Goal: Task Accomplishment & Management: Complete application form

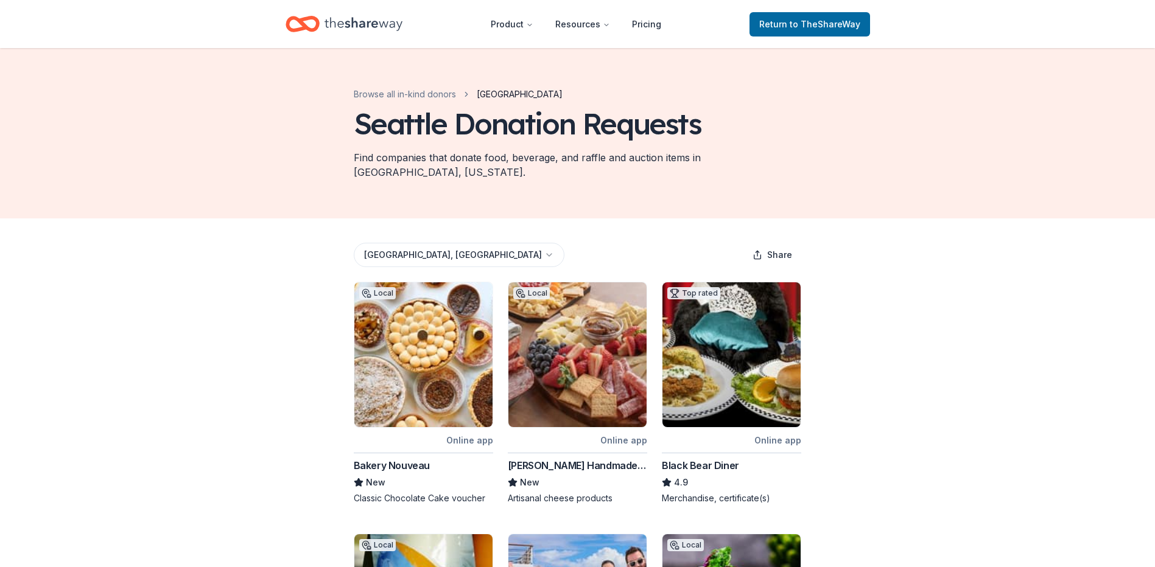
click at [408, 235] on html "Product Resources Pricing Return to TheShareWay Browse all in-kind donors Seatt…" at bounding box center [577, 283] width 1155 height 567
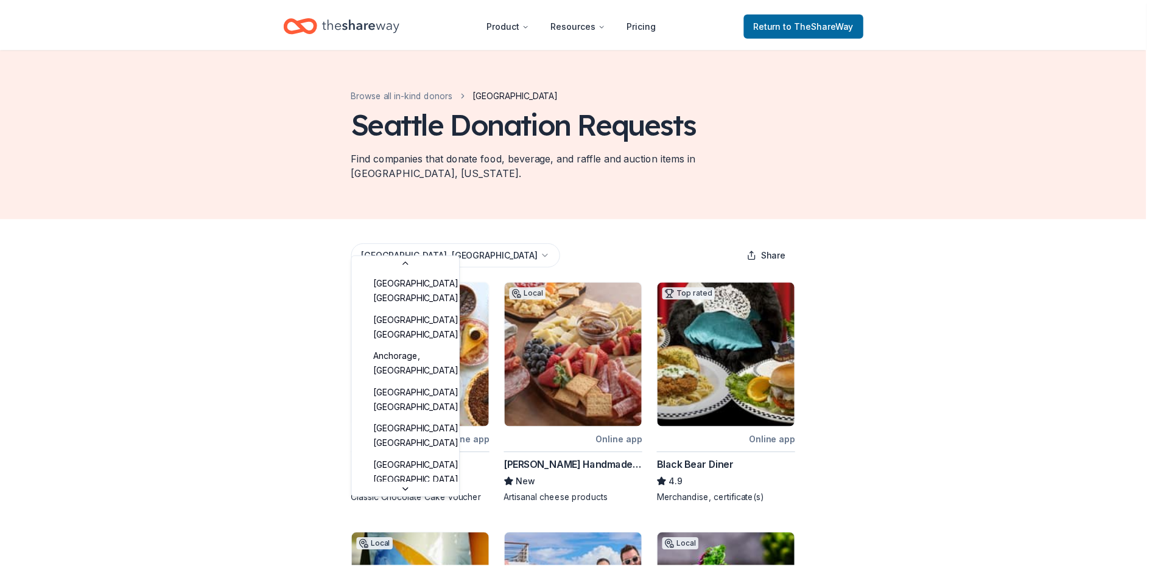
scroll to position [1616, 0]
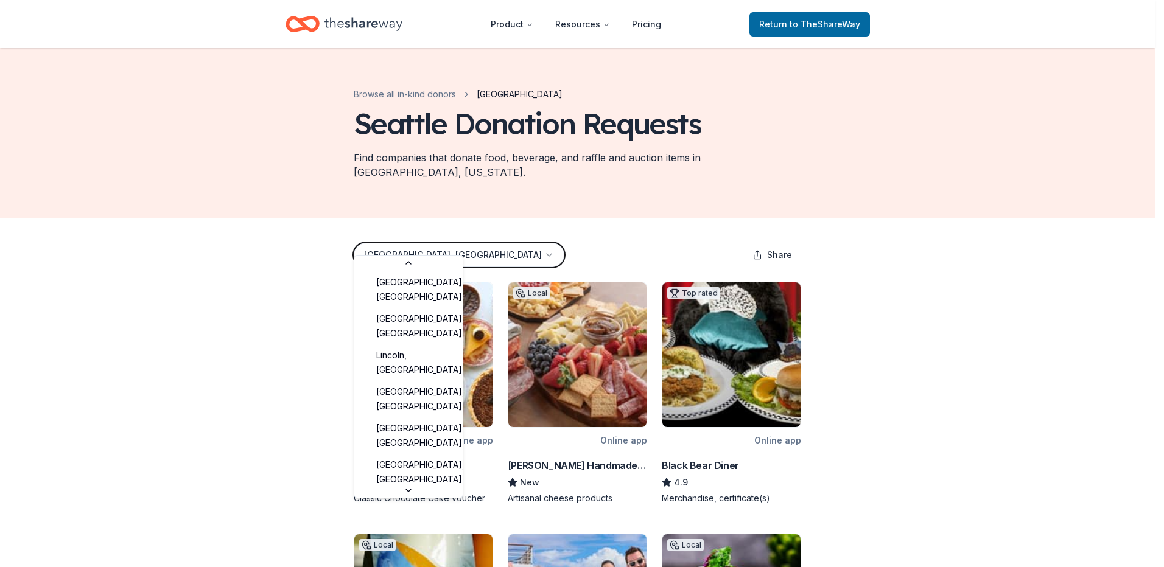
click at [485, 217] on html "Product Resources Pricing Return to TheShareWay Browse all in-kind donors Seatt…" at bounding box center [582, 283] width 1164 height 567
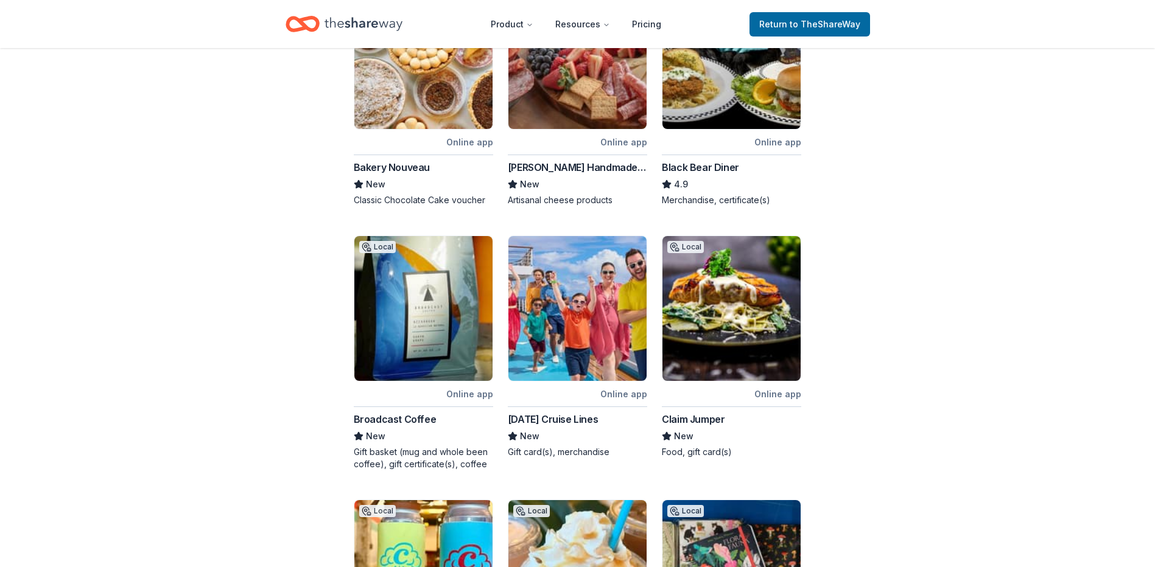
scroll to position [300, 0]
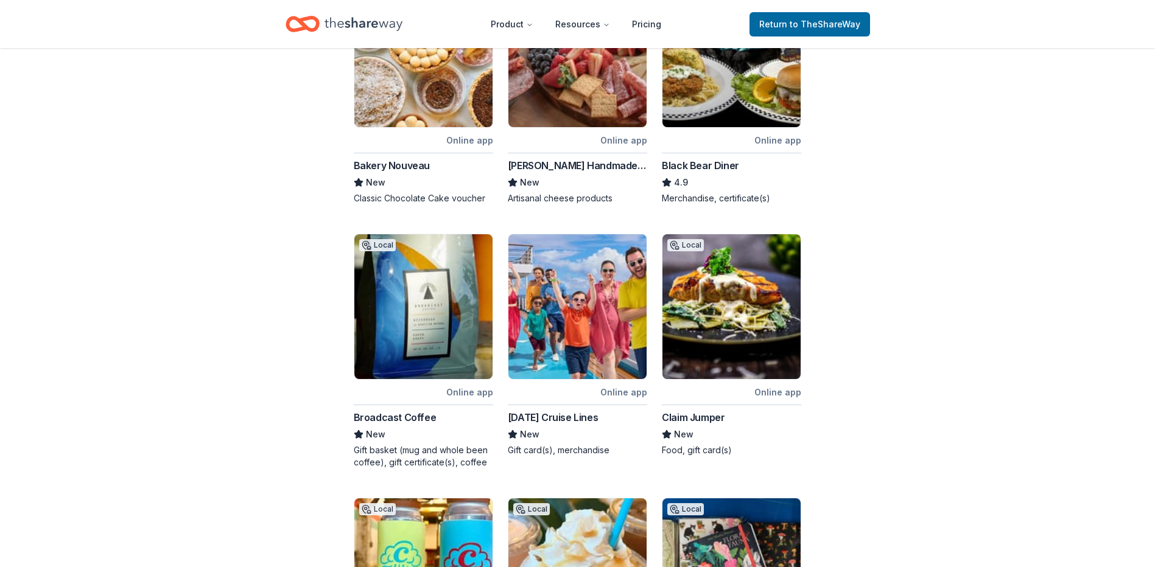
click at [576, 325] on img at bounding box center [577, 306] width 138 height 145
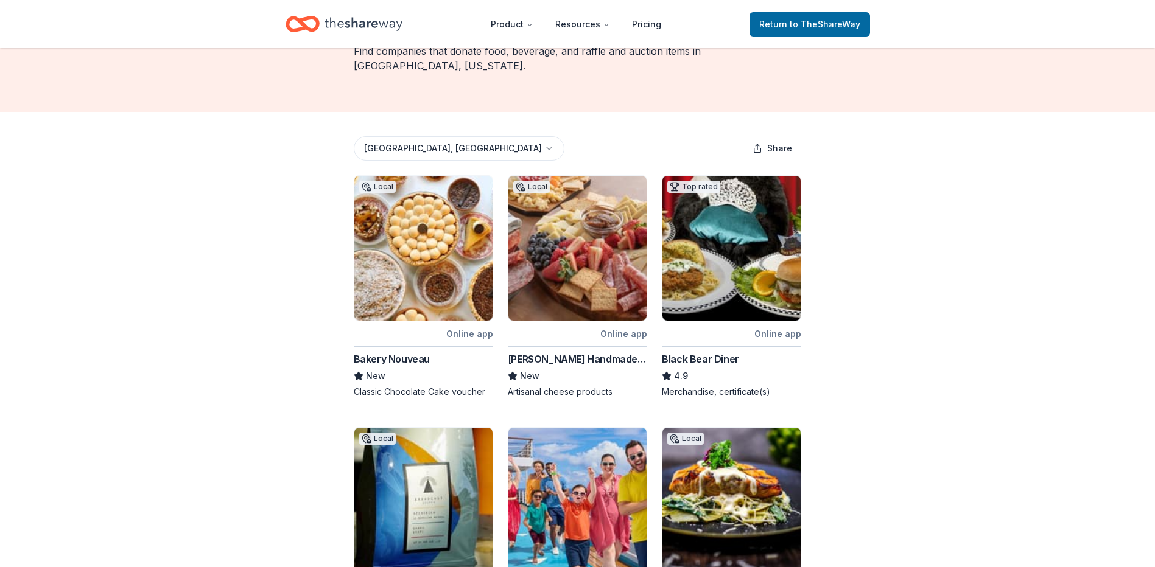
scroll to position [0, 0]
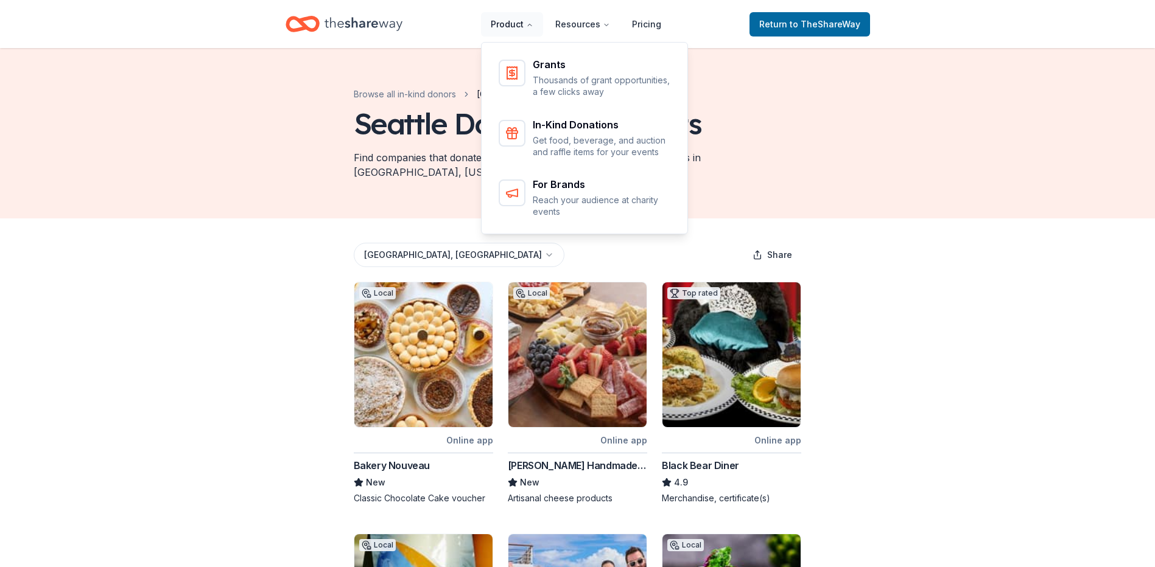
click at [518, 19] on button "Product" at bounding box center [512, 24] width 62 height 24
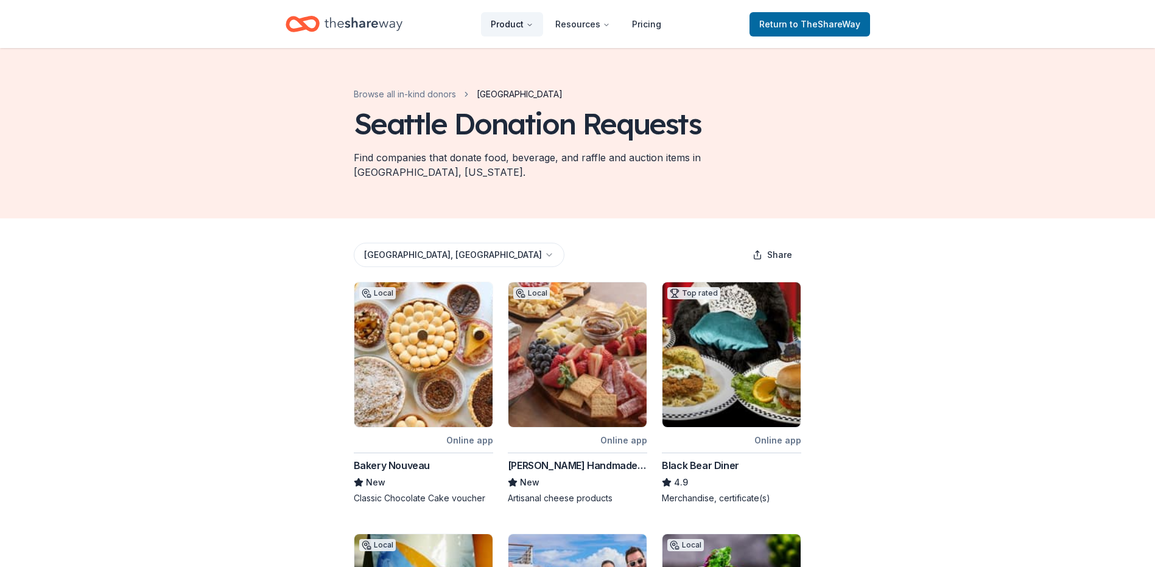
click at [518, 19] on button "Product" at bounding box center [512, 24] width 62 height 24
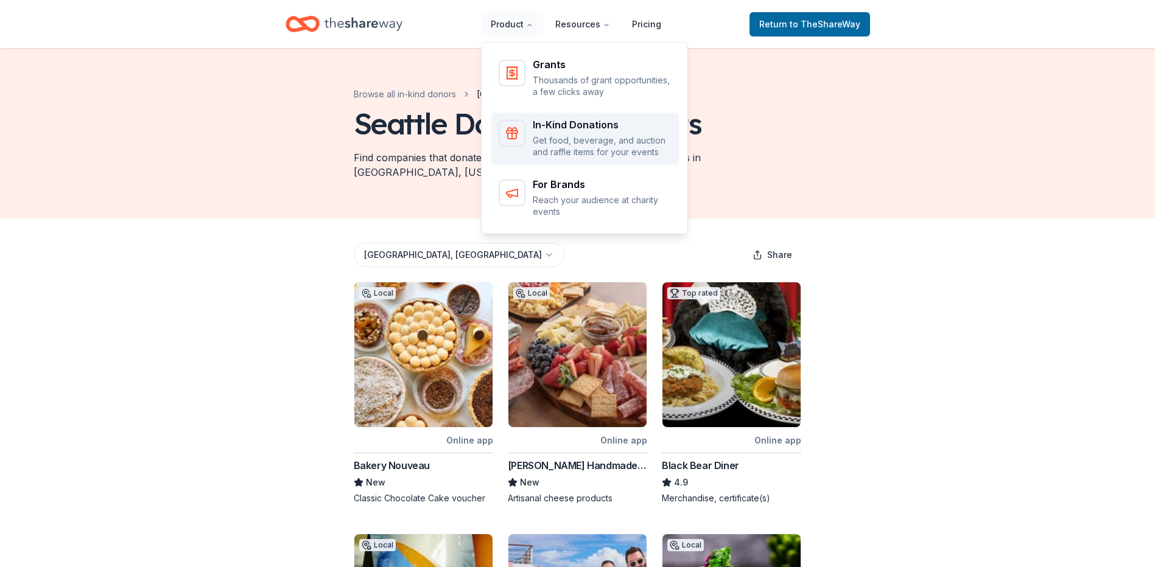
click at [590, 158] on link "In-Kind Donations Get food, beverage, and auction and raffle items for your eve…" at bounding box center [584, 139] width 187 height 53
click at [564, 130] on div "Grants Thousands of grant opportunities, a few clicks away In-Kind Donations Ge…" at bounding box center [584, 136] width 207 height 196
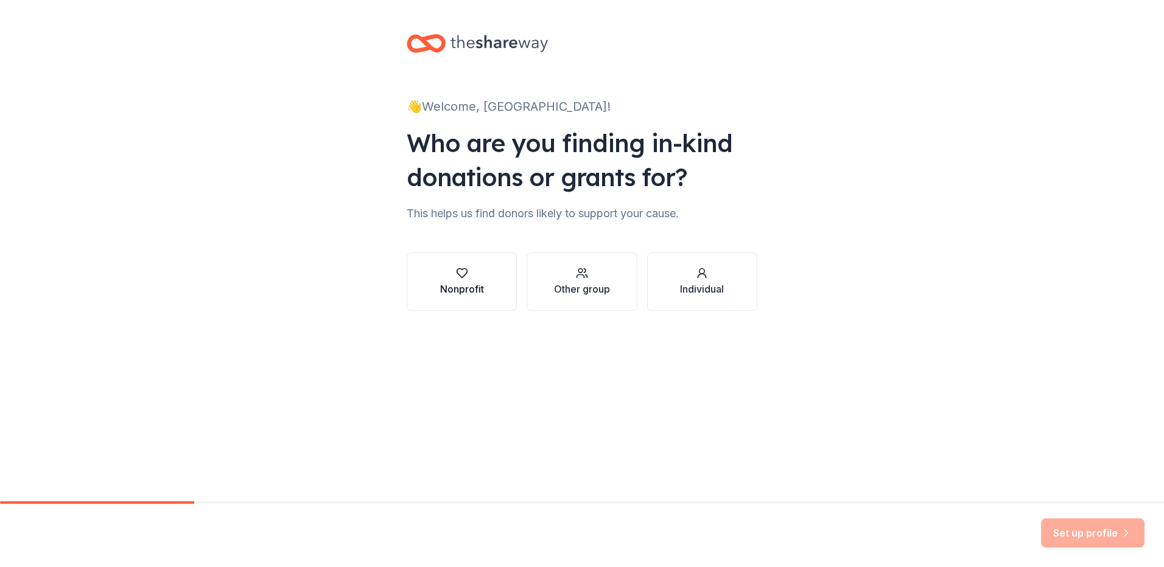
click at [505, 271] on button "Nonprofit" at bounding box center [462, 282] width 110 height 58
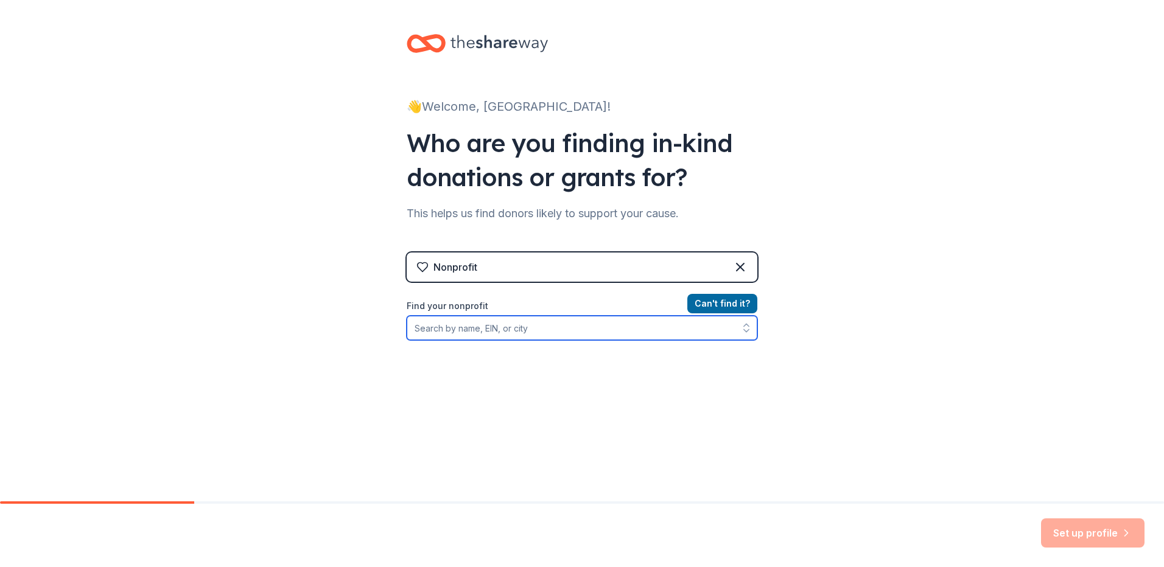
click at [494, 329] on input "Find your nonprofit" at bounding box center [582, 328] width 351 height 24
type input "Sound"
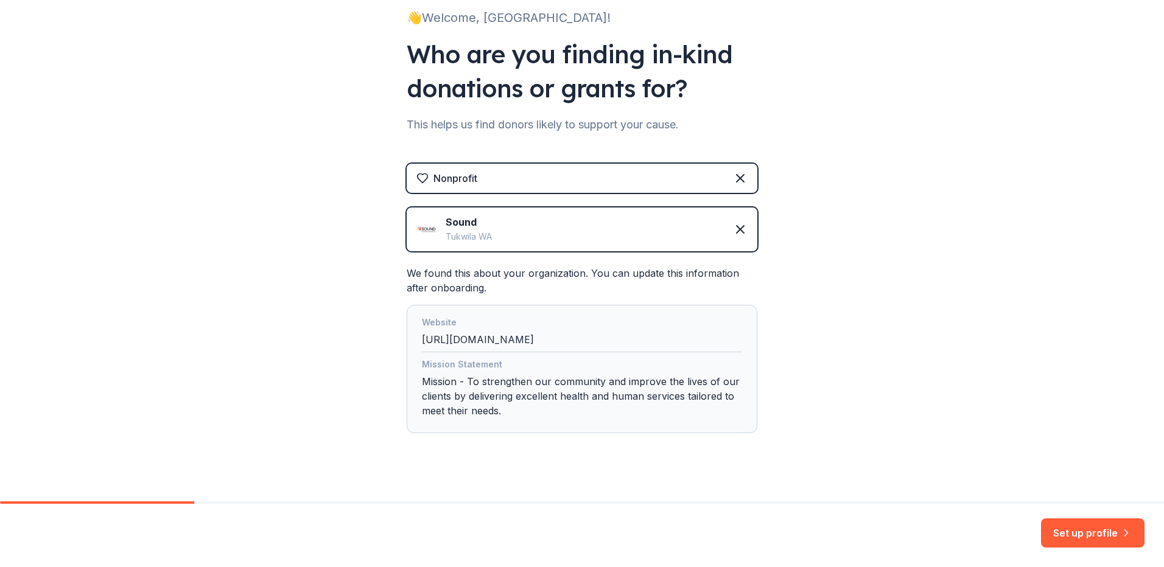
scroll to position [103, 0]
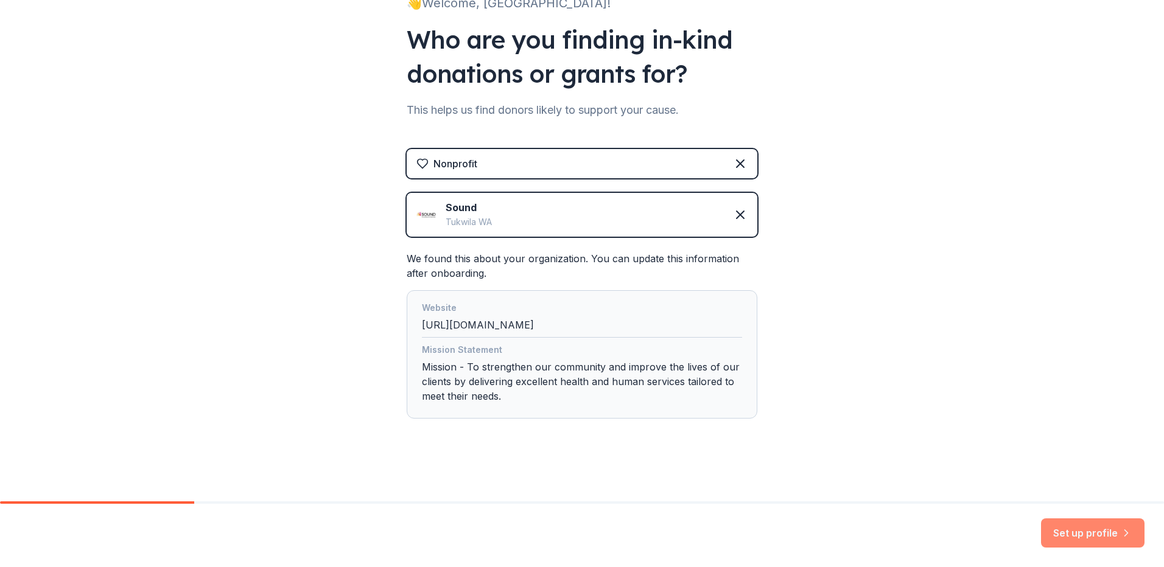
click at [1055, 531] on button "Set up profile" at bounding box center [1092, 533] width 103 height 29
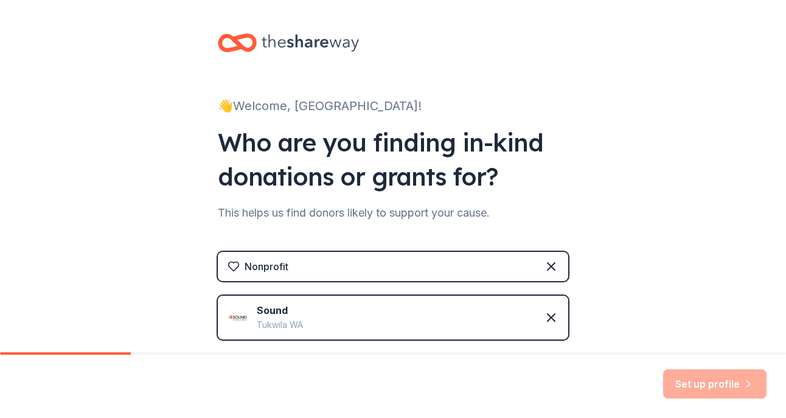
scroll to position [0, 0]
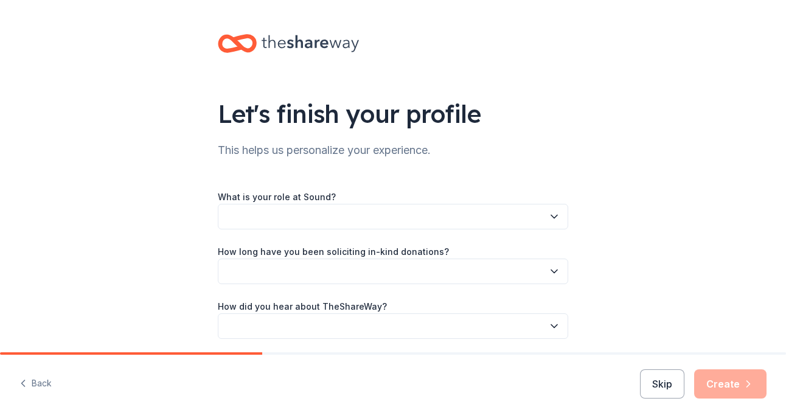
click at [506, 223] on button "button" at bounding box center [393, 217] width 351 height 26
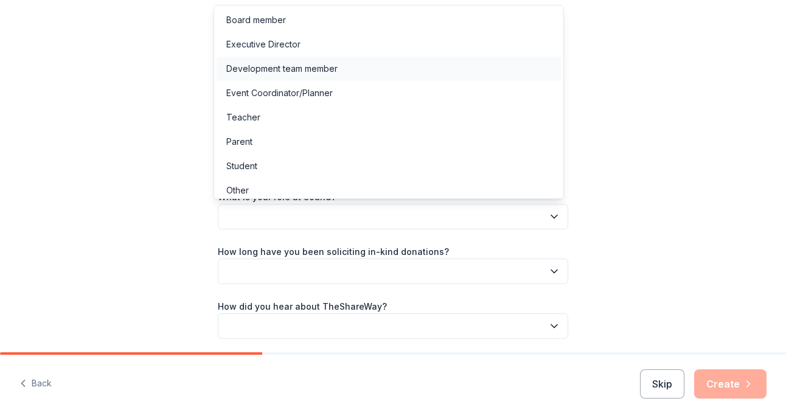
click at [366, 70] on div "Development team member" at bounding box center [389, 69] width 345 height 24
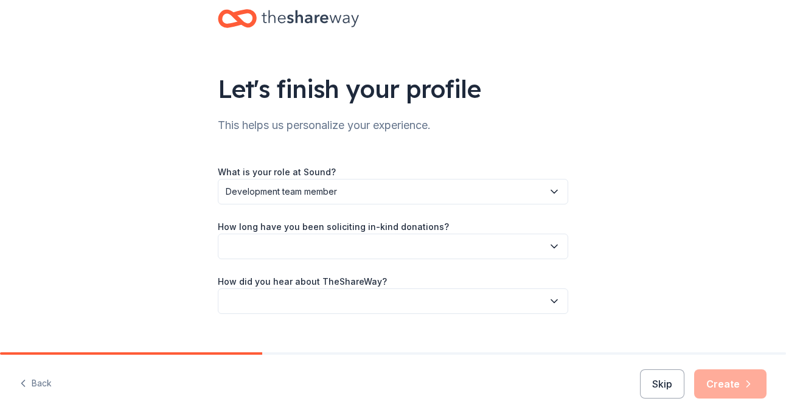
scroll to position [45, 0]
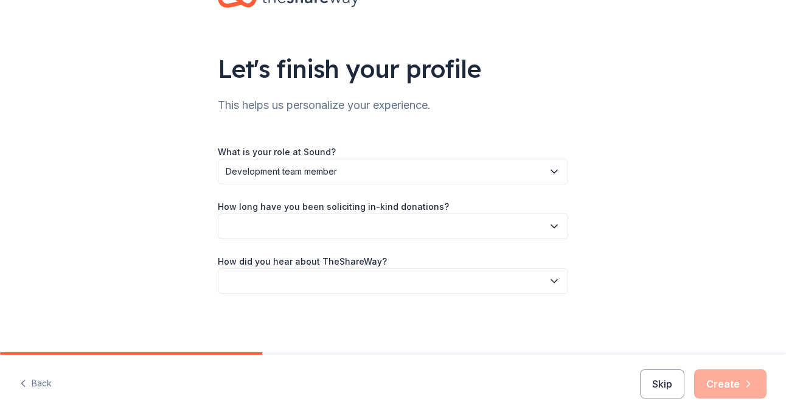
click at [323, 214] on button "button" at bounding box center [393, 227] width 351 height 26
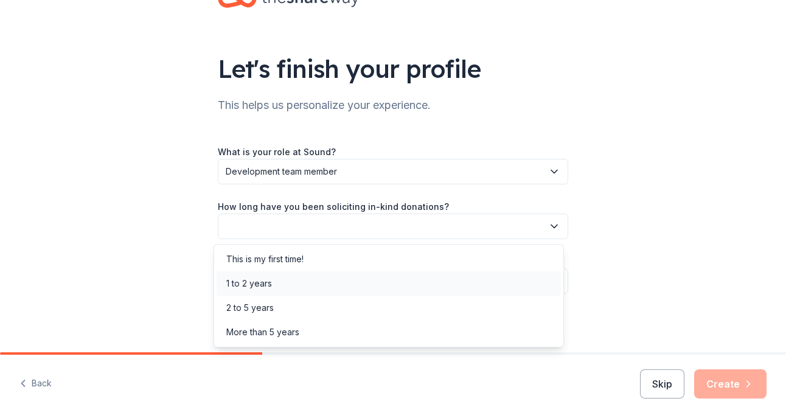
click at [272, 284] on div "1 to 2 years" at bounding box center [249, 283] width 46 height 15
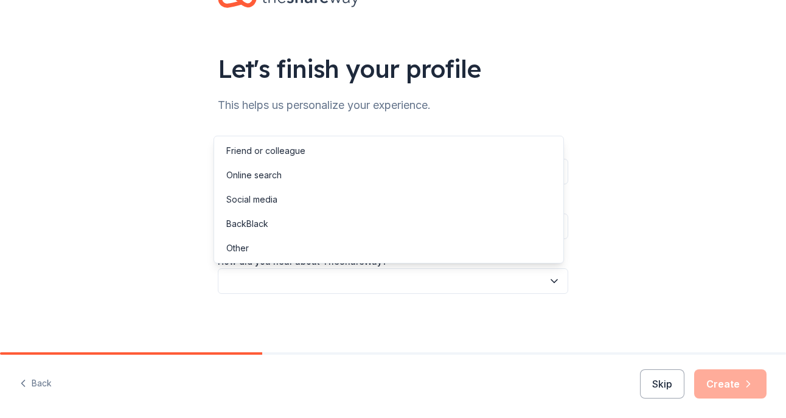
click at [275, 278] on button "button" at bounding box center [393, 281] width 351 height 26
click at [267, 175] on div "Online search" at bounding box center [253, 175] width 55 height 15
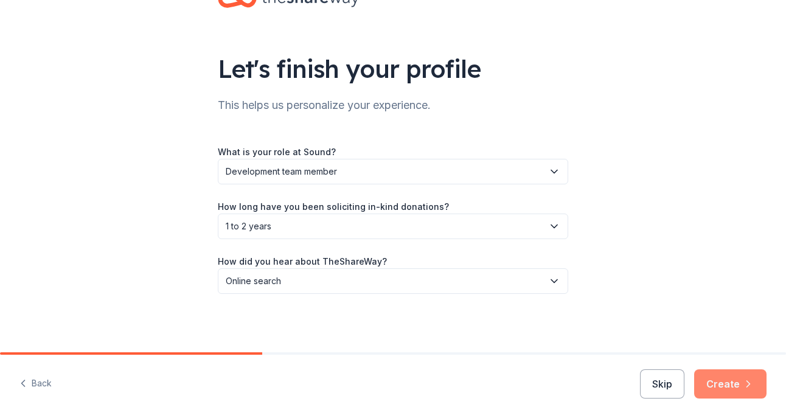
click at [741, 385] on button "Create" at bounding box center [731, 383] width 72 height 29
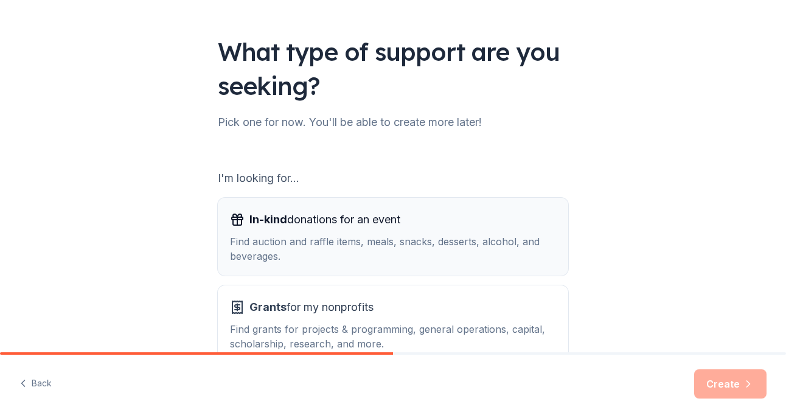
scroll to position [122, 0]
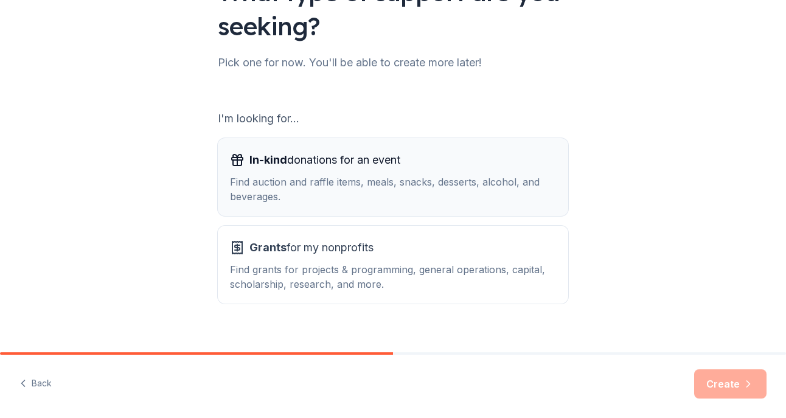
click at [441, 170] on div "In-kind donations for an event Find auction and raffle items, meals, snacks, de…" at bounding box center [393, 177] width 326 height 54
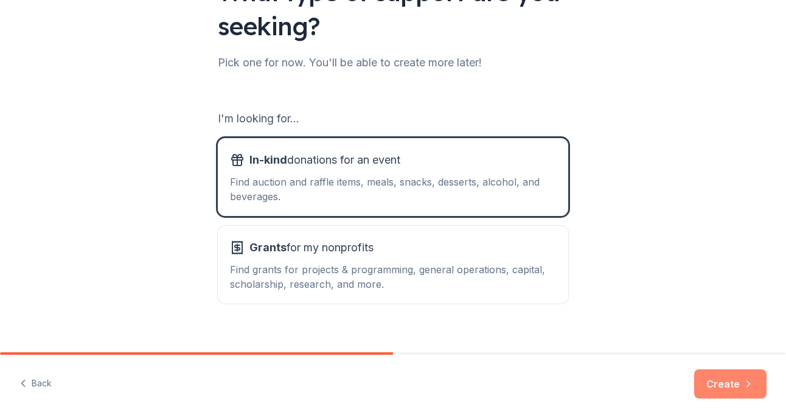
click at [725, 375] on button "Create" at bounding box center [731, 383] width 72 height 29
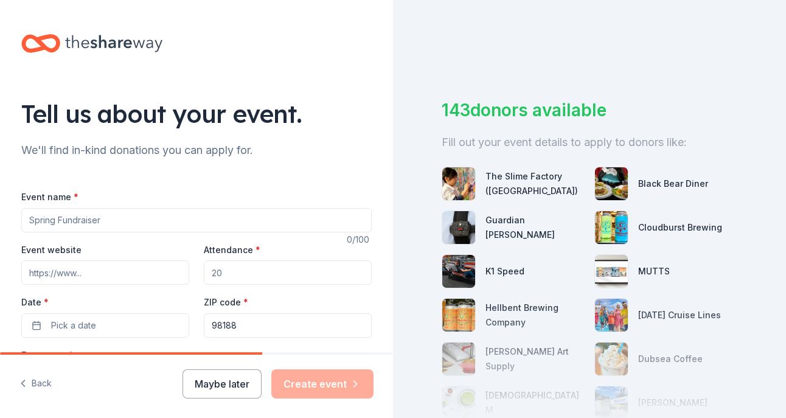
click at [166, 215] on input "Event name *" at bounding box center [196, 220] width 351 height 24
type input "The SOUND of Hope 2025"
click at [124, 269] on input "Event website" at bounding box center [105, 273] width 168 height 24
click at [119, 274] on input "Event website" at bounding box center [105, 273] width 168 height 24
paste input "https://www.sound.health/gala"
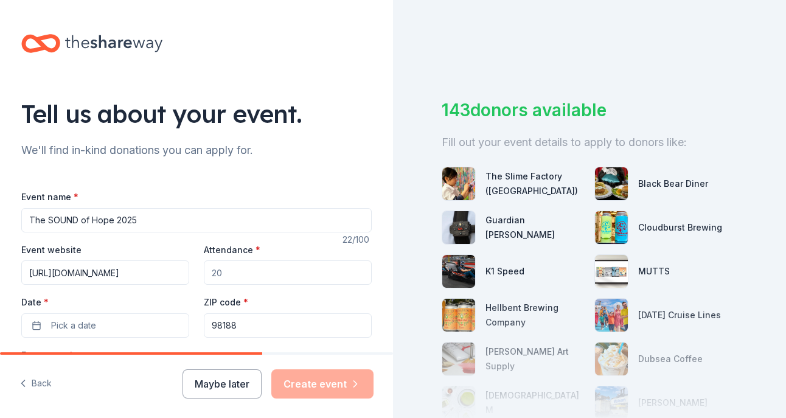
type input "https://www.sound.health/gala"
click at [212, 273] on input "Attendance *" at bounding box center [288, 273] width 168 height 24
type input "500"
drag, startPoint x: 265, startPoint y: 329, endPoint x: 194, endPoint y: 329, distance: 71.8
click at [194, 329] on div "Event website https://www.sound.health/gala Attendance * 500 Date * Pick a date…" at bounding box center [196, 290] width 351 height 96
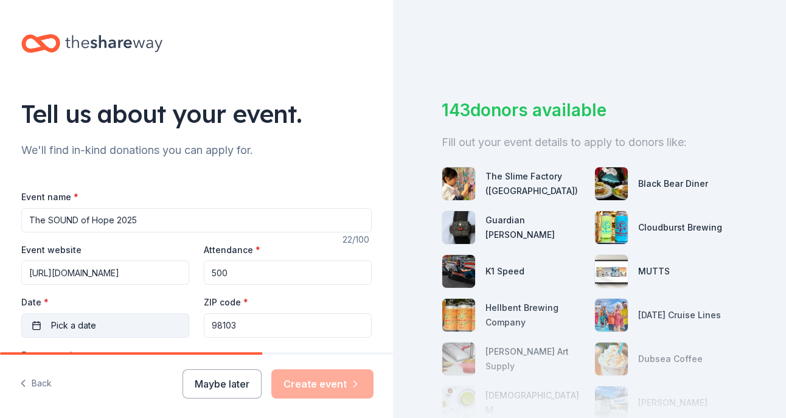
type input "98103"
click at [66, 324] on span "Pick a date" at bounding box center [73, 325] width 45 height 15
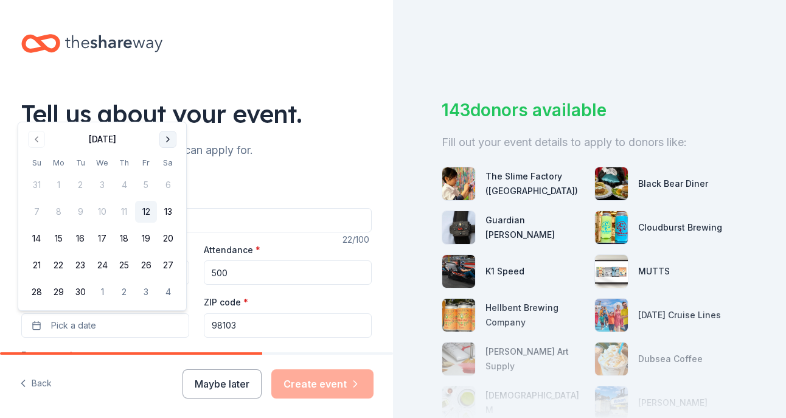
click at [169, 142] on button "Go to next month" at bounding box center [167, 139] width 17 height 17
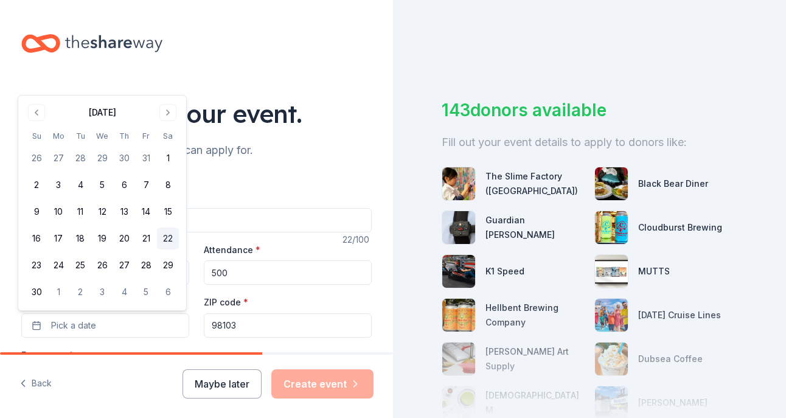
click at [166, 240] on button "22" at bounding box center [168, 239] width 22 height 22
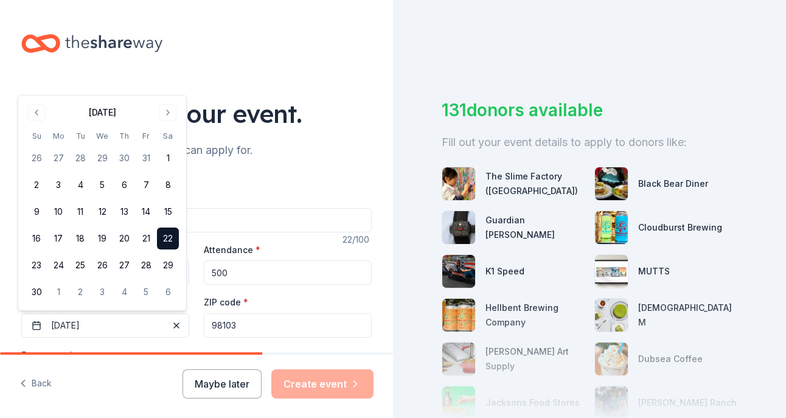
click at [355, 43] on div at bounding box center [196, 43] width 351 height 29
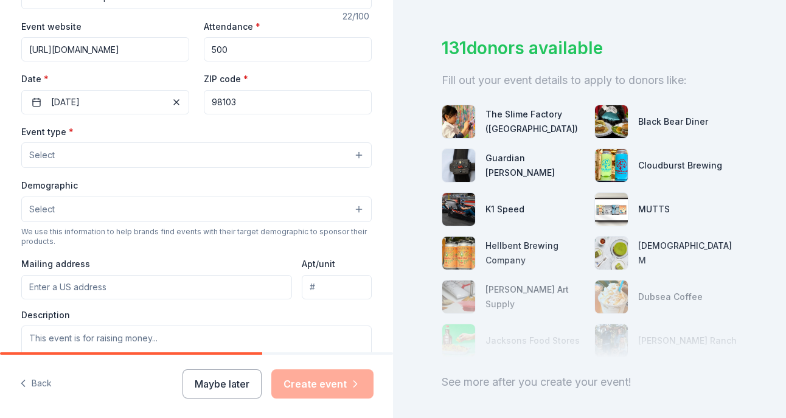
scroll to position [226, 0]
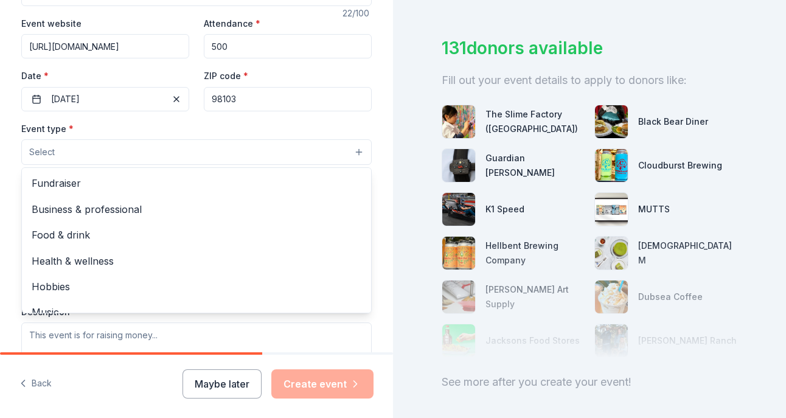
click at [260, 154] on button "Select" at bounding box center [196, 152] width 351 height 26
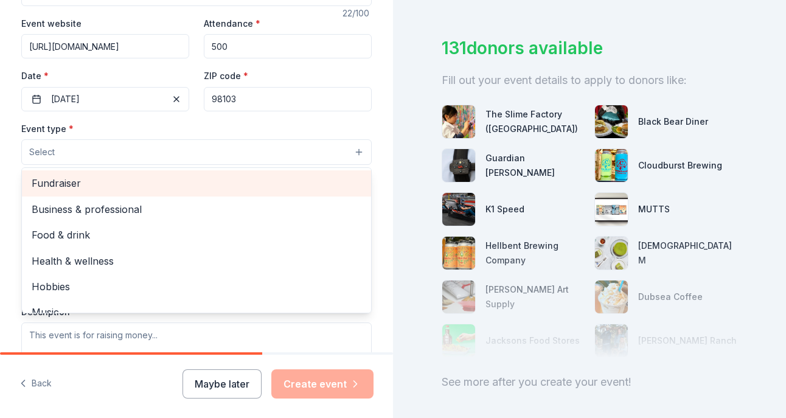
click at [148, 187] on span "Fundraiser" at bounding box center [197, 183] width 330 height 16
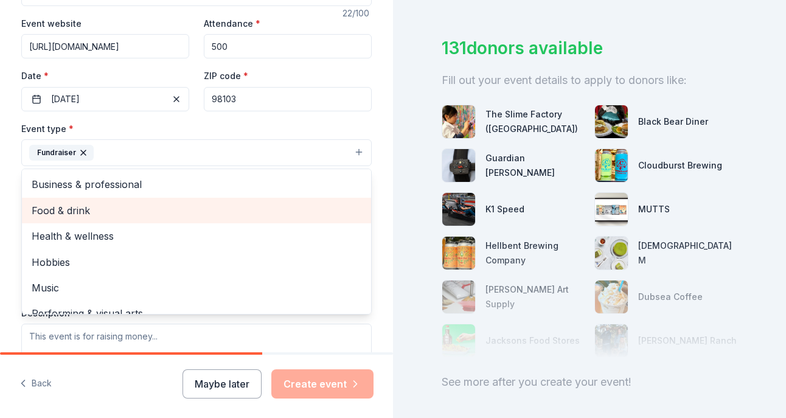
click at [139, 209] on span "Food & drink" at bounding box center [197, 211] width 330 height 16
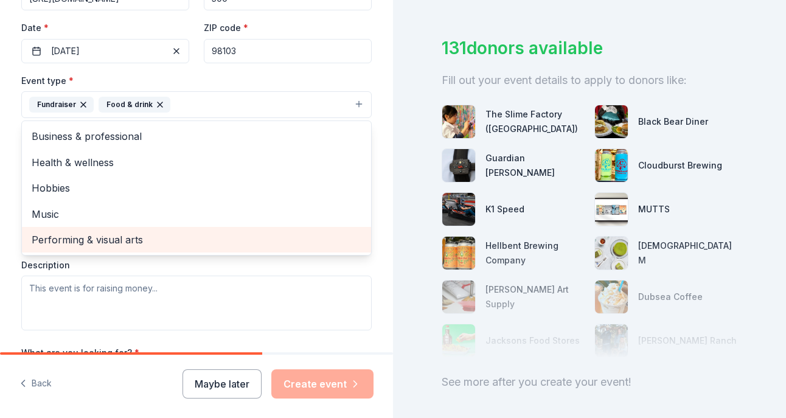
scroll to position [348, 0]
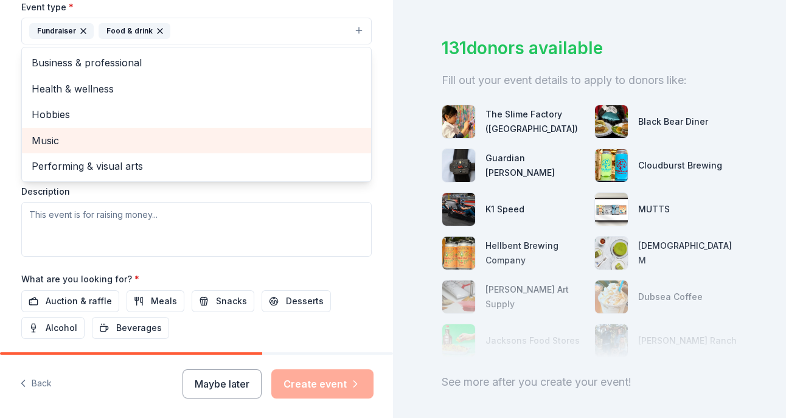
click at [151, 142] on span "Music" at bounding box center [197, 141] width 330 height 16
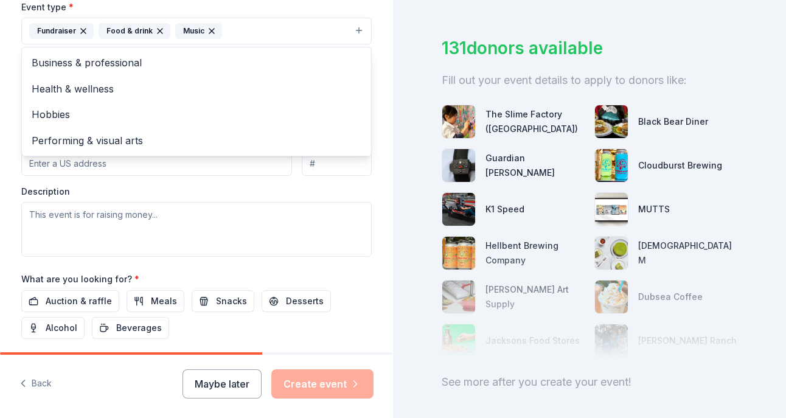
click at [199, 170] on div "Event type * Fundraiser Food & drink Music Business & professional Health & wel…" at bounding box center [196, 127] width 351 height 257
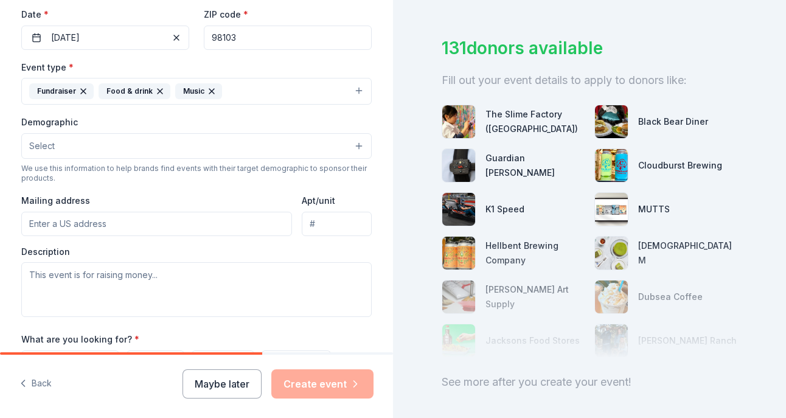
scroll to position [287, 0]
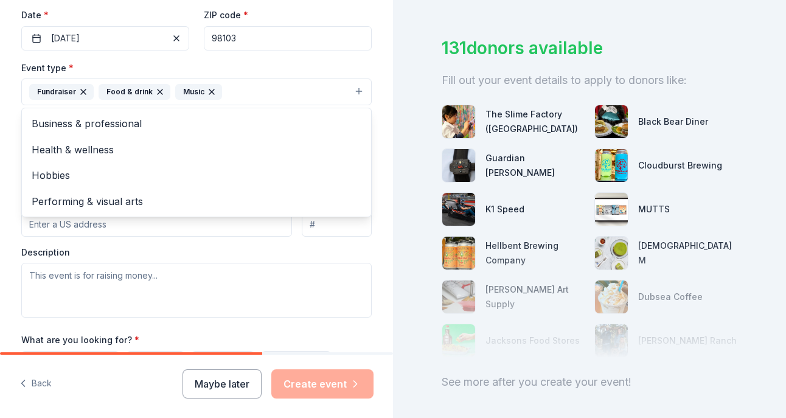
click at [207, 91] on icon "button" at bounding box center [212, 92] width 10 height 10
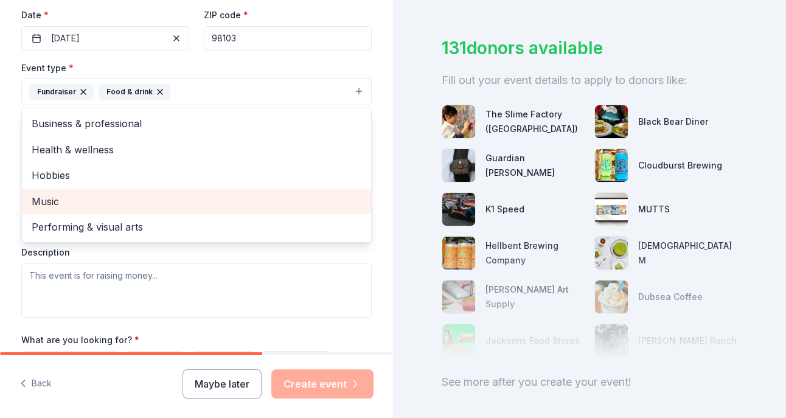
click at [113, 205] on span "Music" at bounding box center [197, 202] width 330 height 16
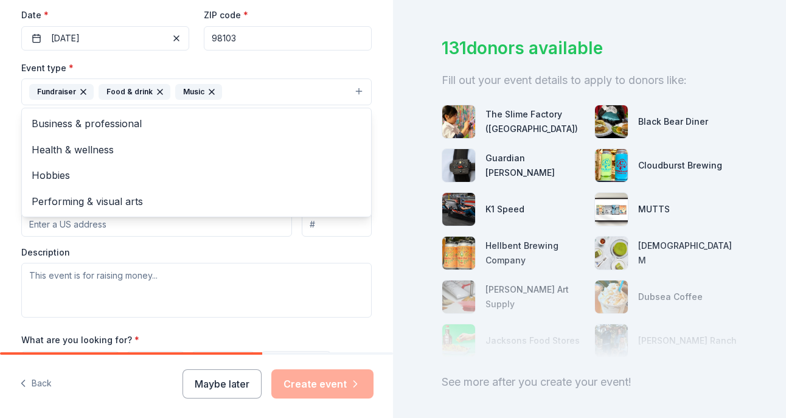
click at [172, 250] on div "Event type * Fundraiser Food & drink Music Business & professional Health & wel…" at bounding box center [196, 188] width 351 height 257
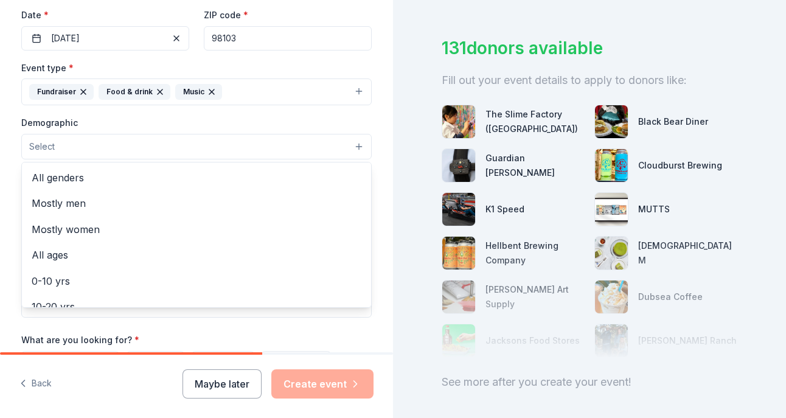
click at [119, 144] on button "Select" at bounding box center [196, 147] width 351 height 26
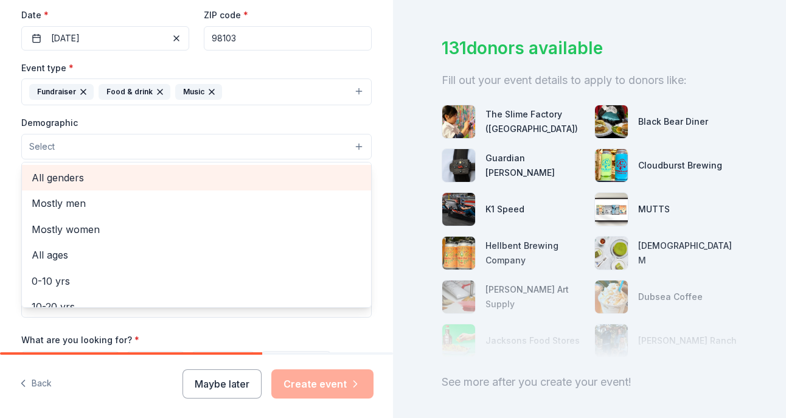
click at [121, 170] on span "All genders" at bounding box center [197, 178] width 330 height 16
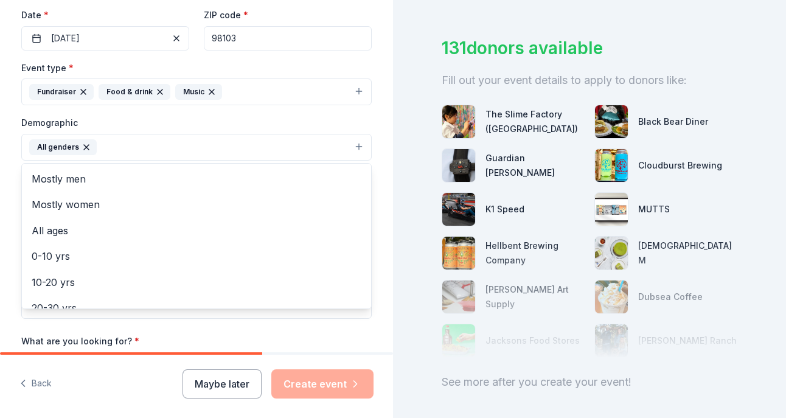
click at [242, 112] on div "Event type * Fundraiser Food & drink Music Demographic All genders Mostly men M…" at bounding box center [196, 189] width 351 height 259
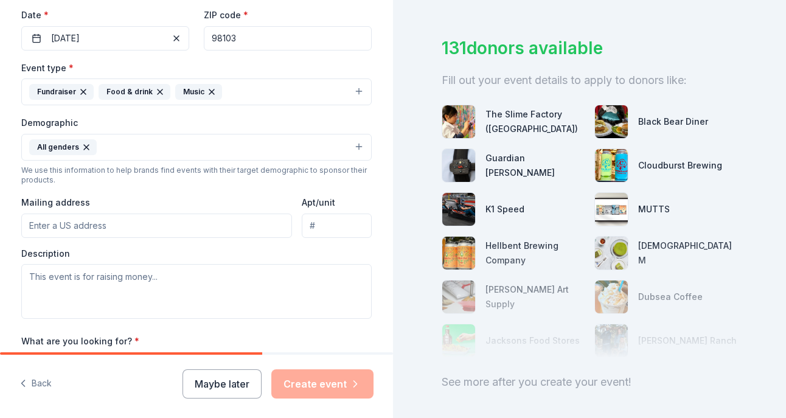
click at [156, 218] on input "Mailing address" at bounding box center [156, 226] width 271 height 24
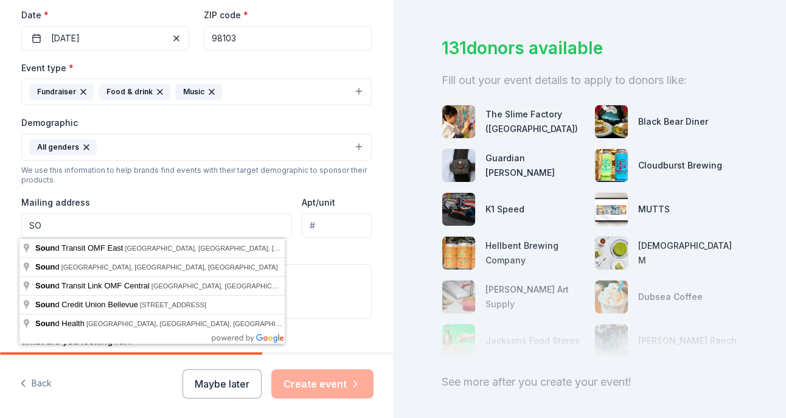
type input "S"
type input "6400 Southcenter Blvd"
type input "Tukwila"
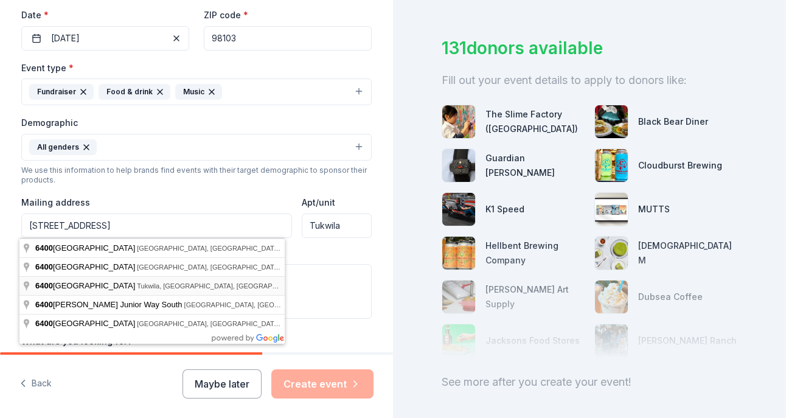
type input "6400 Southcenter Boulevard, Tukwila, WA, 98188"
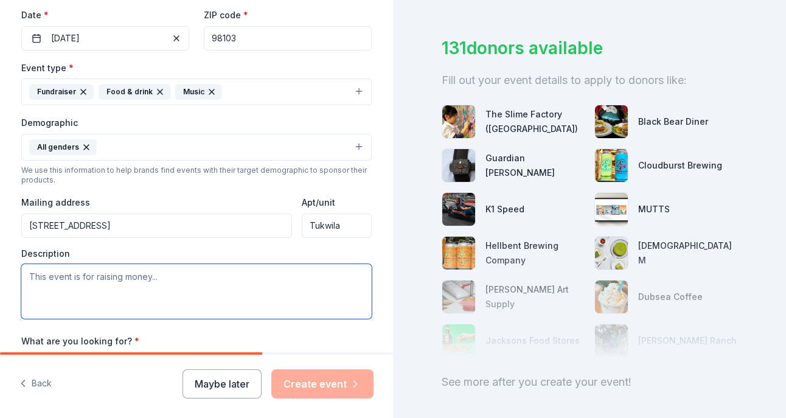
click at [157, 283] on textarea at bounding box center [196, 291] width 351 height 55
click at [131, 147] on button "All genders" at bounding box center [196, 147] width 351 height 27
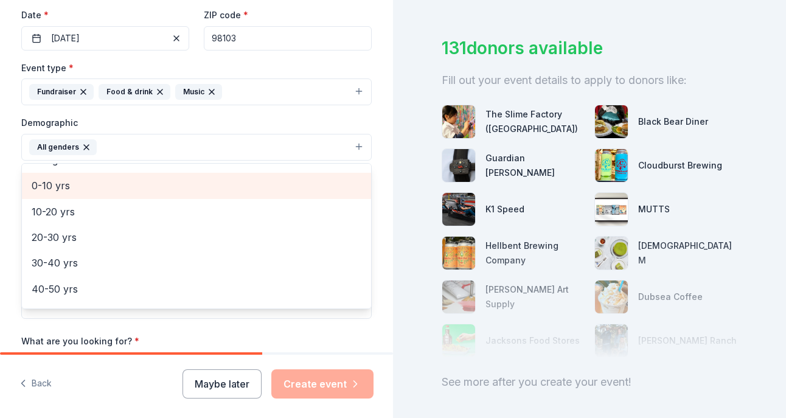
scroll to position [170, 0]
click at [140, 195] on span "40-50 yrs" at bounding box center [197, 190] width 330 height 16
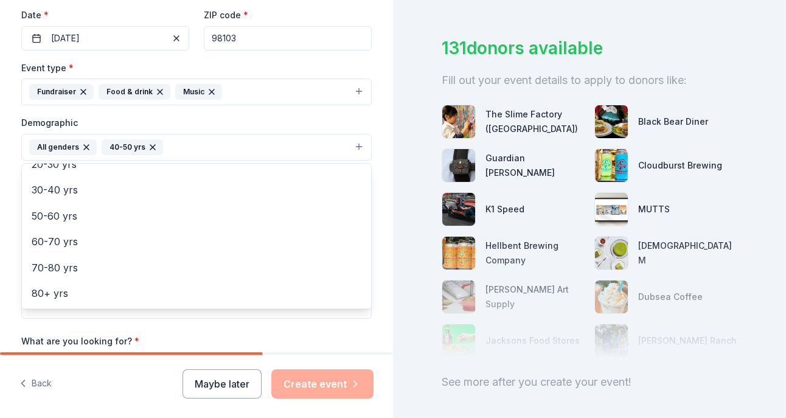
click at [183, 140] on button "All genders 40-50 yrs" at bounding box center [196, 147] width 351 height 27
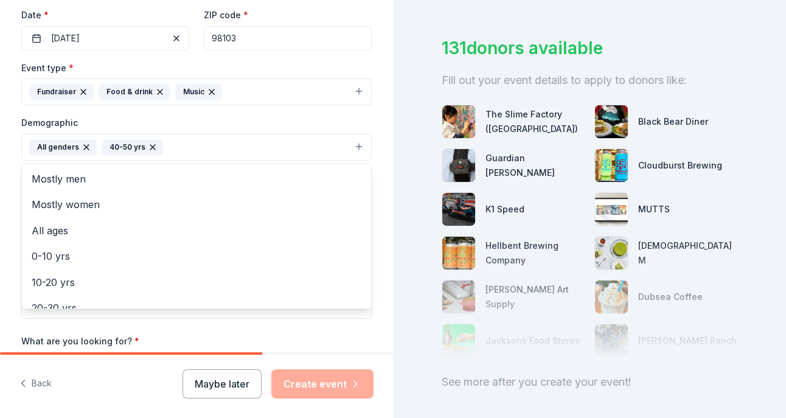
click at [187, 144] on button "All genders 40-50 yrs" at bounding box center [196, 147] width 351 height 27
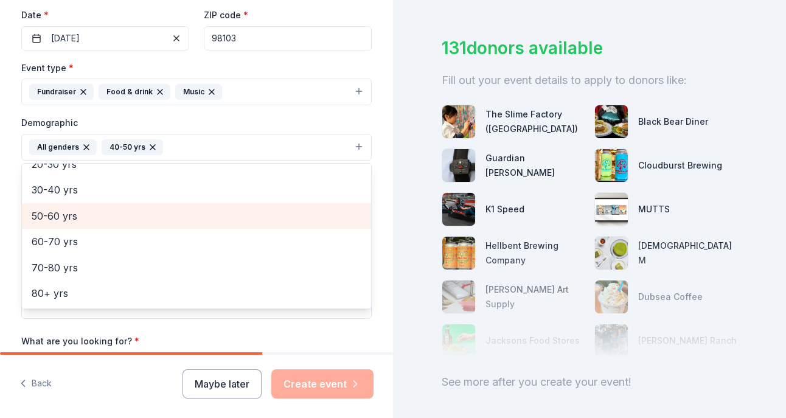
drag, startPoint x: 91, startPoint y: 219, endPoint x: 148, endPoint y: 199, distance: 60.6
click at [91, 221] on span "50-60 yrs" at bounding box center [197, 216] width 330 height 16
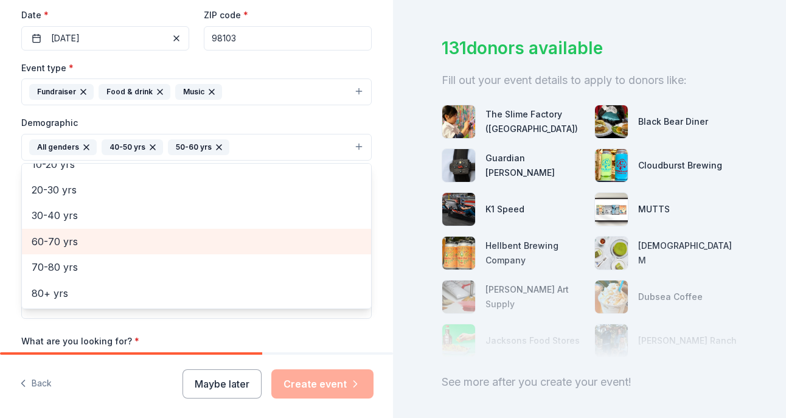
click at [132, 245] on span "60-70 yrs" at bounding box center [197, 242] width 330 height 16
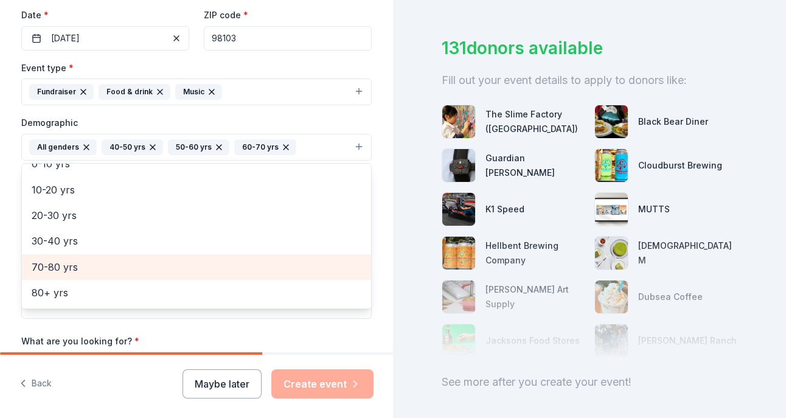
click at [96, 273] on span "70-80 yrs" at bounding box center [197, 267] width 330 height 16
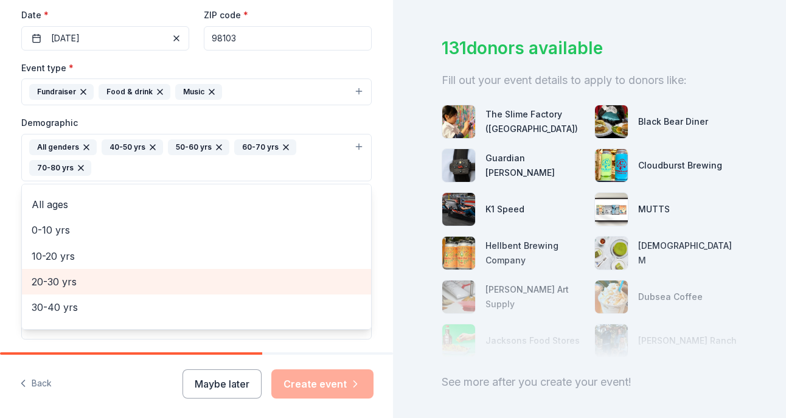
scroll to position [66, 0]
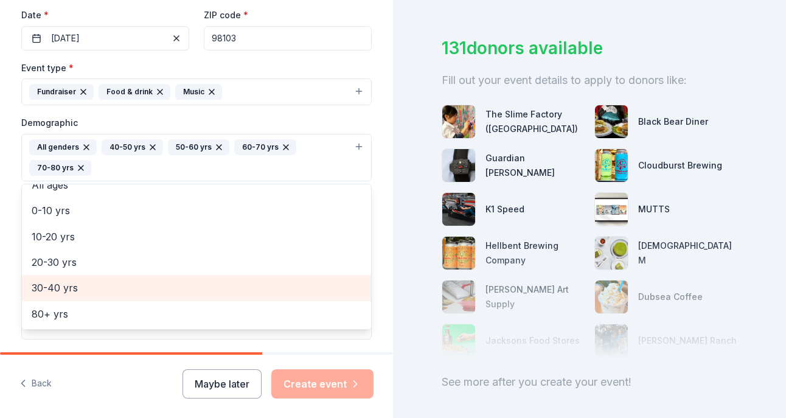
click at [145, 287] on span "30-40 yrs" at bounding box center [197, 288] width 330 height 16
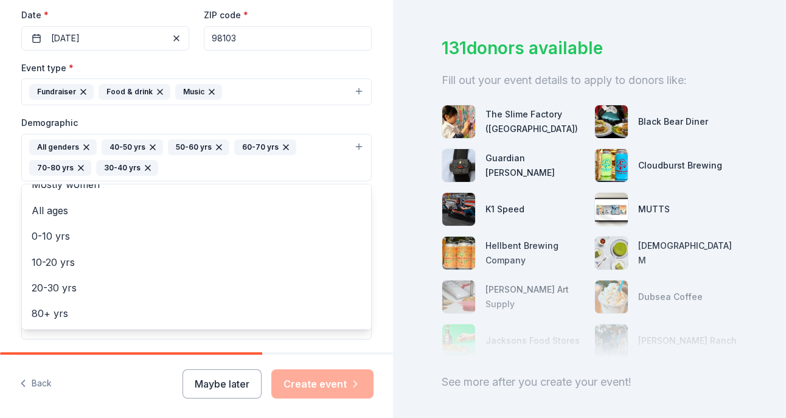
click at [360, 68] on div "Event type * Fundraiser Food & drink Music Demographic All genders 40-50 yrs 50…" at bounding box center [196, 199] width 351 height 279
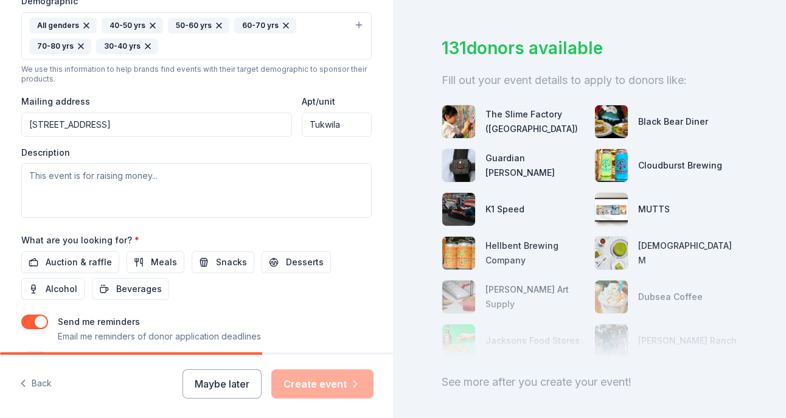
scroll to position [470, 0]
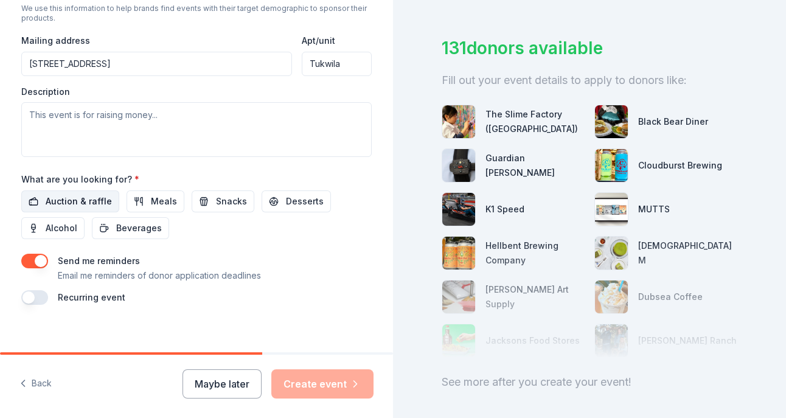
click at [102, 198] on span "Auction & raffle" at bounding box center [79, 201] width 66 height 15
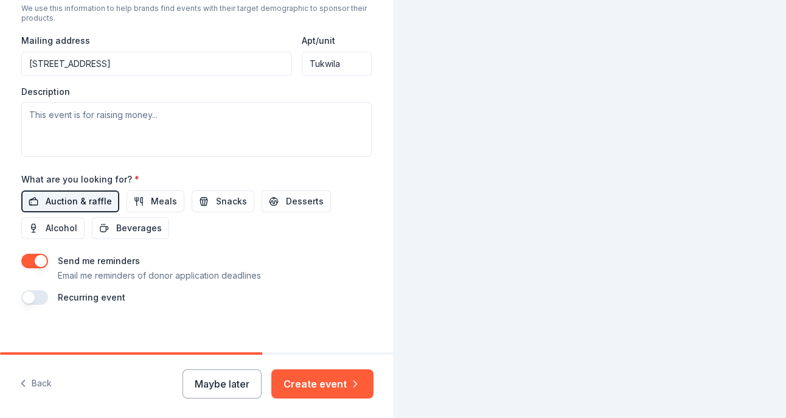
scroll to position [0, 0]
click at [75, 226] on button "Alcohol" at bounding box center [52, 228] width 63 height 22
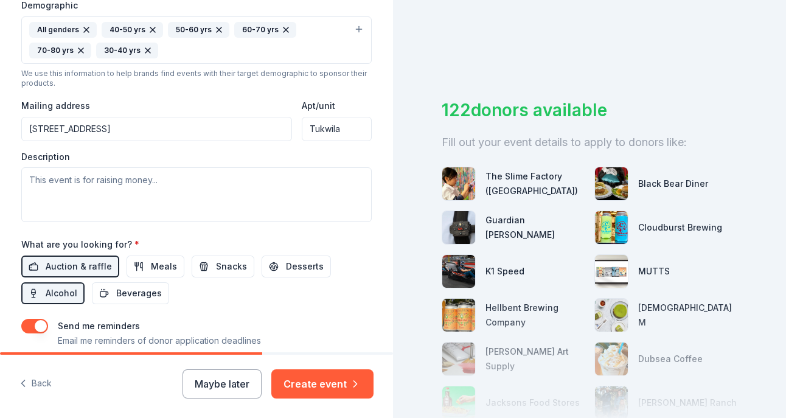
scroll to position [426, 0]
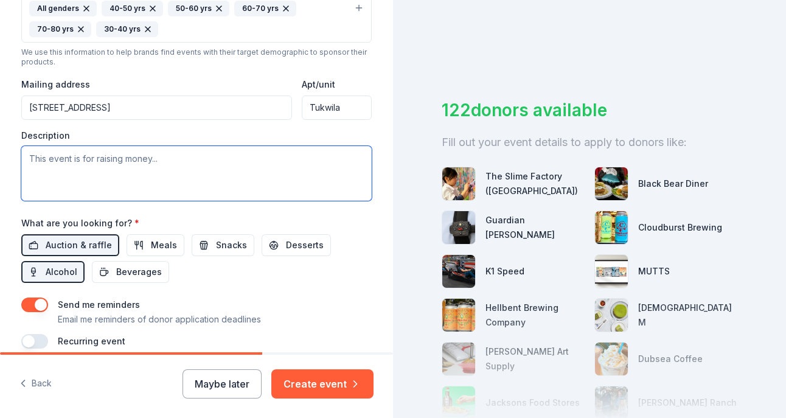
click at [175, 151] on textarea at bounding box center [196, 173] width 351 height 55
paste textarea "Dear [Name], "We serve the disenfranchised. We serve the lost, the lonely, the …"
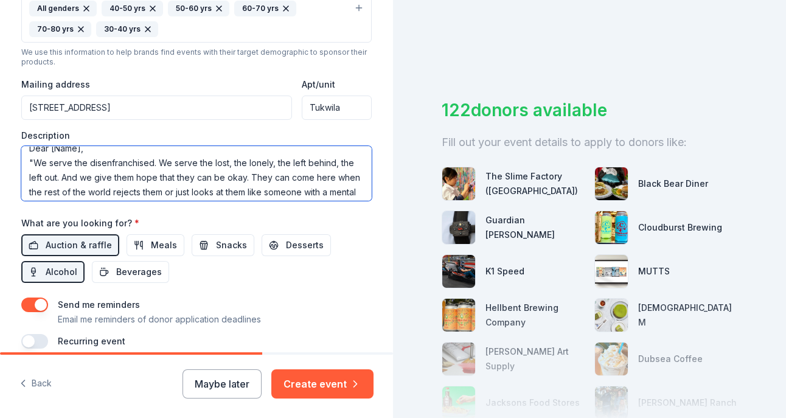
scroll to position [0, 0]
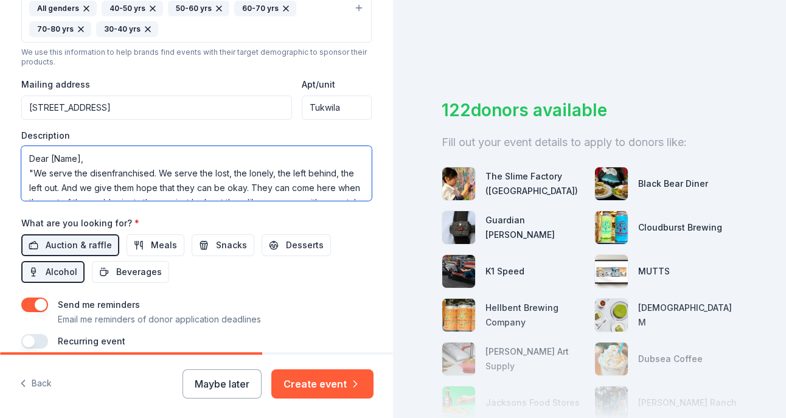
drag, startPoint x: 110, startPoint y: 156, endPoint x: 44, endPoint y: 154, distance: 65.8
click at [25, 173] on textarea ""We serve the disenfranchised. We serve the lost, the lonely, the left behind, …" at bounding box center [196, 173] width 351 height 55
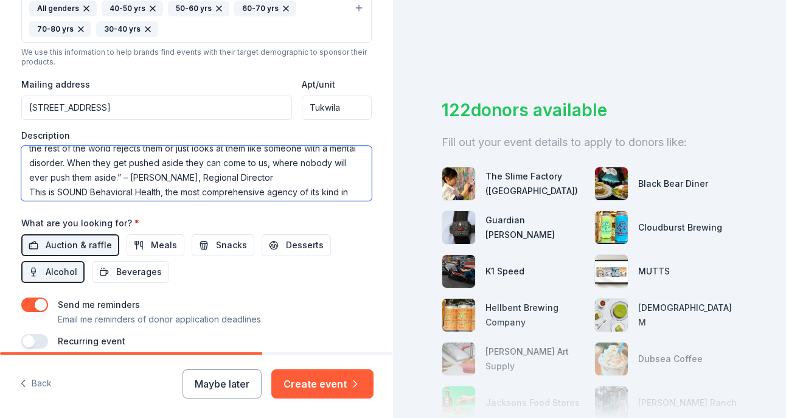
scroll to position [61, 0]
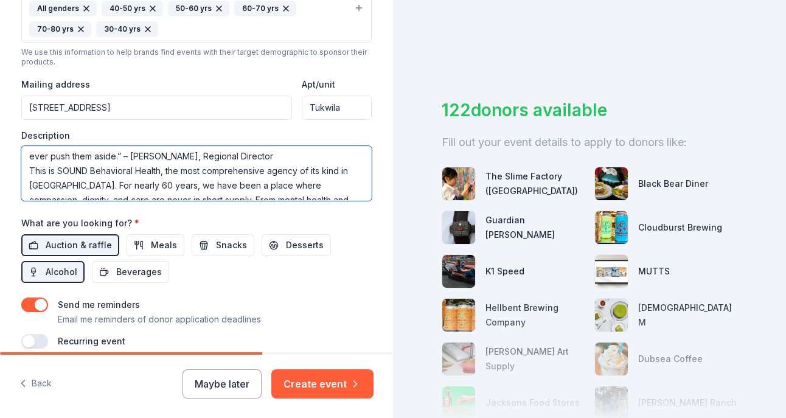
click at [341, 156] on textarea ""We serve the disenfranchised. We serve the lost, the lonely, the left behind, …" at bounding box center [196, 173] width 351 height 55
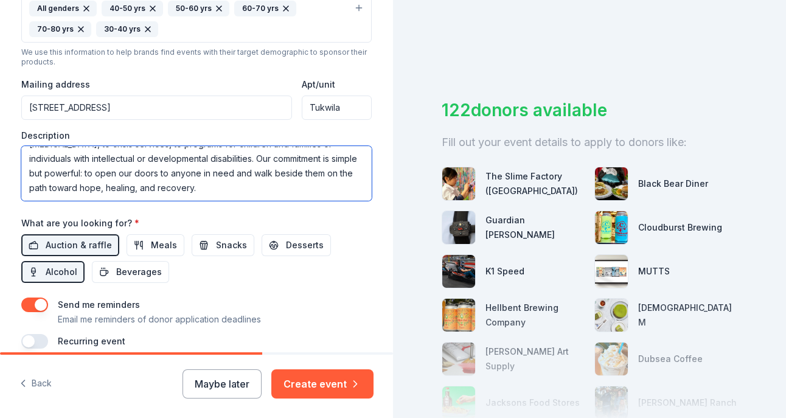
scroll to position [161, 0]
click at [309, 173] on textarea ""We serve the disenfranchised. We serve the lost, the lonely, the left behind, …" at bounding box center [196, 173] width 351 height 55
paste textarea "But this is more than a gala. It’s a stage where hope takes the spotlight. Wher…"
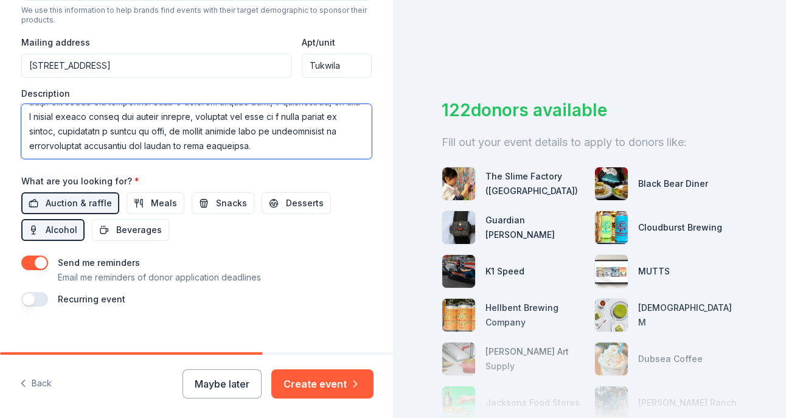
scroll to position [481, 0]
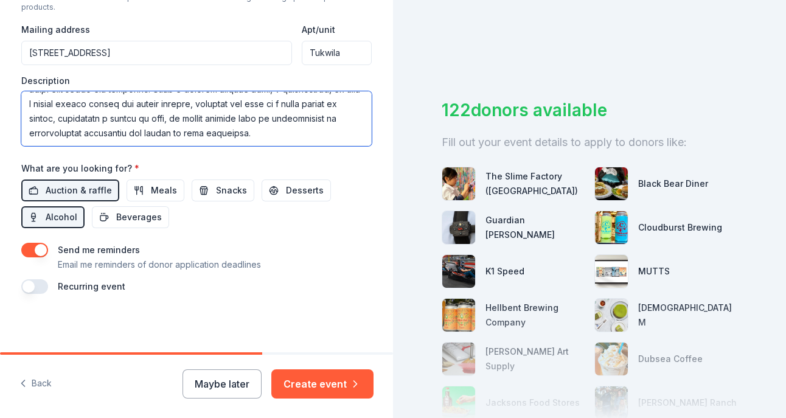
type textarea ""We serve the disenfranchised. We serve the lost, the lonely, the left behind, …"
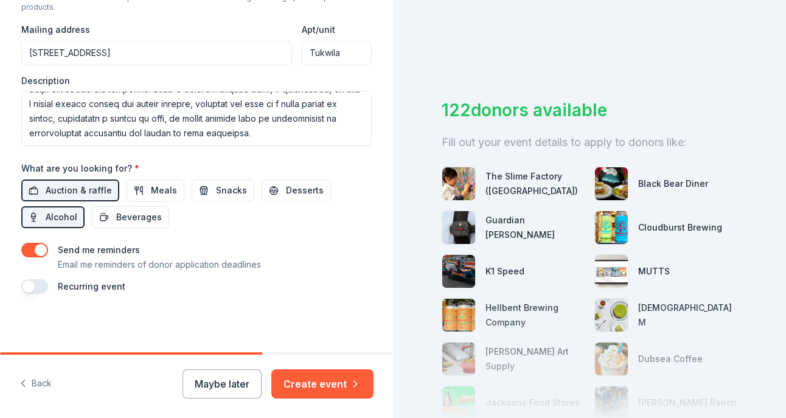
click at [35, 285] on button "button" at bounding box center [34, 286] width 27 height 15
drag, startPoint x: 311, startPoint y: 377, endPoint x: 267, endPoint y: 371, distance: 44.9
click at [312, 381] on button "Create event" at bounding box center [322, 383] width 102 height 29
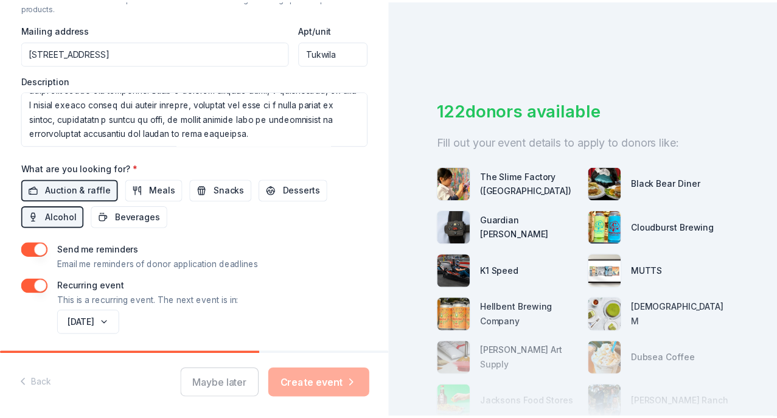
scroll to position [525, 0]
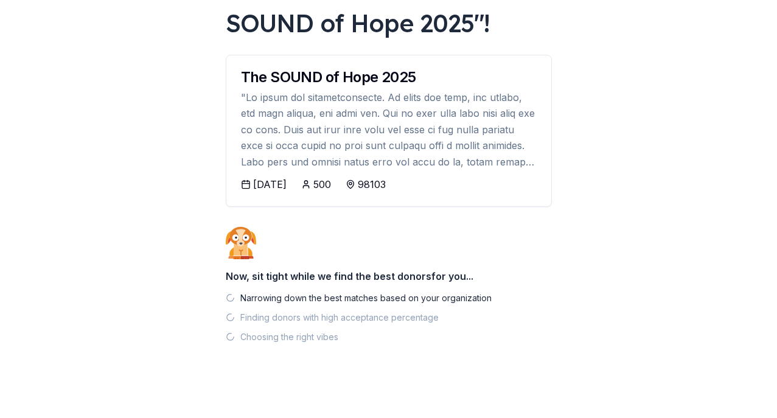
scroll to position [112, 0]
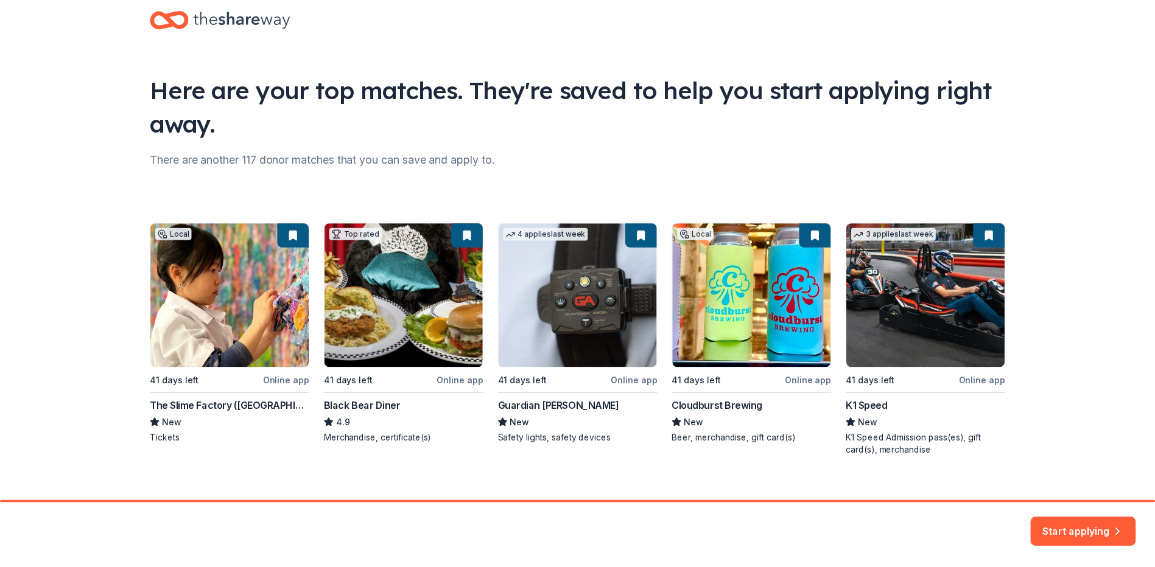
scroll to position [40, 0]
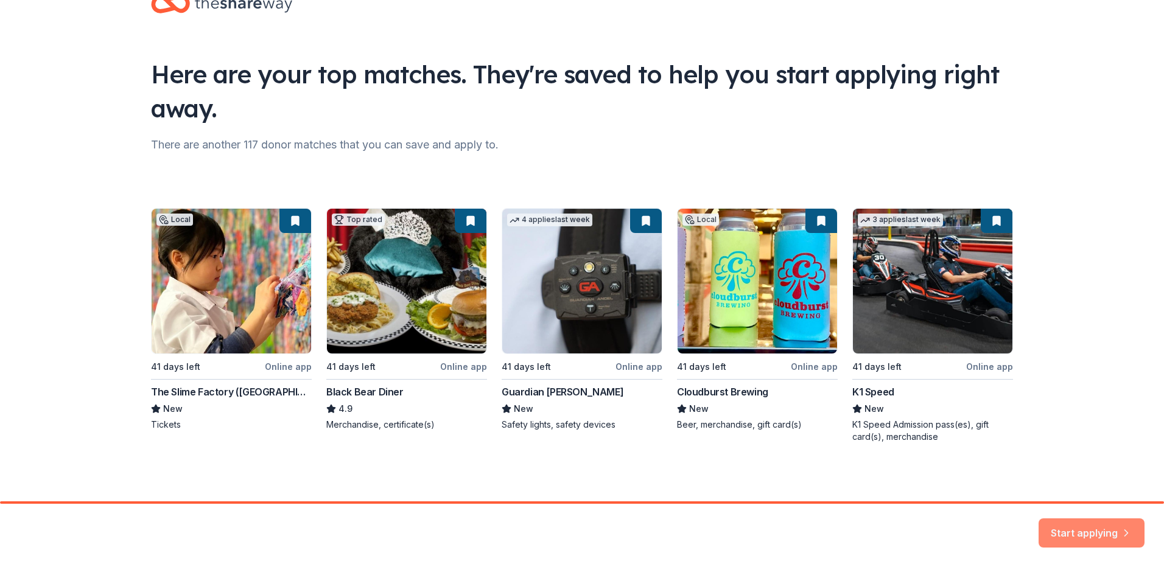
click at [1059, 522] on button "Start applying" at bounding box center [1091, 525] width 106 height 29
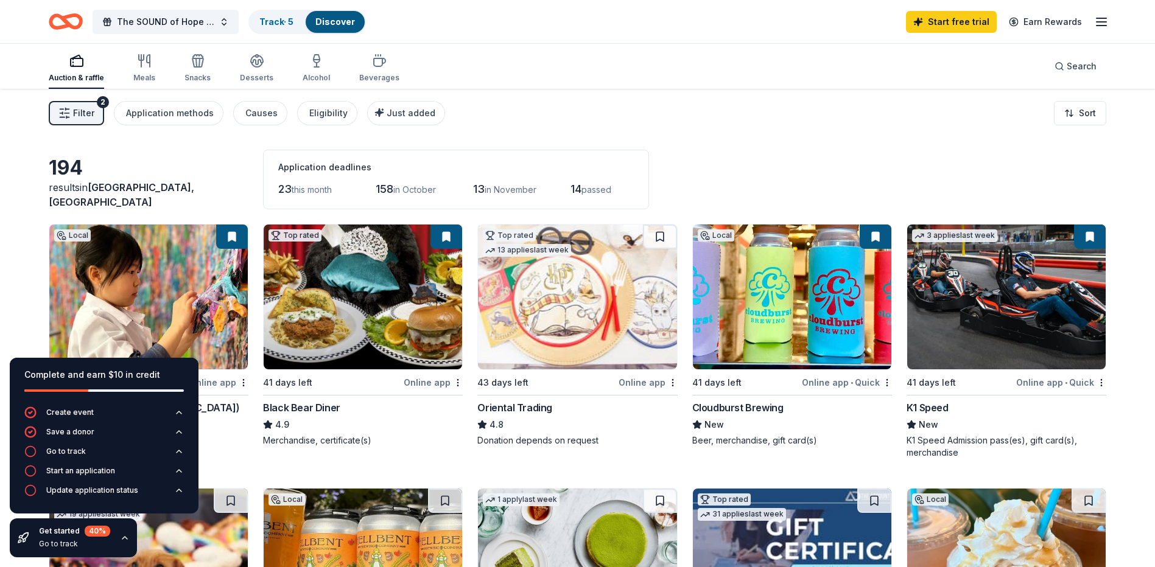
drag, startPoint x: 30, startPoint y: 253, endPoint x: 24, endPoint y: 269, distance: 16.7
click at [121, 535] on icon "button" at bounding box center [125, 538] width 10 height 10
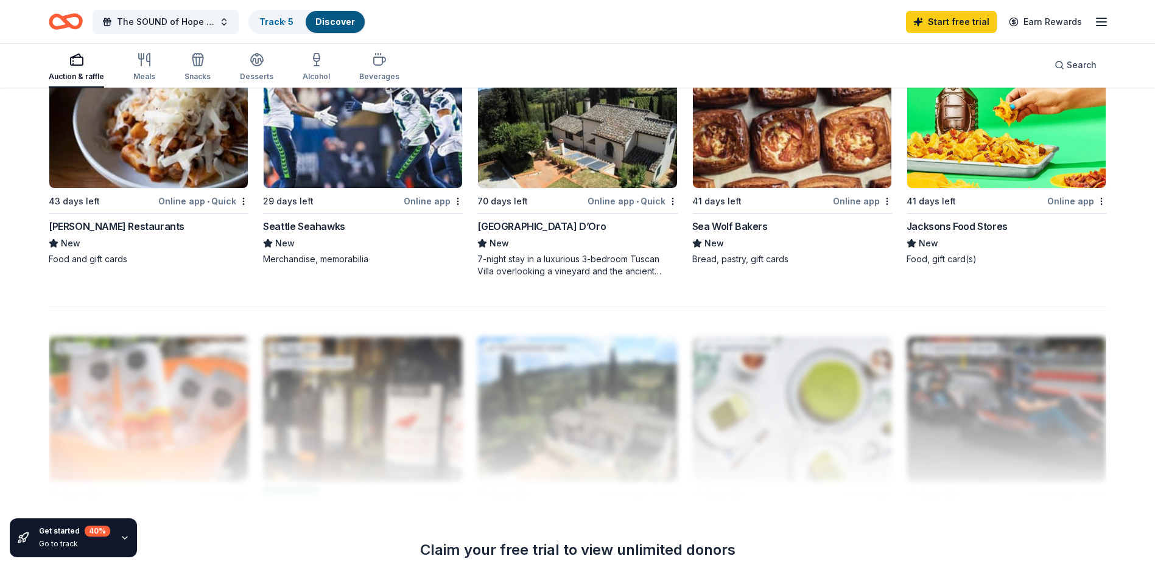
scroll to position [1157, 0]
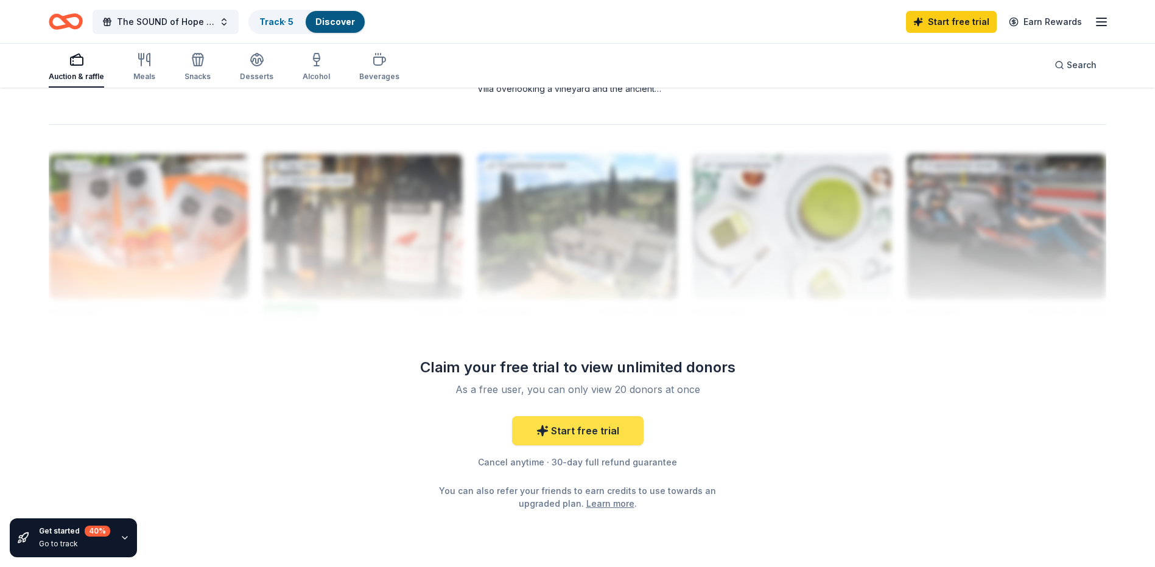
click at [609, 433] on link "Start free trial" at bounding box center [577, 430] width 131 height 29
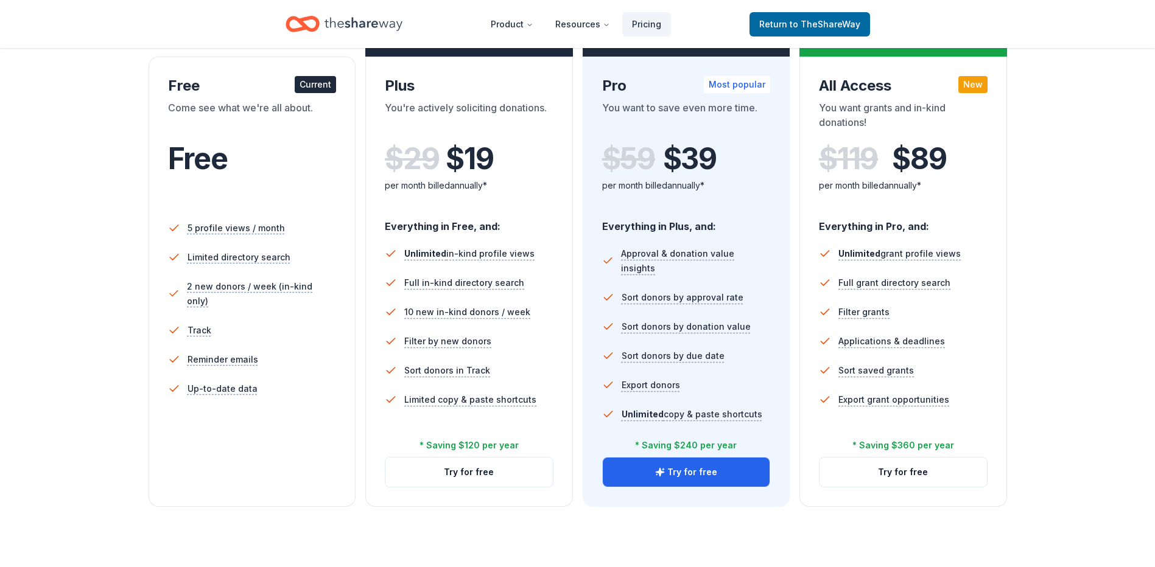
scroll to position [183, 0]
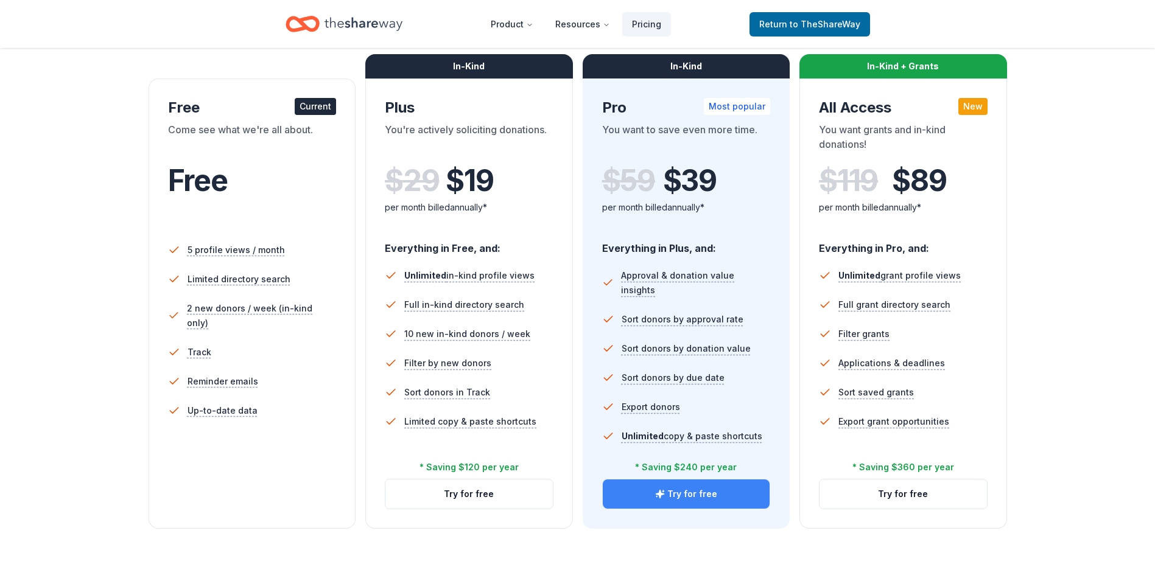
click at [707, 494] on button "Try for free" at bounding box center [686, 494] width 167 height 29
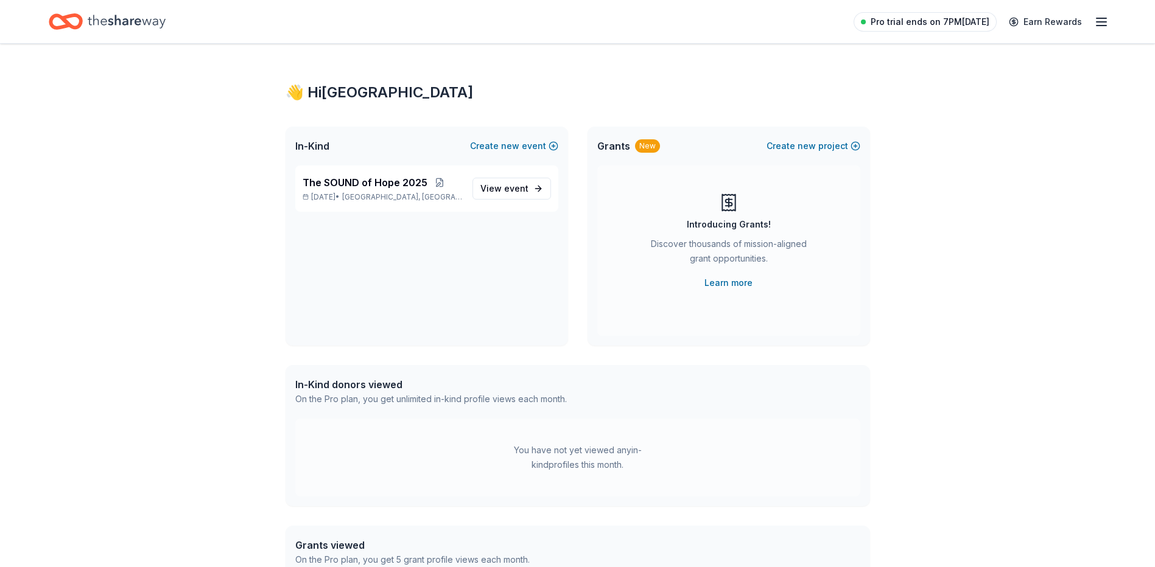
click at [946, 24] on span "Pro trial ends on 7PM[DATE]" at bounding box center [929, 22] width 119 height 15
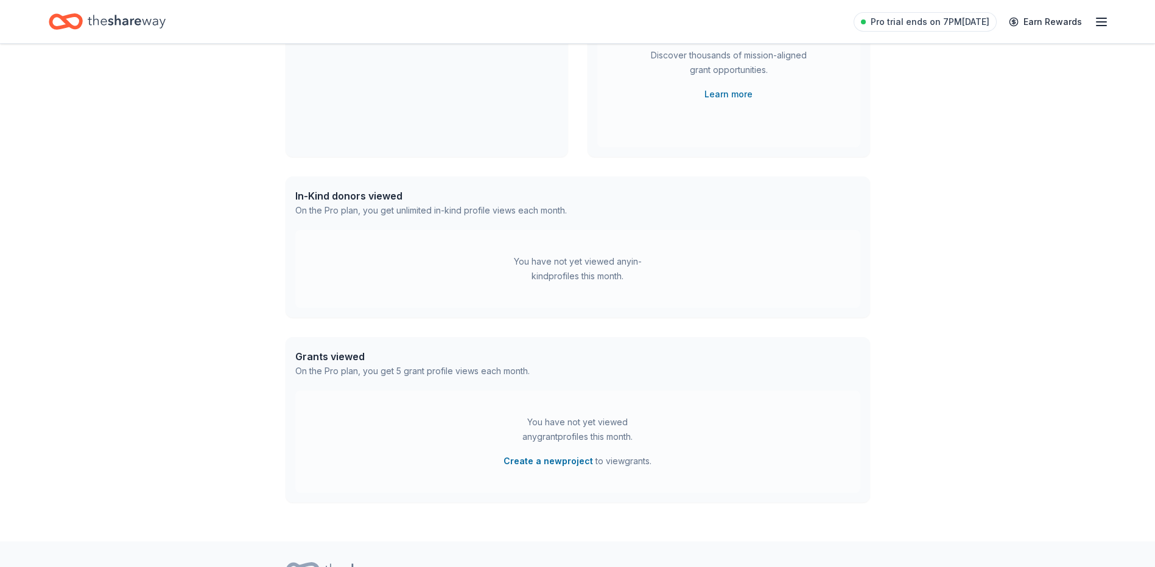
scroll to position [10, 0]
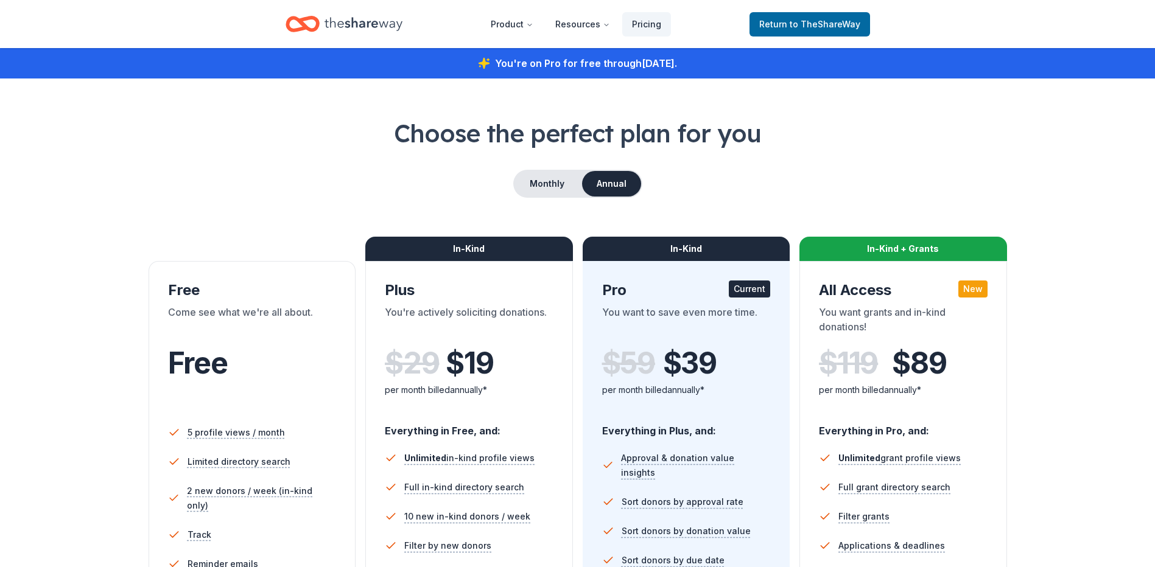
click at [346, 21] on icon "Home" at bounding box center [363, 23] width 78 height 13
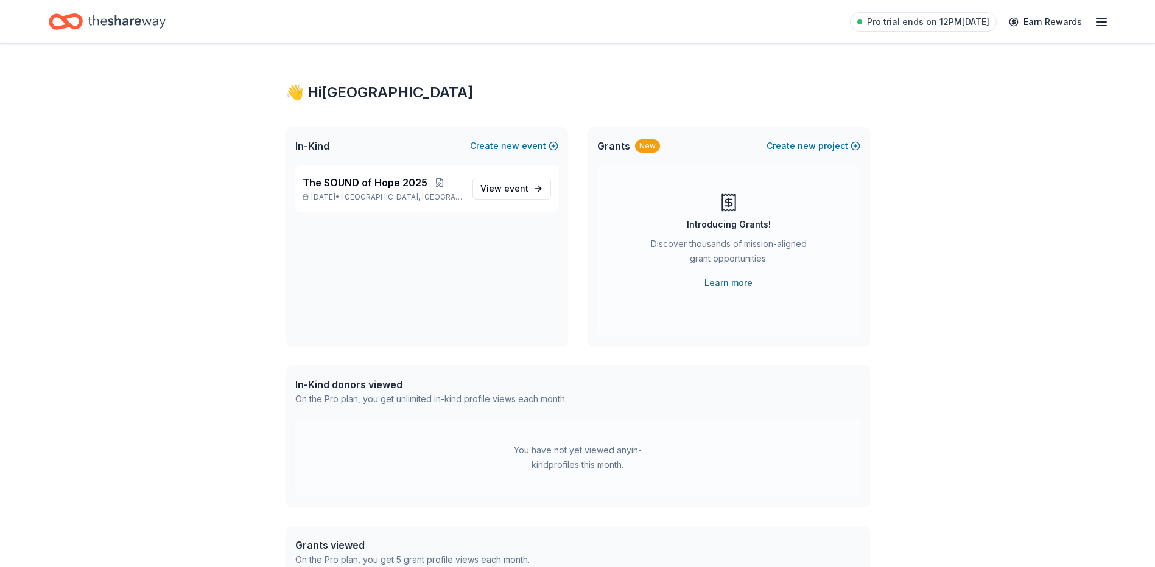
click at [1105, 24] on icon "button" at bounding box center [1101, 22] width 15 height 15
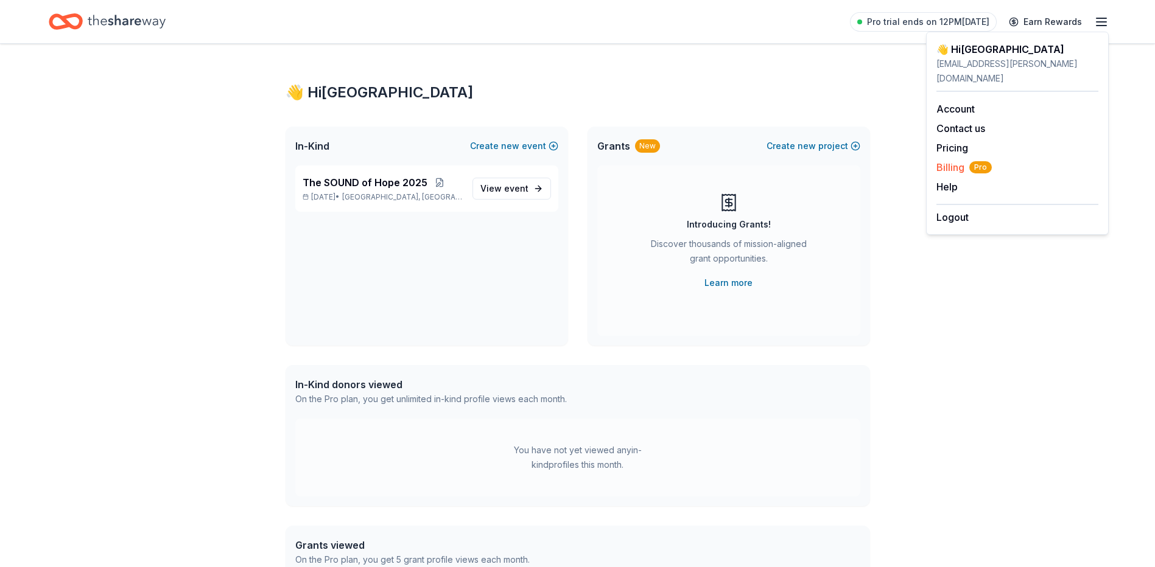
click at [959, 160] on span "Billing Pro" at bounding box center [963, 167] width 55 height 15
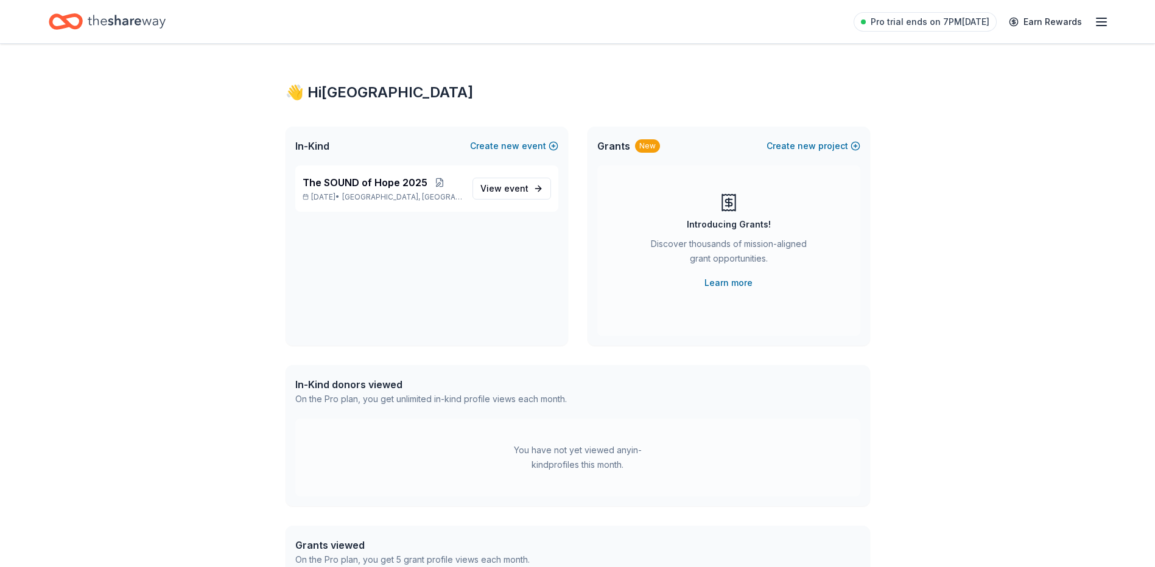
click at [96, 23] on icon "Home" at bounding box center [127, 21] width 78 height 25
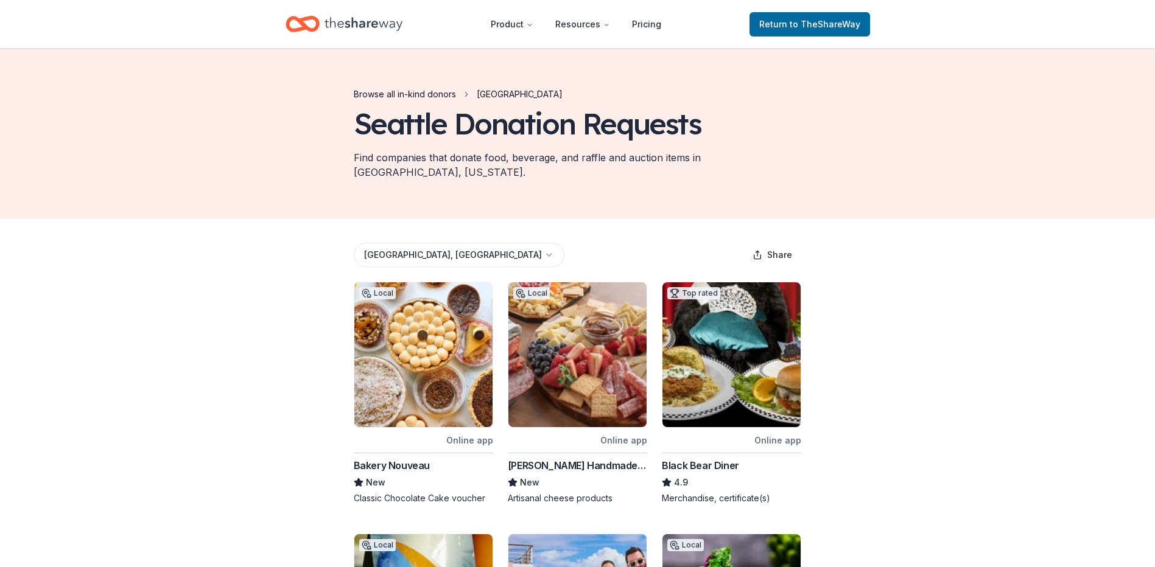
click at [421, 88] on link "Browse all in-kind donors" at bounding box center [405, 94] width 102 height 15
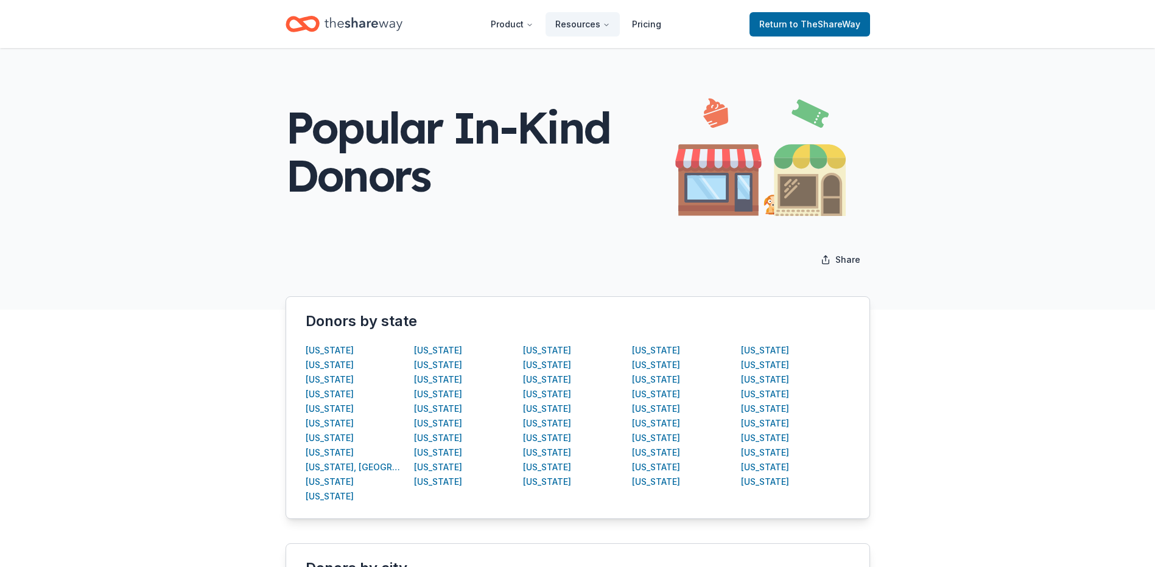
scroll to position [61, 0]
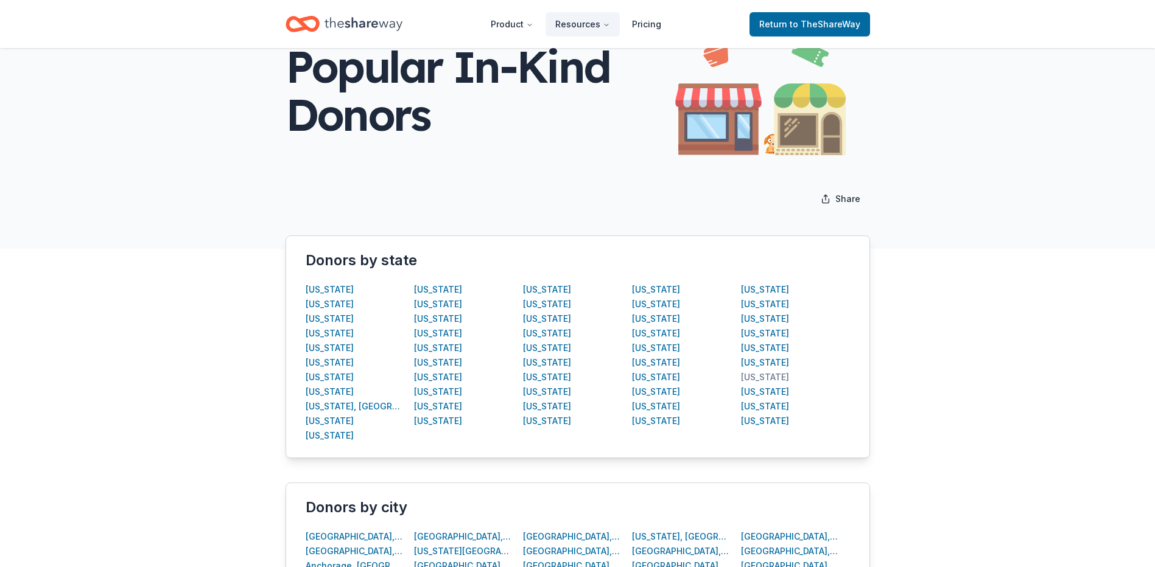
click at [761, 377] on div "[US_STATE]" at bounding box center [765, 377] width 48 height 15
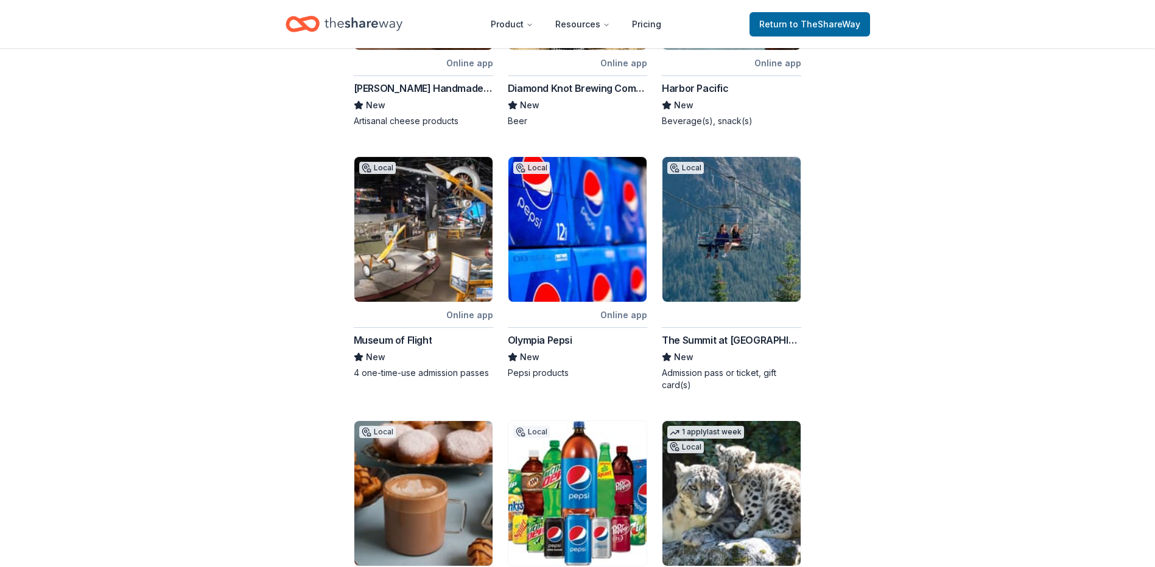
scroll to position [365, 0]
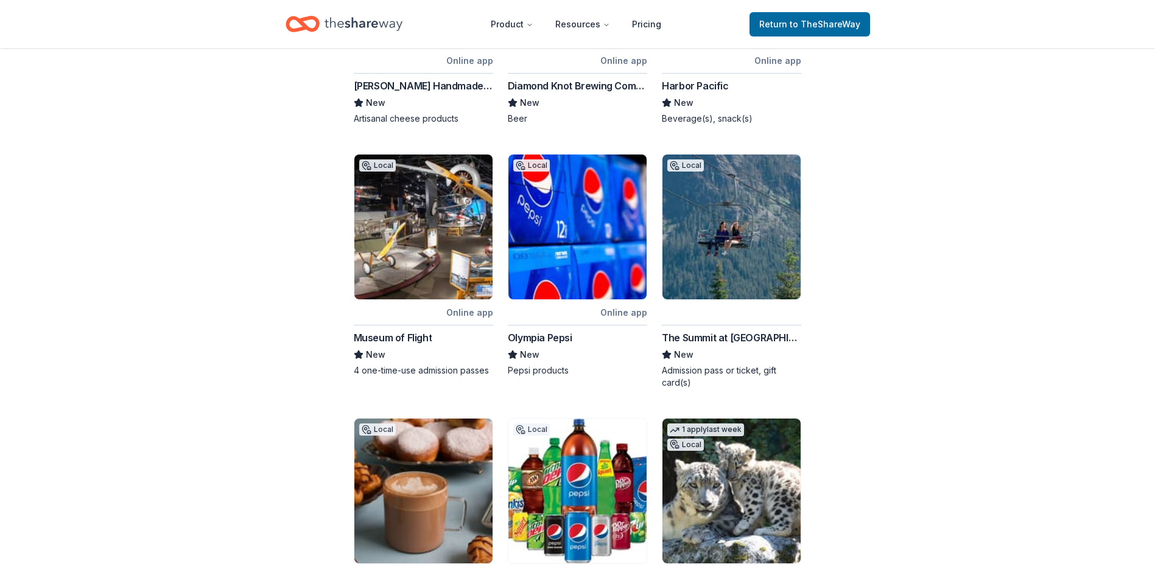
click at [718, 270] on img at bounding box center [731, 227] width 138 height 145
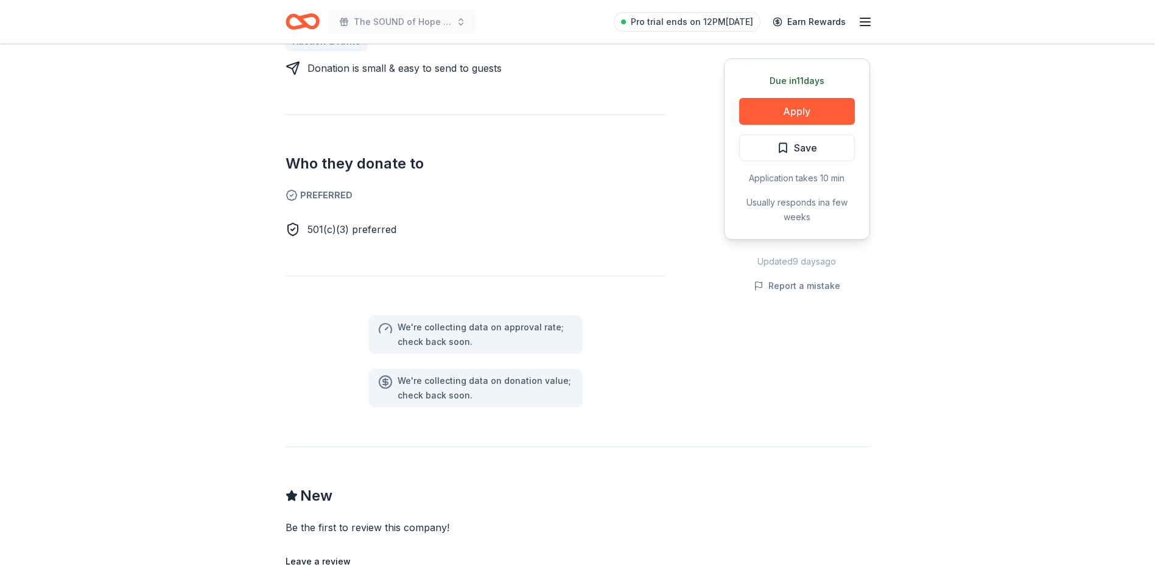
scroll to position [426, 0]
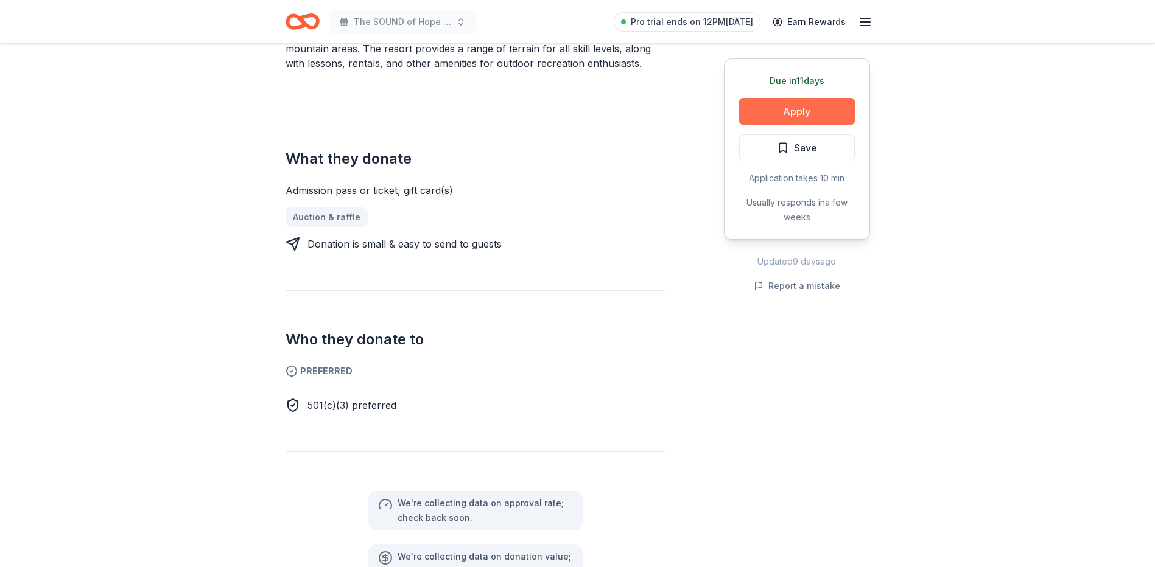
click at [829, 117] on button "Apply" at bounding box center [797, 111] width 116 height 27
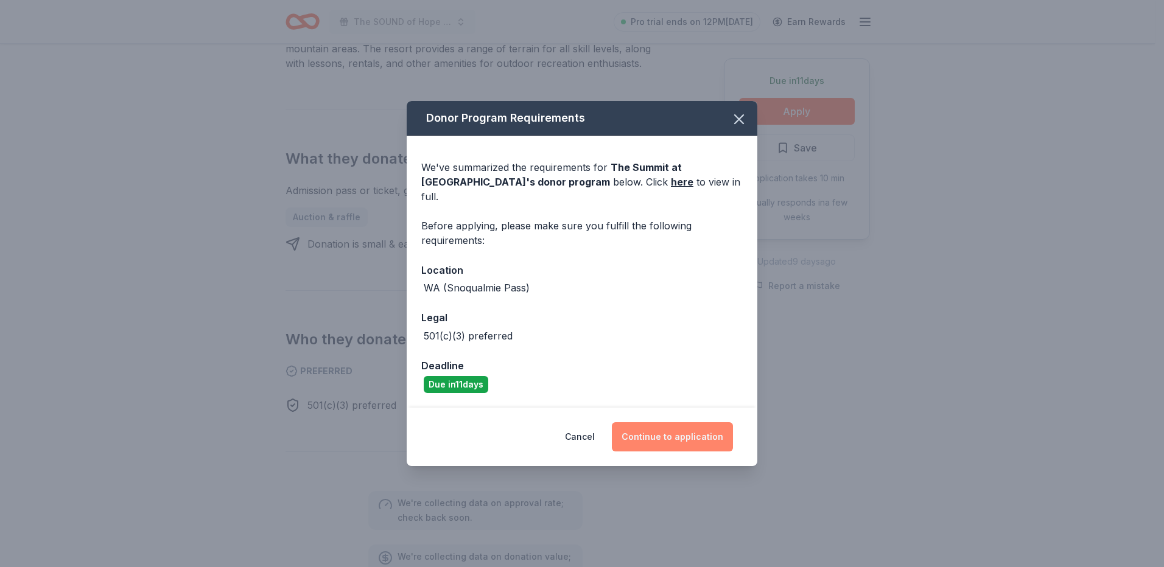
click at [646, 432] on button "Continue to application" at bounding box center [672, 436] width 121 height 29
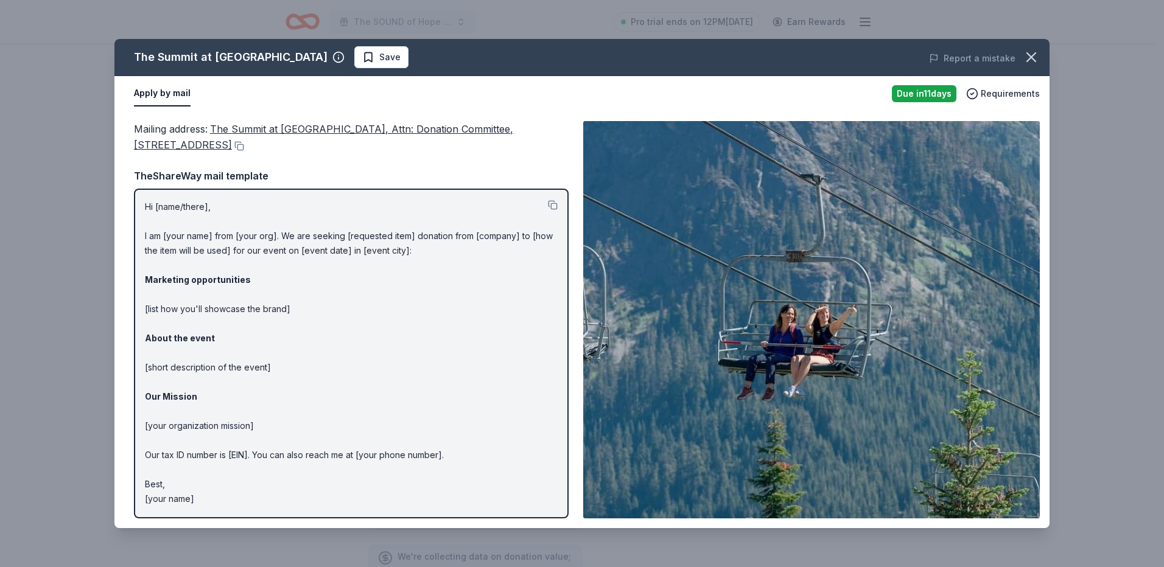
click at [257, 359] on p "Hi [name/there], I am [your name] from [your org]. We are seeking [requested it…" at bounding box center [351, 353] width 413 height 307
click at [232, 368] on p "Hi [name/there], I am [your name] from [your org]. We are seeking [requested it…" at bounding box center [351, 353] width 413 height 307
click at [362, 61] on span "Save" at bounding box center [381, 57] width 38 height 15
click at [1021, 88] on span "Requirements" at bounding box center [1010, 93] width 59 height 15
click at [1033, 54] on icon "button" at bounding box center [1031, 57] width 17 height 17
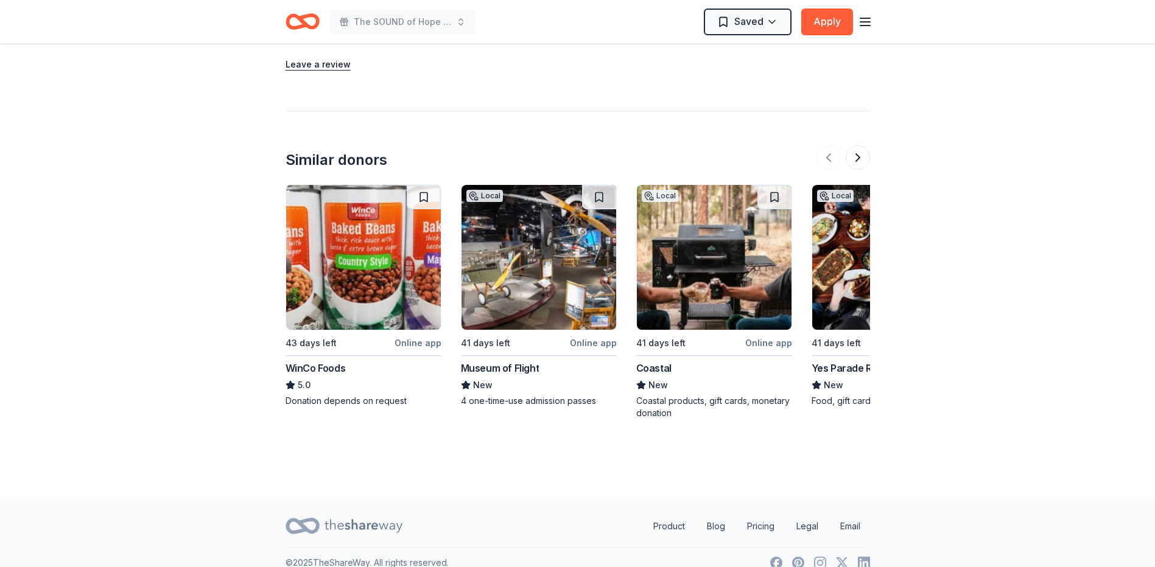
scroll to position [1117, 0]
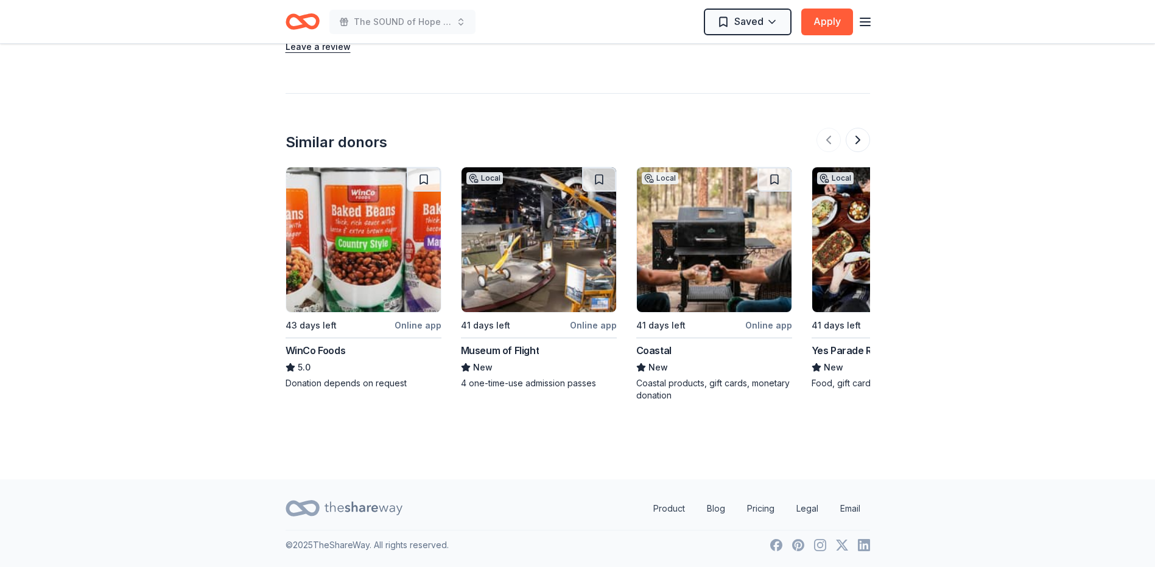
click at [541, 279] on img at bounding box center [538, 239] width 155 height 145
click at [859, 136] on button at bounding box center [857, 140] width 24 height 24
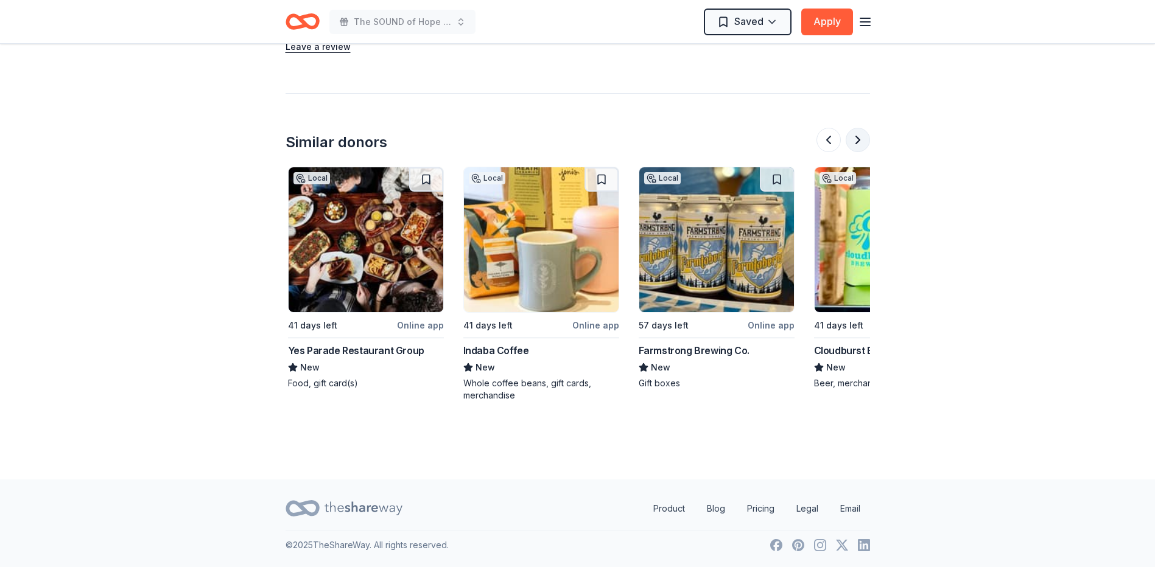
scroll to position [0, 526]
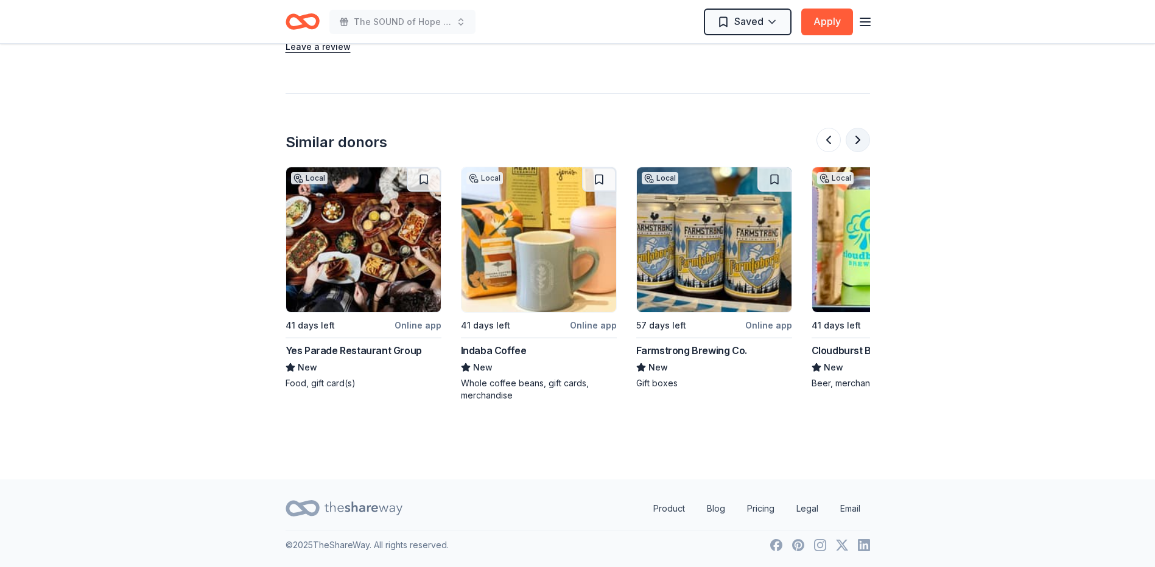
click at [859, 136] on button at bounding box center [857, 140] width 24 height 24
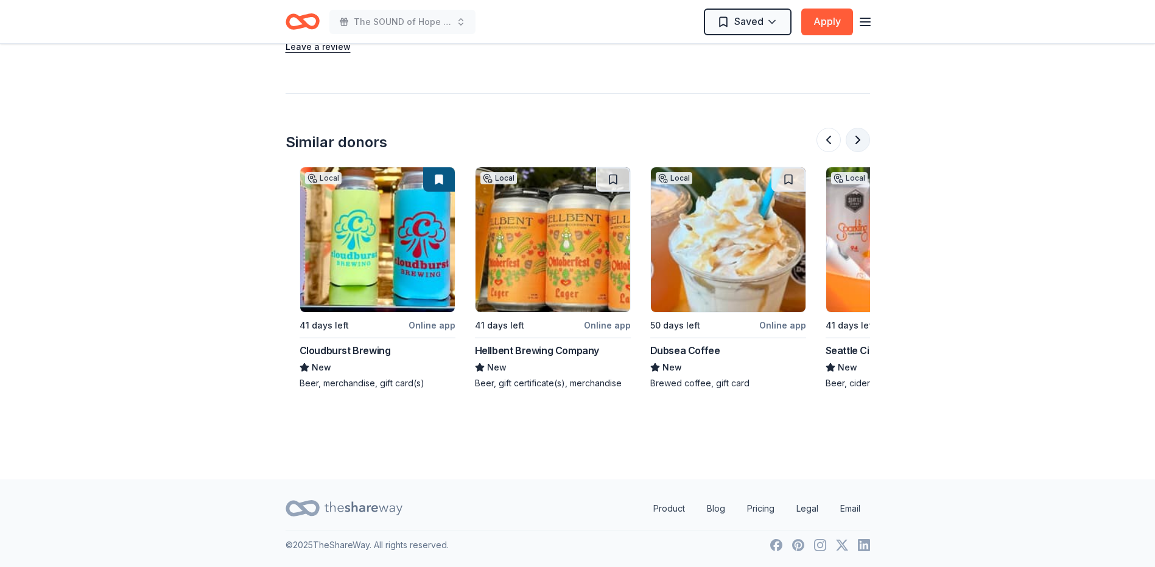
scroll to position [0, 1052]
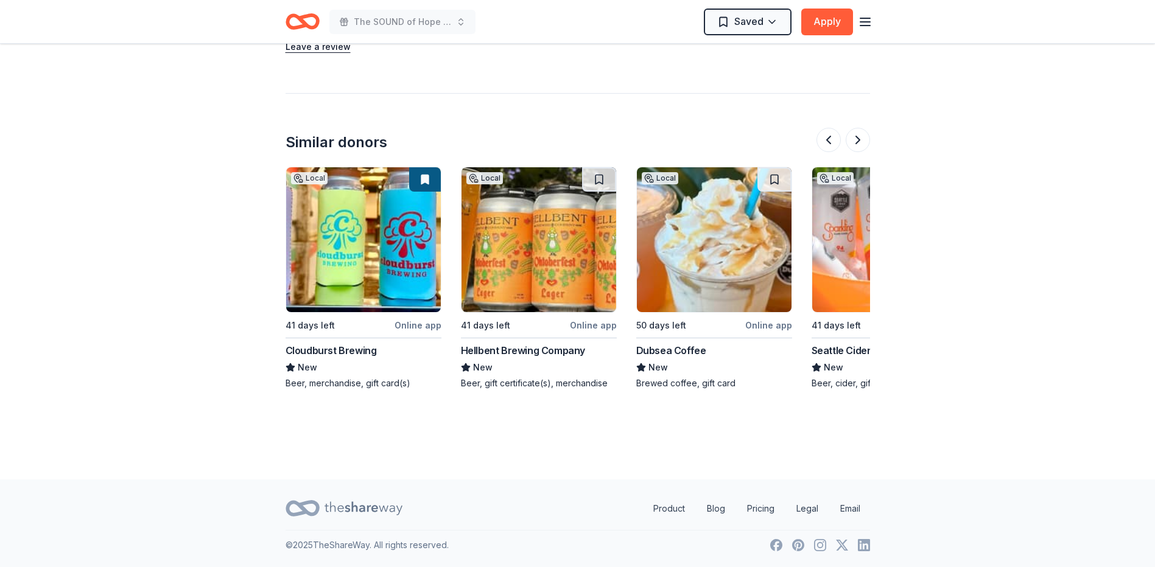
click at [329, 347] on div "Cloudburst Brewing" at bounding box center [330, 350] width 91 height 15
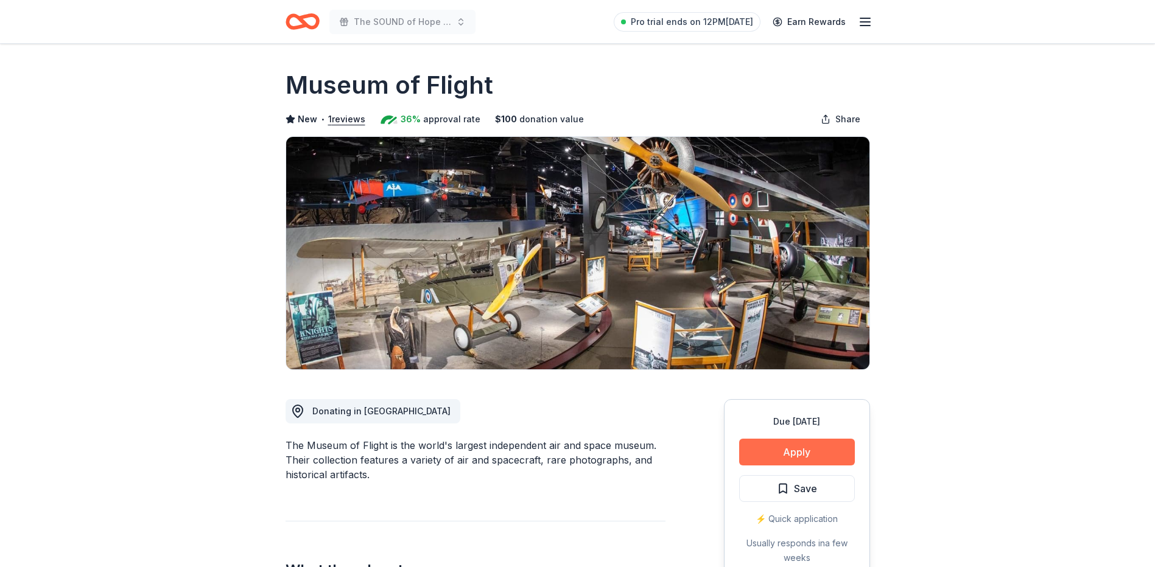
click at [789, 458] on button "Apply" at bounding box center [797, 452] width 116 height 27
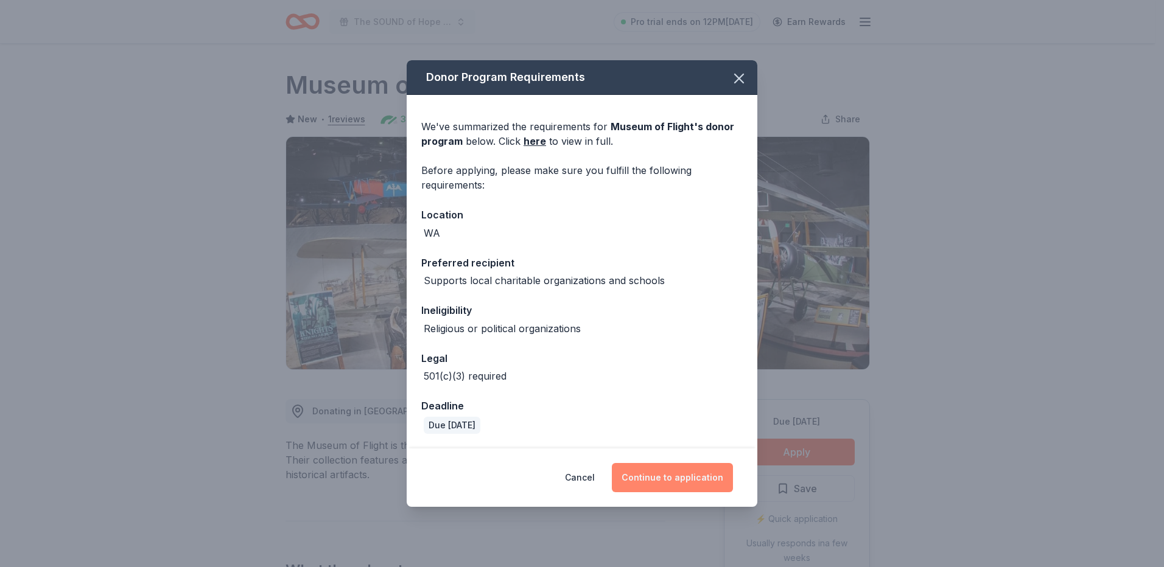
click at [660, 483] on button "Continue to application" at bounding box center [672, 477] width 121 height 29
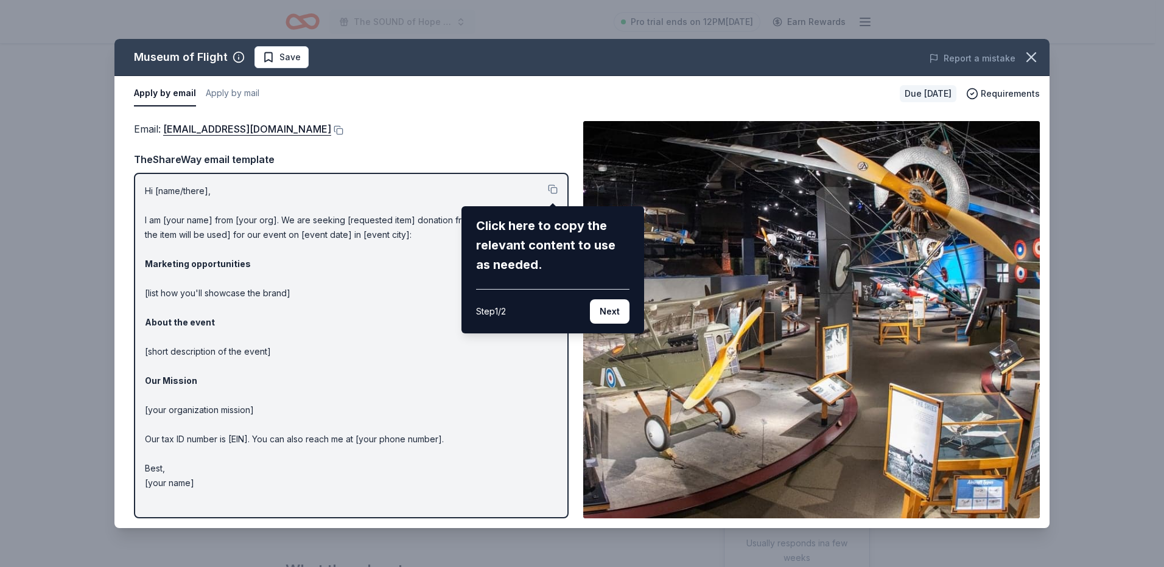
click at [342, 126] on div "Museum of Flight Save Report a mistake Apply by email Apply by mail Due in 41 d…" at bounding box center [581, 283] width 935 height 489
click at [608, 313] on button "Next" at bounding box center [610, 311] width 40 height 24
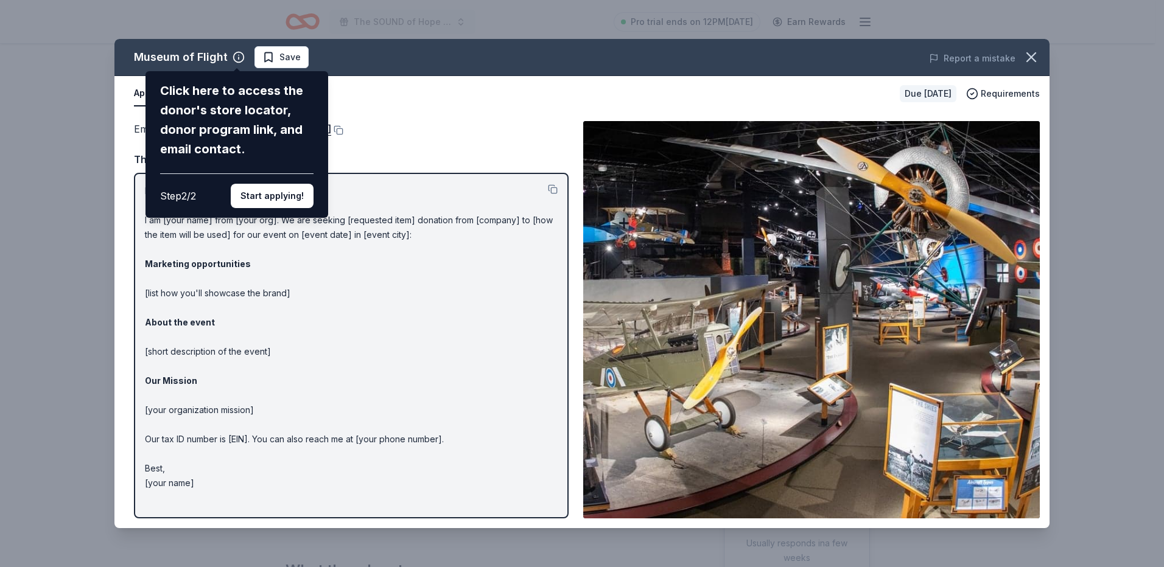
click at [484, 153] on div "Museum of Flight Click here to access the donor's store locator, donor program …" at bounding box center [581, 283] width 935 height 489
drag, startPoint x: 419, startPoint y: 290, endPoint x: 353, endPoint y: 257, distance: 74.0
click at [416, 290] on div "Museum of Flight Click here to access the donor's store locator, donor program …" at bounding box center [581, 283] width 935 height 489
click at [289, 193] on button "Start applying!" at bounding box center [272, 196] width 83 height 24
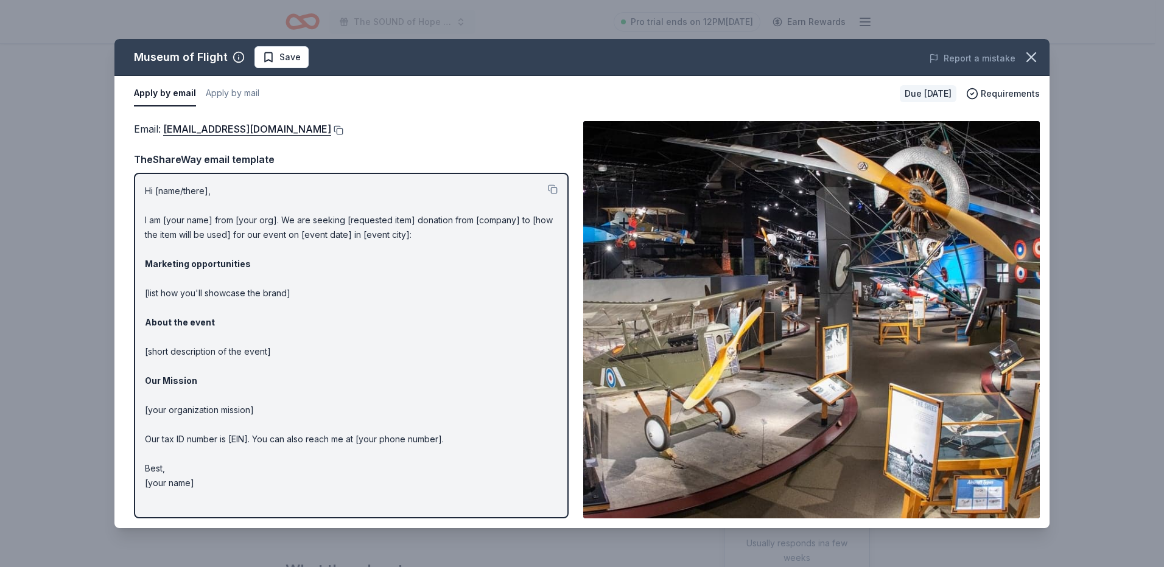
click at [340, 128] on button at bounding box center [337, 130] width 12 height 10
click at [287, 60] on span "Save" at bounding box center [289, 57] width 21 height 15
click at [1042, 59] on button "button" at bounding box center [1031, 57] width 27 height 27
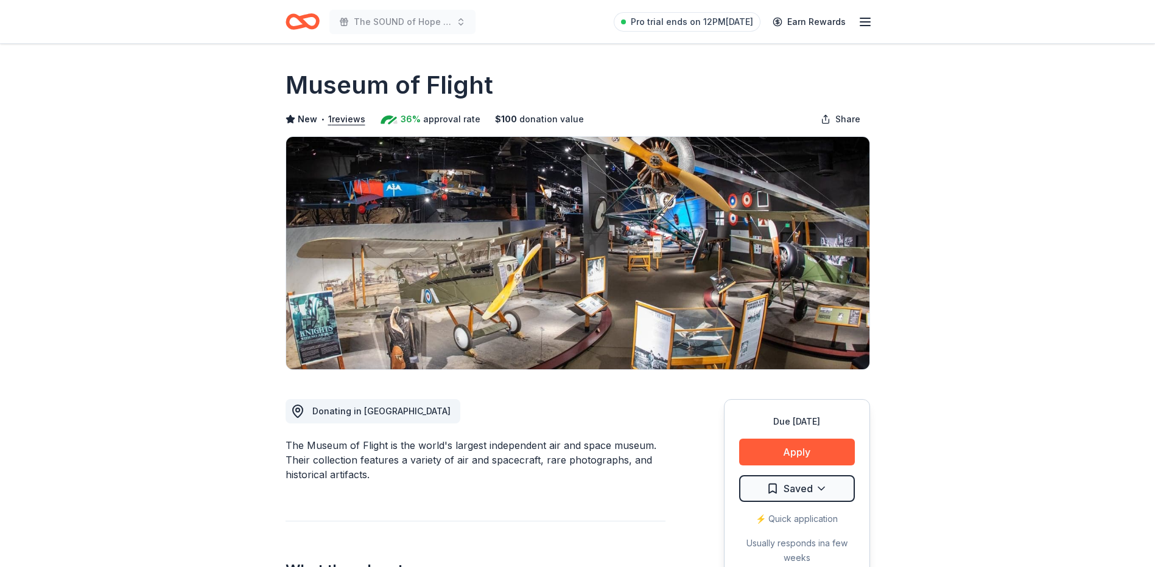
click at [307, 18] on icon "Home" at bounding box center [302, 21] width 34 height 29
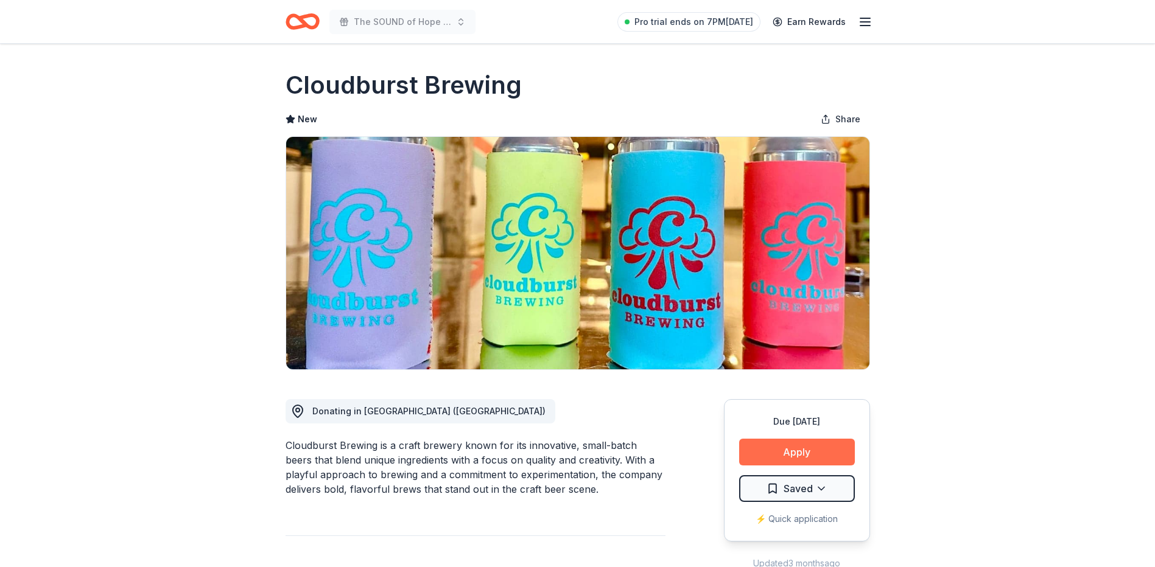
click at [775, 453] on button "Apply" at bounding box center [797, 452] width 116 height 27
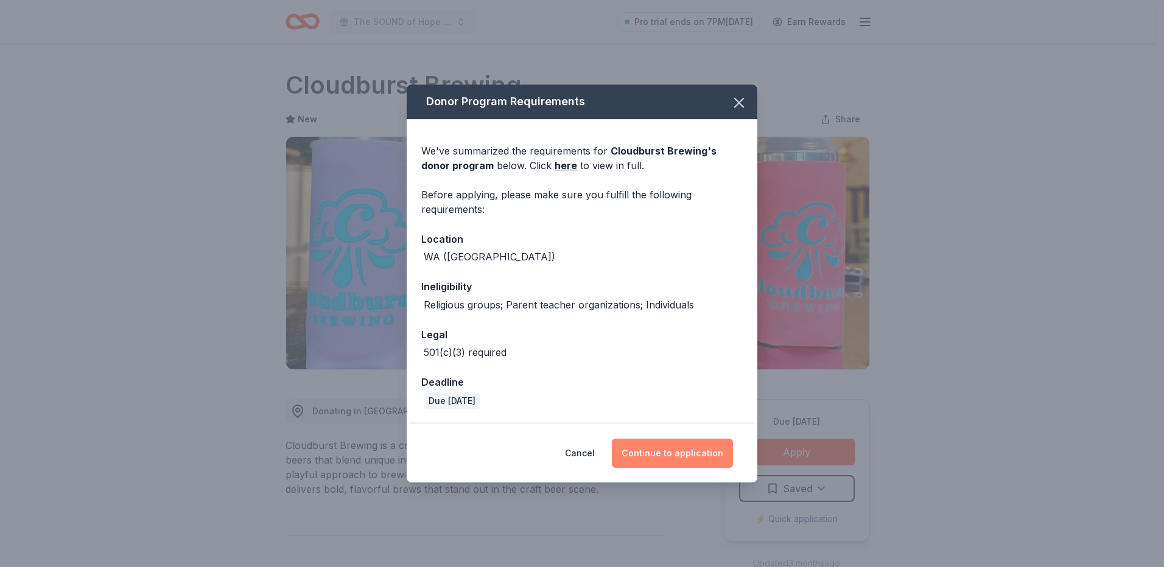
click at [682, 449] on button "Continue to application" at bounding box center [672, 453] width 121 height 29
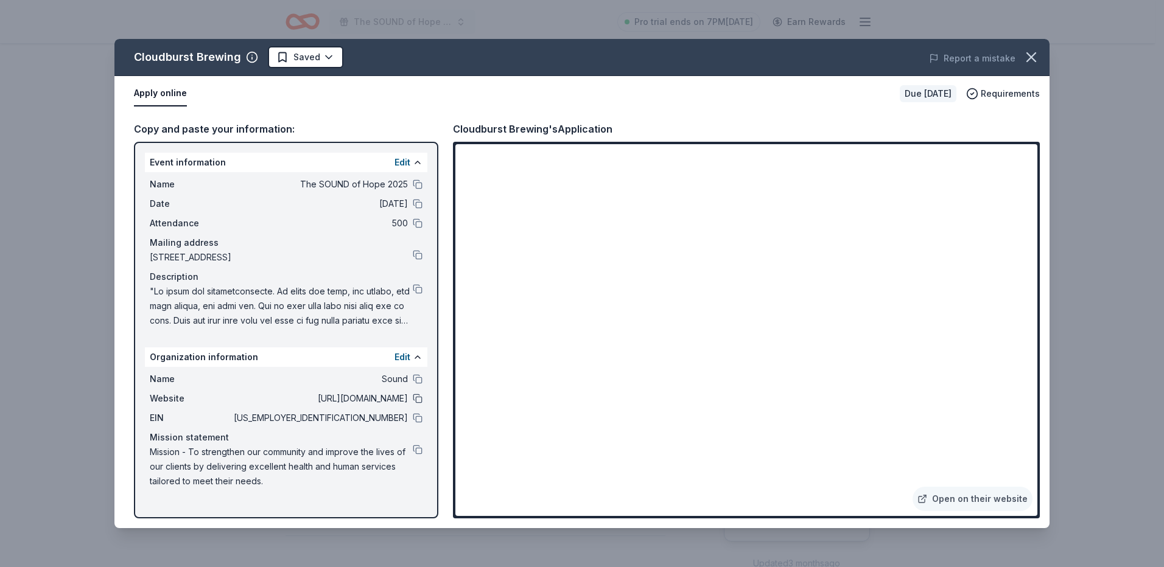
click at [418, 395] on button at bounding box center [418, 399] width 10 height 10
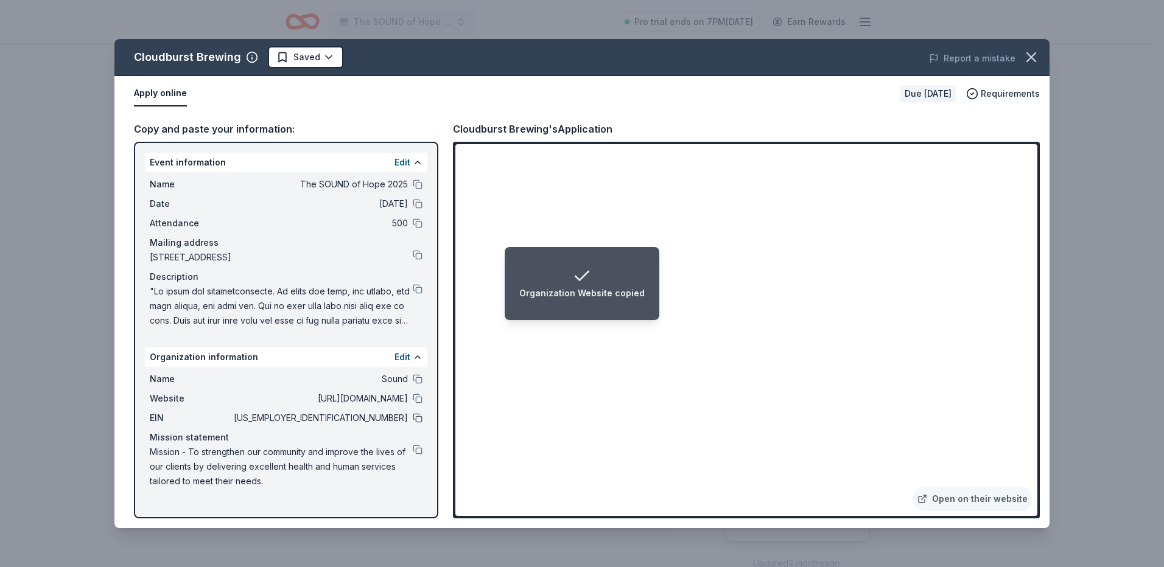
click at [420, 417] on button at bounding box center [418, 418] width 10 height 10
drag, startPoint x: 284, startPoint y: 487, endPoint x: 224, endPoint y: 450, distance: 70.3
click at [224, 450] on span "Mission - To strengthen our community and improve the lives of our clients by d…" at bounding box center [281, 467] width 263 height 44
click at [419, 447] on button at bounding box center [418, 450] width 10 height 10
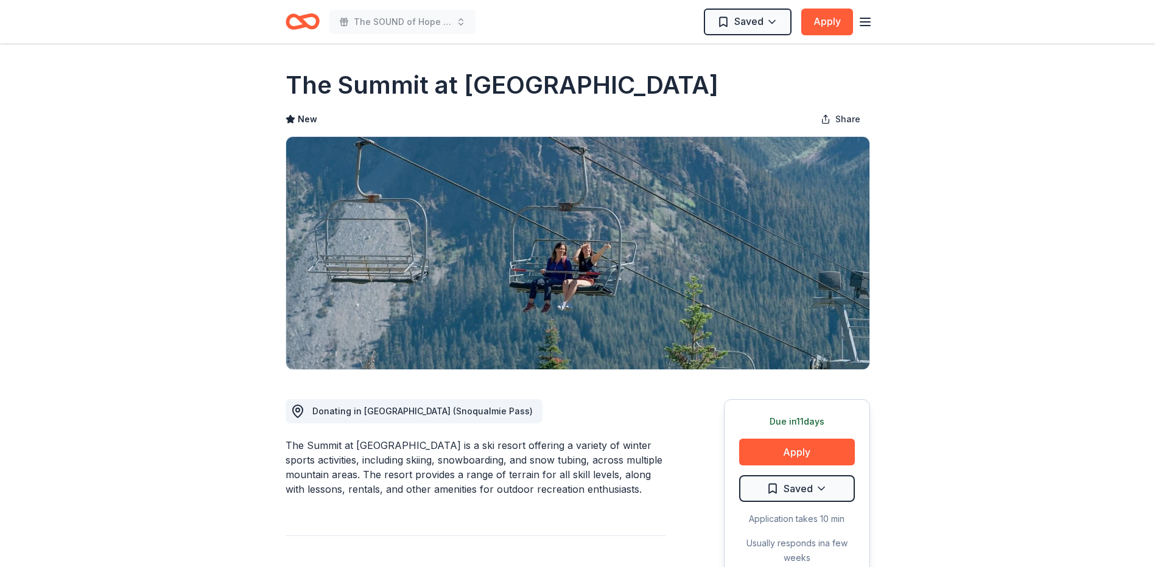
scroll to position [1117, 0]
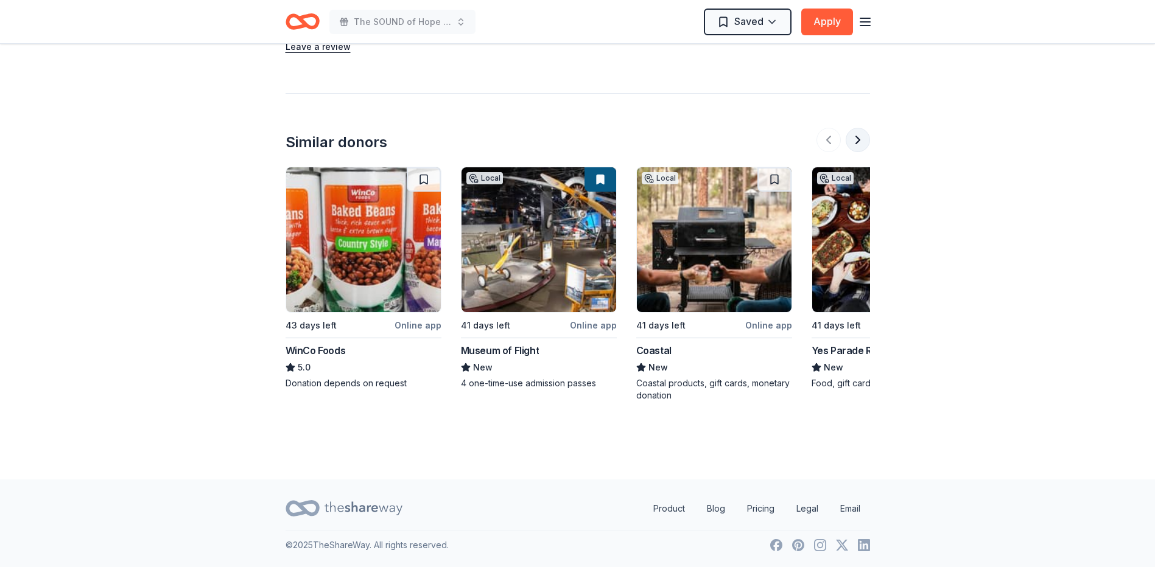
click at [853, 144] on button at bounding box center [857, 140] width 24 height 24
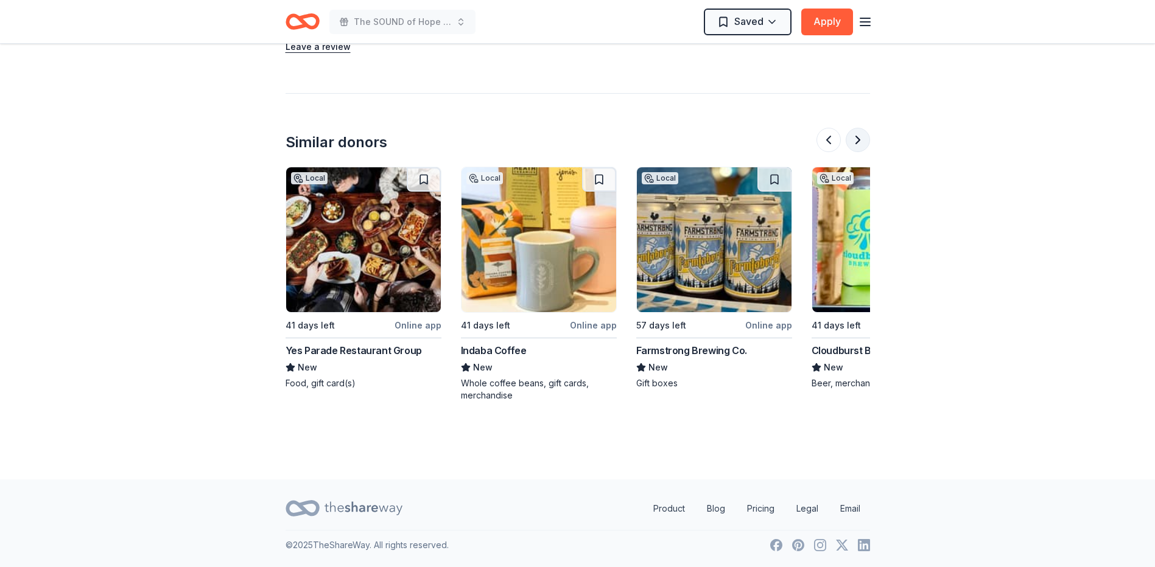
click at [853, 144] on button at bounding box center [857, 140] width 24 height 24
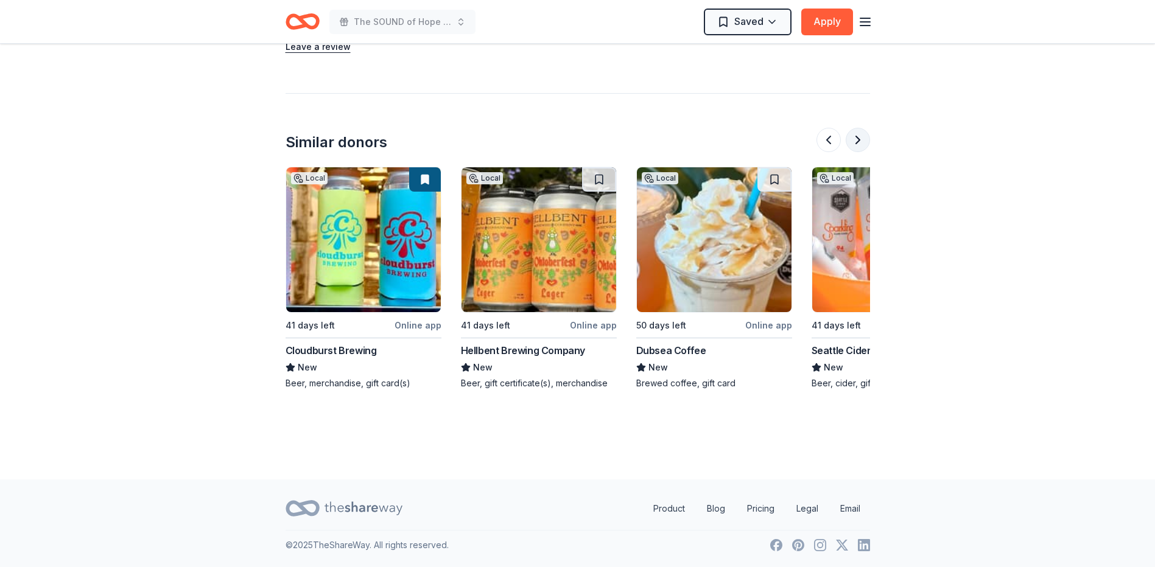
click at [853, 144] on button at bounding box center [857, 140] width 24 height 24
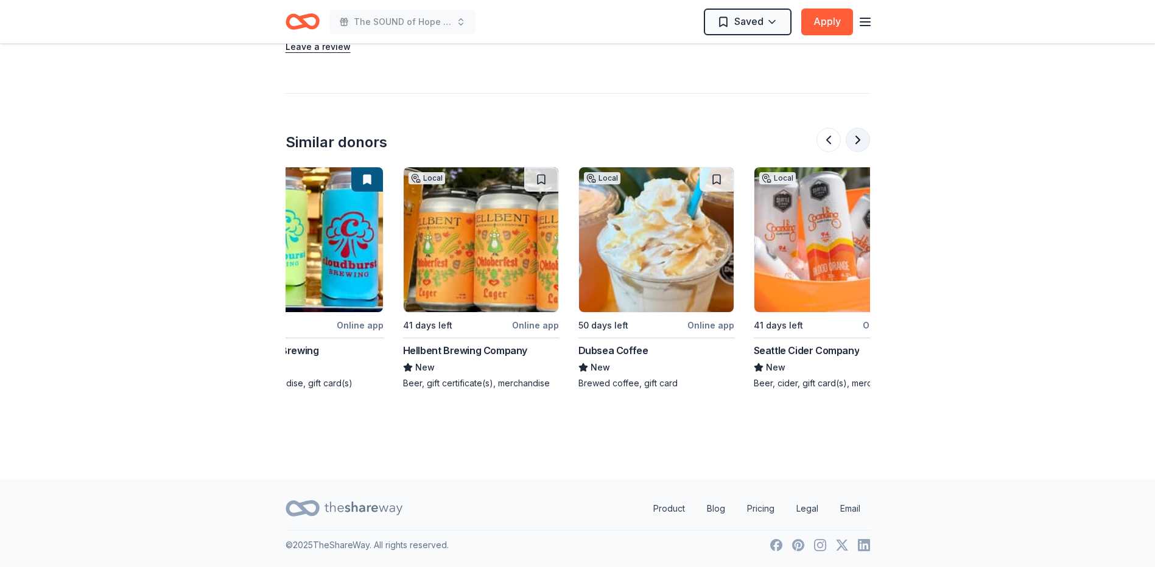
scroll to position [0, 1149]
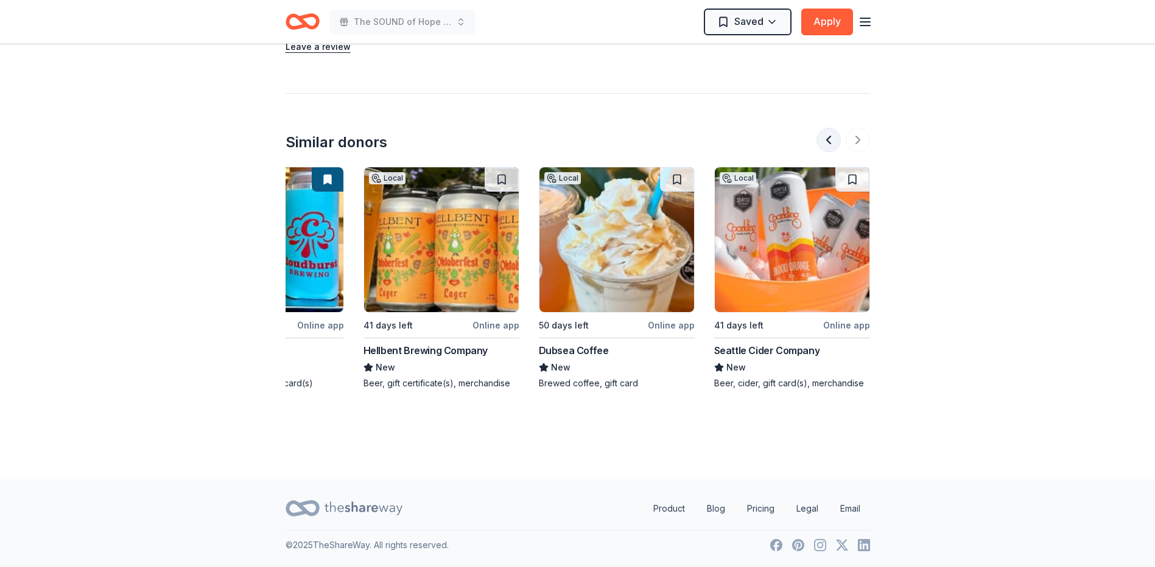
click at [823, 140] on button at bounding box center [828, 140] width 24 height 24
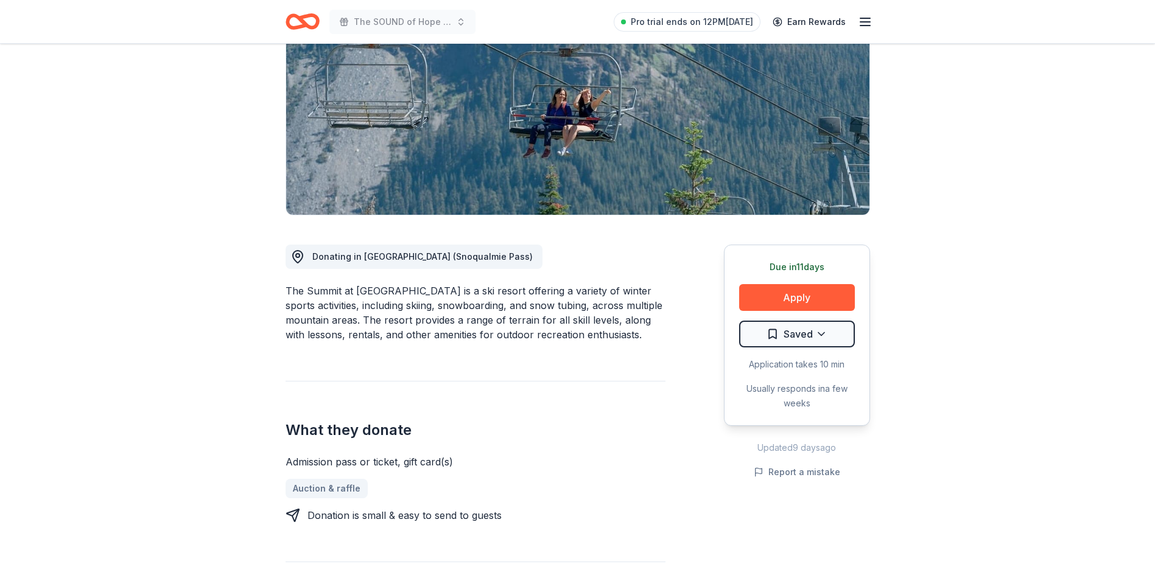
scroll to position [0, 0]
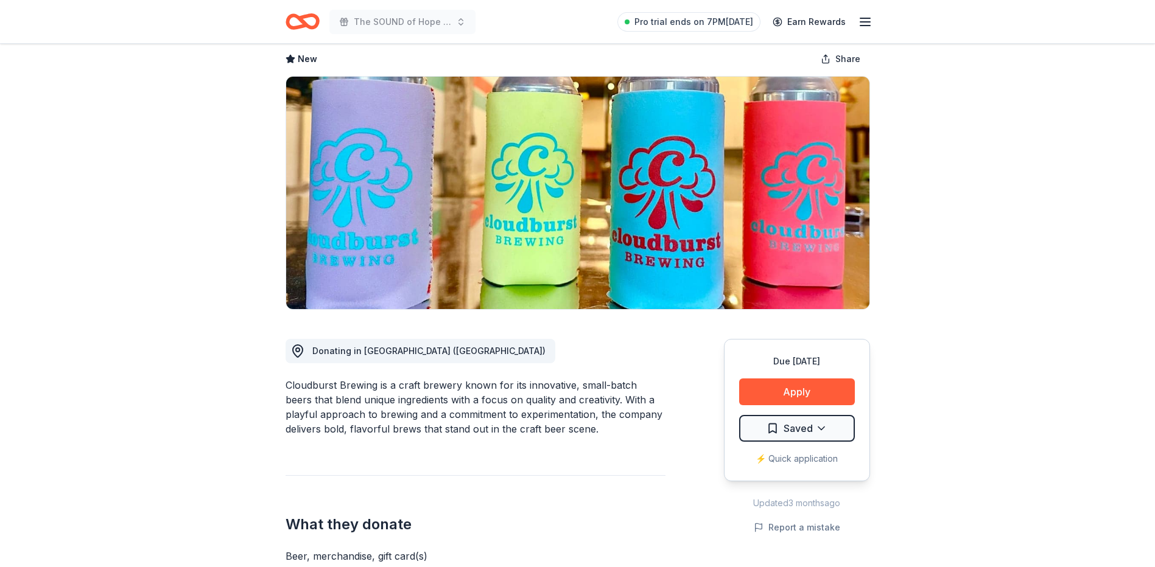
scroll to position [61, 0]
click at [810, 391] on button "Apply" at bounding box center [797, 391] width 116 height 27
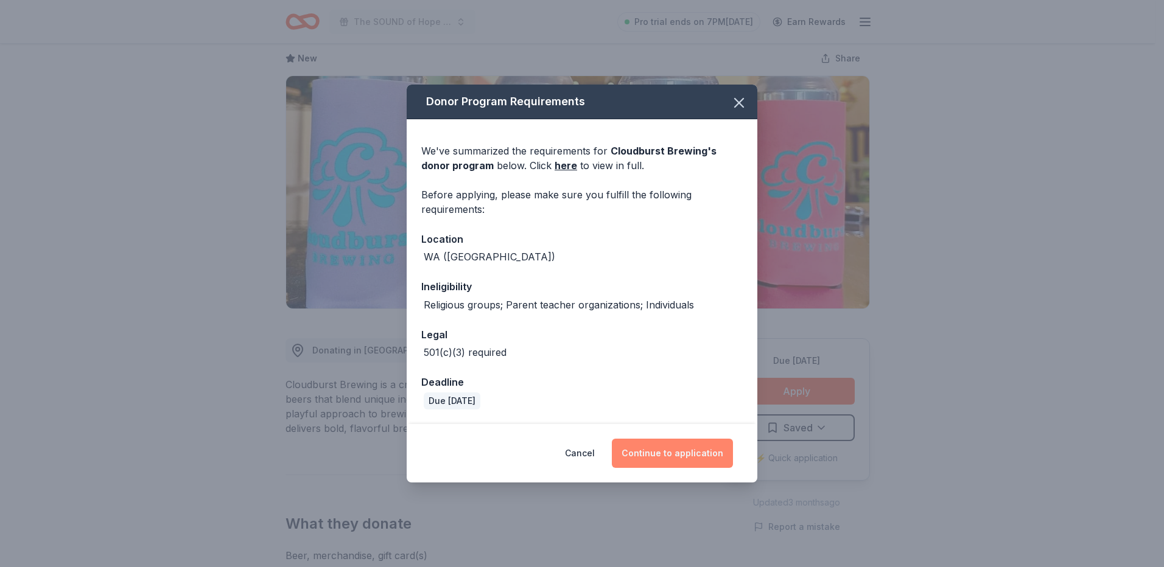
click at [687, 455] on button "Continue to application" at bounding box center [672, 453] width 121 height 29
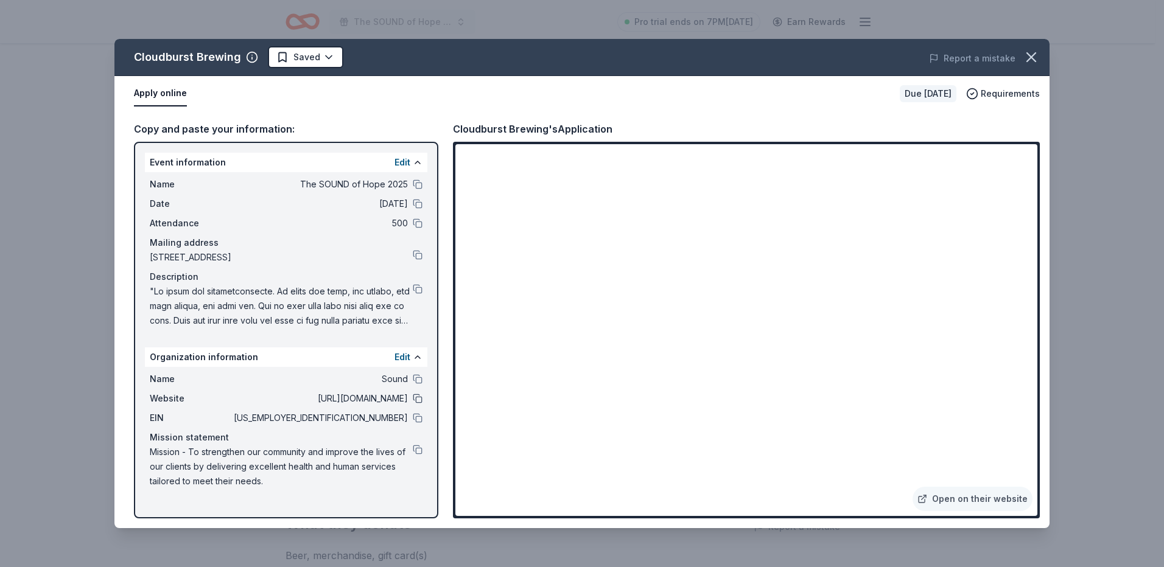
click at [416, 402] on button at bounding box center [418, 399] width 10 height 10
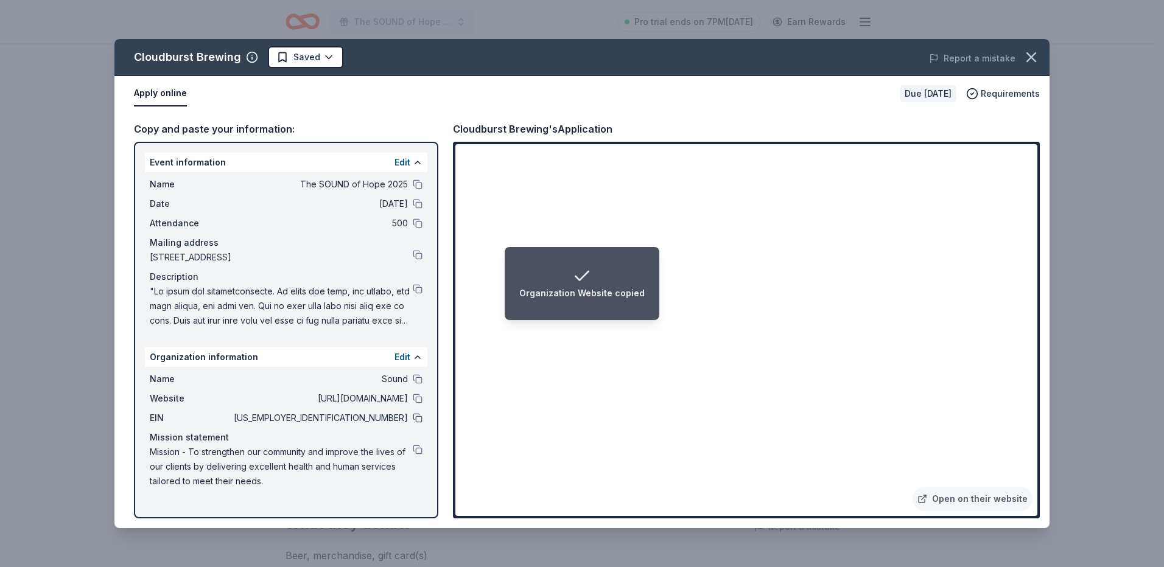
click at [417, 419] on button at bounding box center [418, 418] width 10 height 10
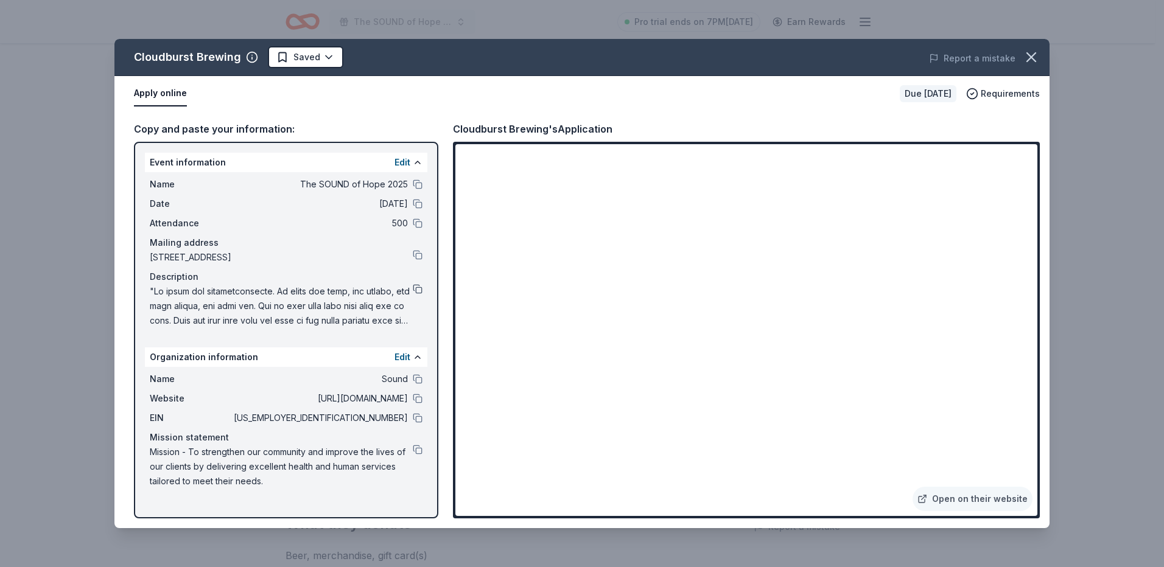
click at [415, 290] on button at bounding box center [418, 289] width 10 height 10
click at [971, 488] on link "Open on their website" at bounding box center [972, 499] width 120 height 24
click at [1029, 58] on icon "button" at bounding box center [1031, 57] width 17 height 17
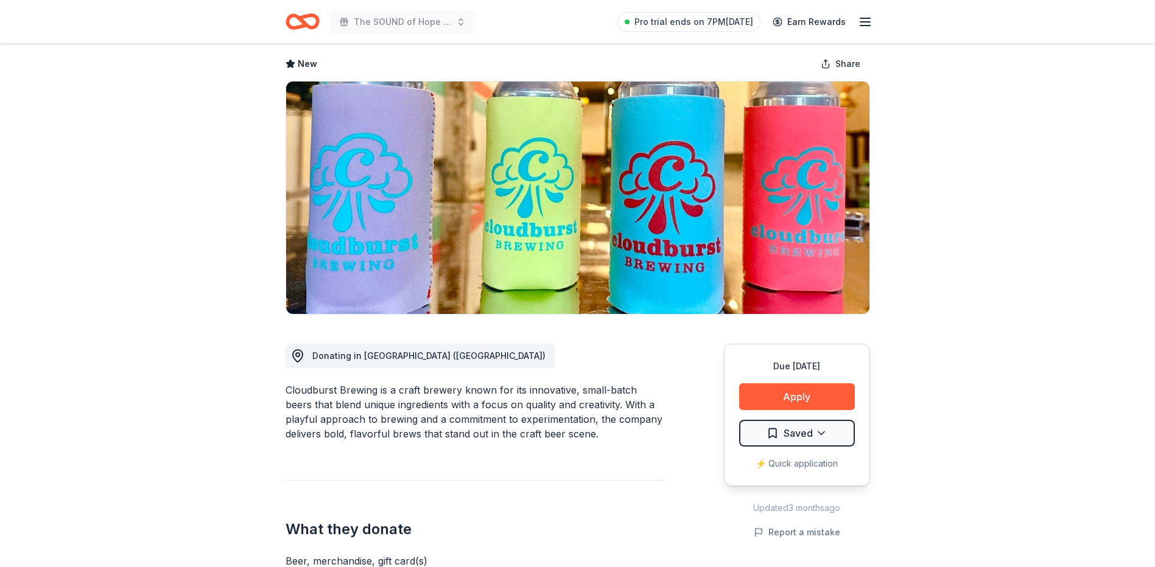
scroll to position [0, 0]
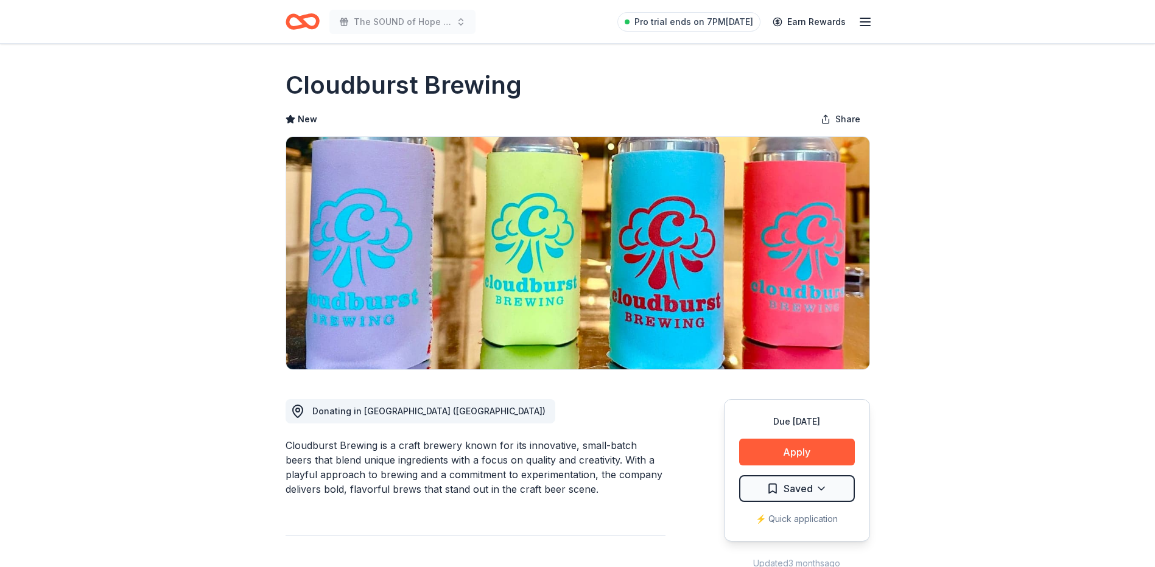
click at [305, 24] on icon "Home" at bounding box center [307, 21] width 19 height 12
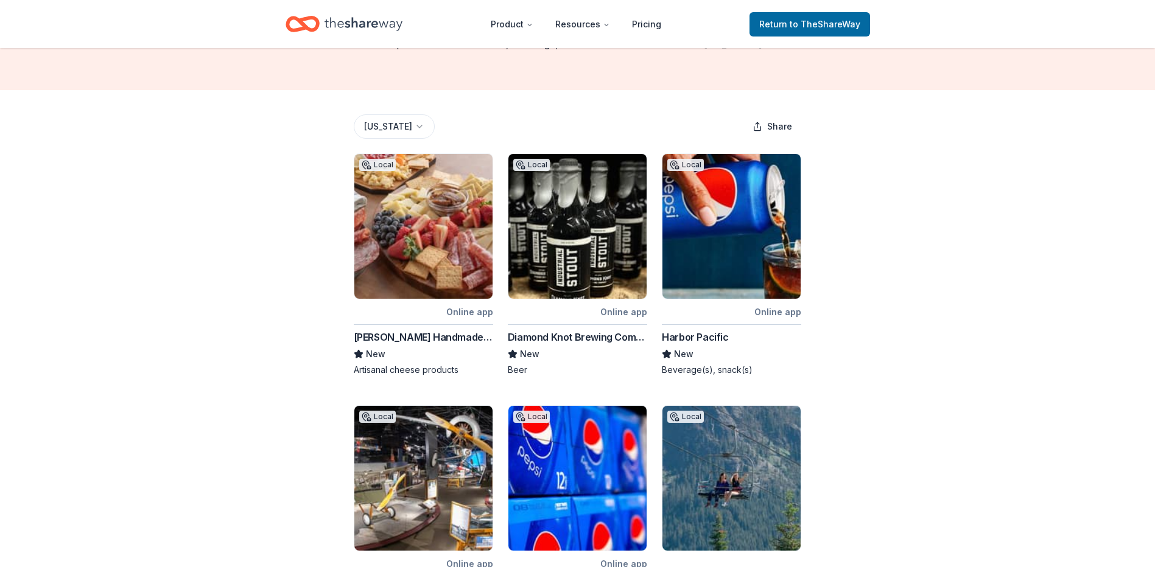
scroll to position [243, 0]
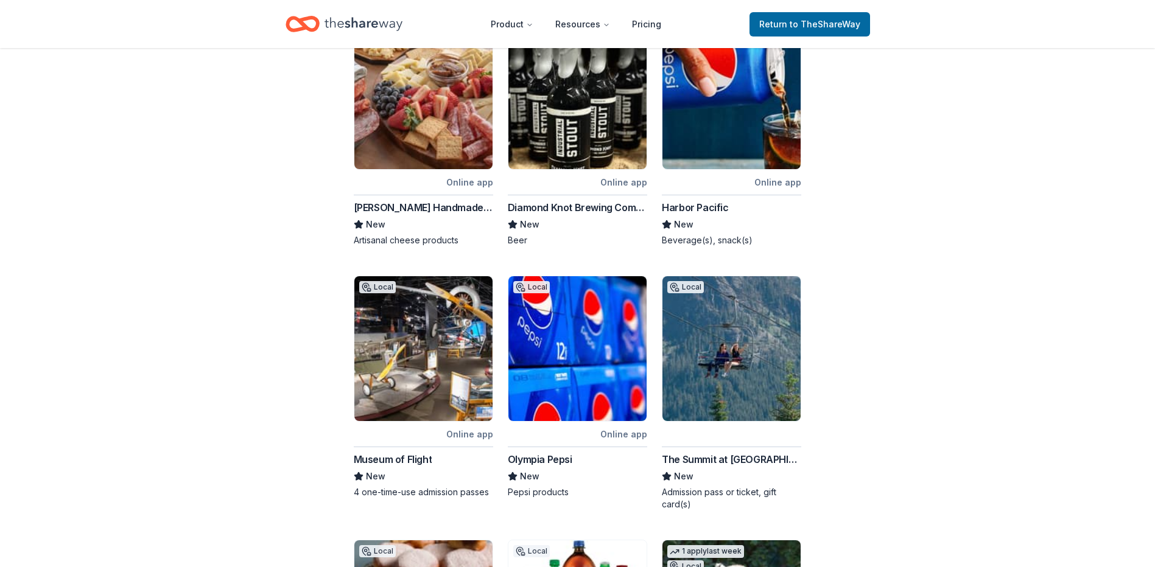
click at [435, 189] on div "Local Online app Beecher's Handmade Cheese New Artisanal cheese products" at bounding box center [423, 135] width 139 height 223
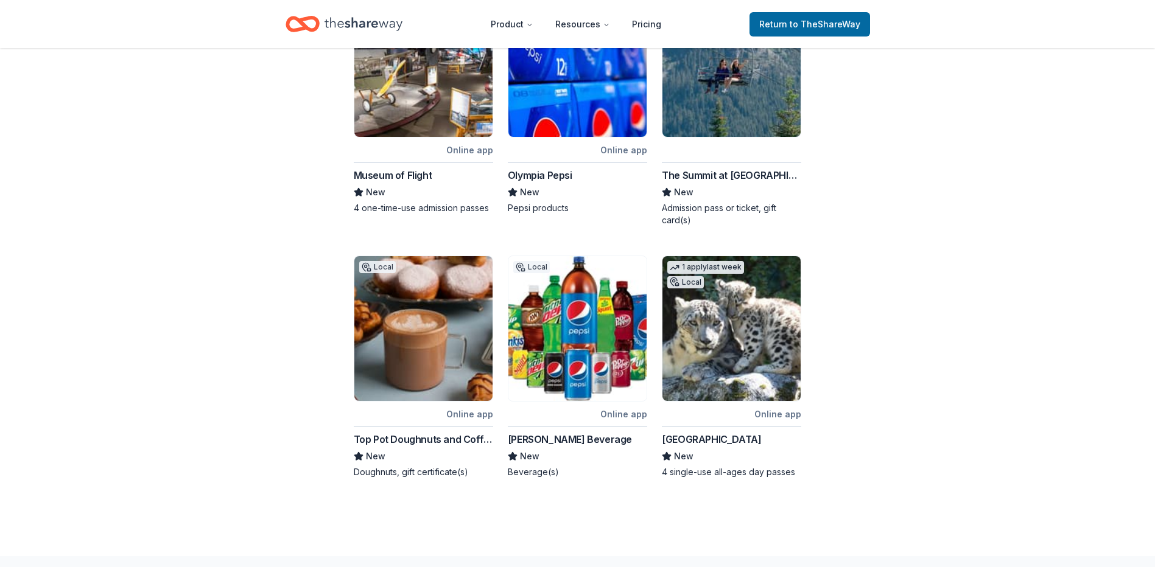
scroll to position [548, 0]
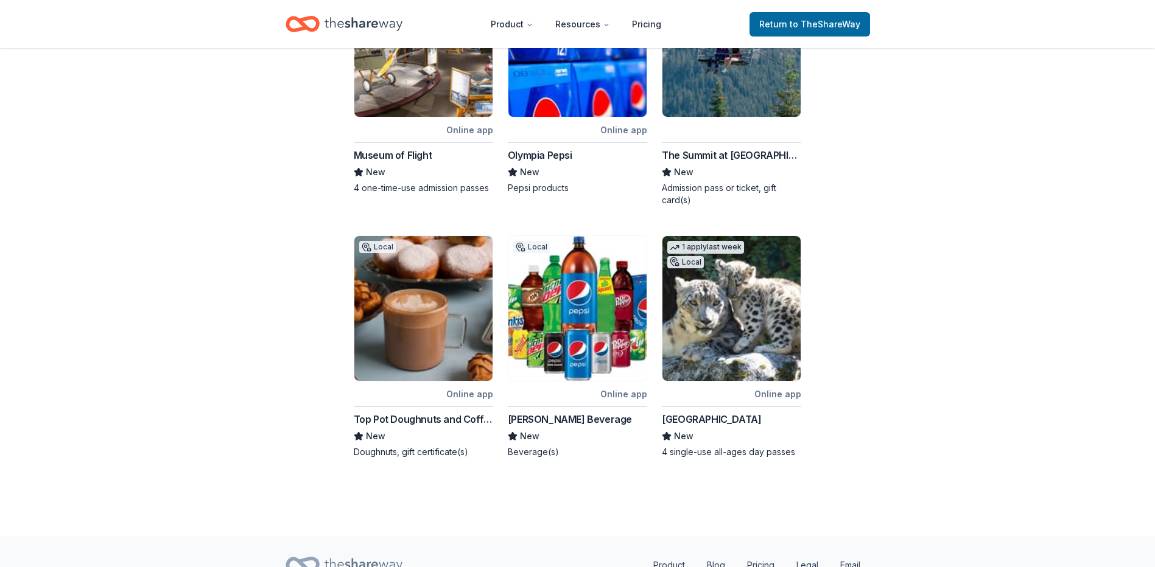
click at [739, 413] on div "[GEOGRAPHIC_DATA]" at bounding box center [711, 419] width 99 height 15
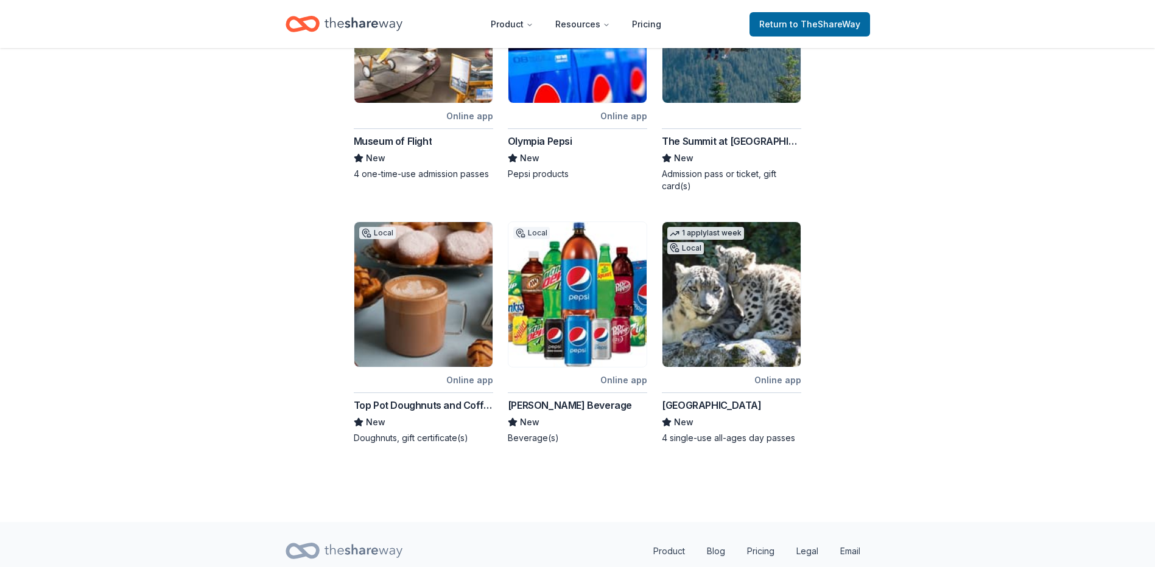
scroll to position [544, 0]
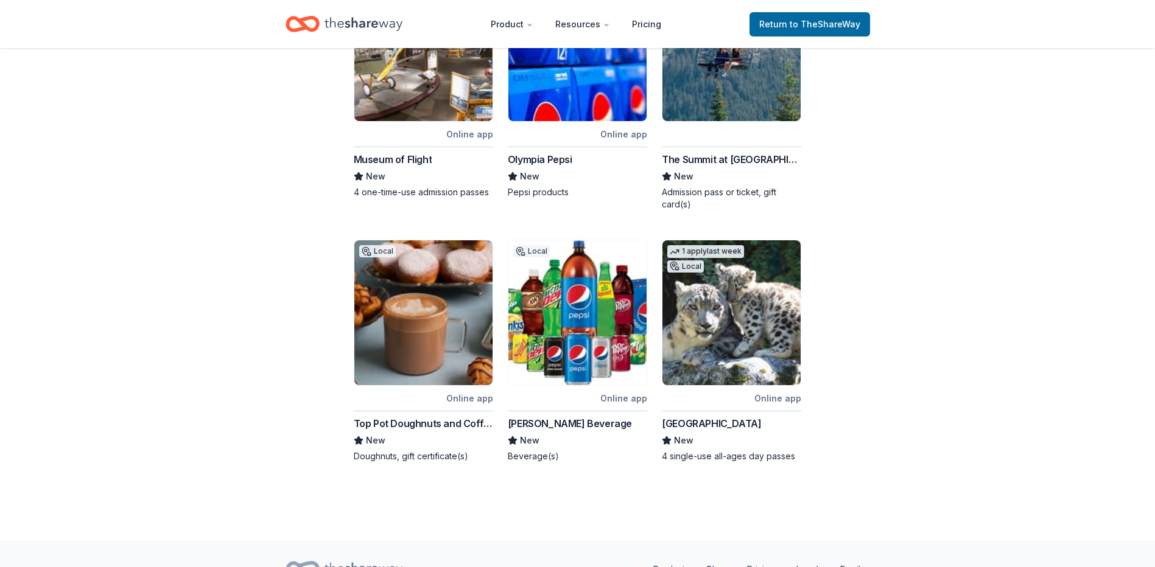
click at [440, 422] on div "Top Pot Doughnuts and Coffee" at bounding box center [423, 423] width 139 height 15
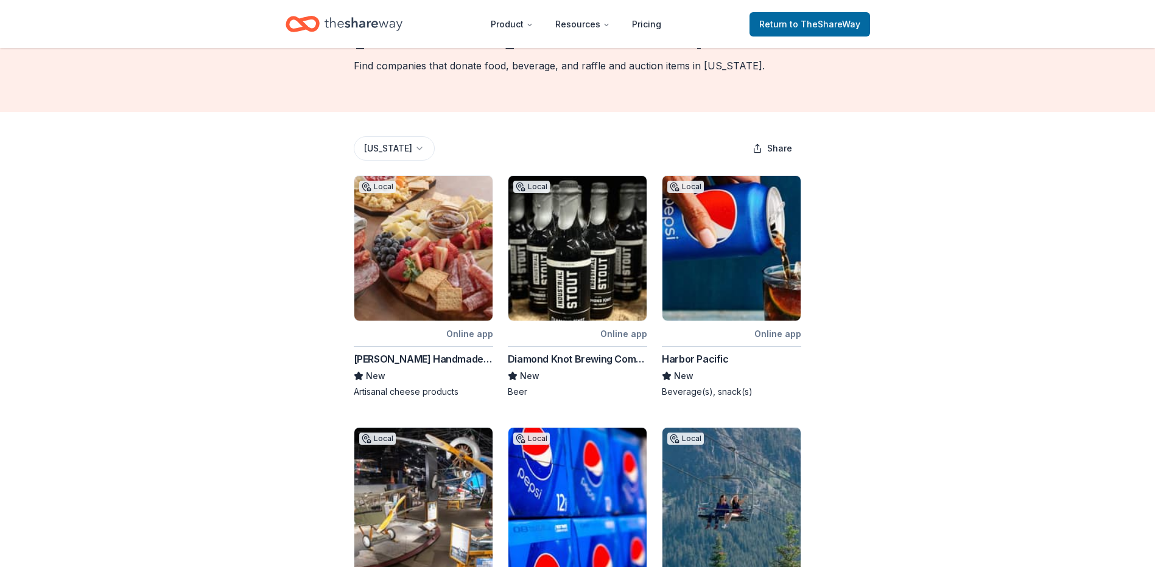
scroll to position [0, 0]
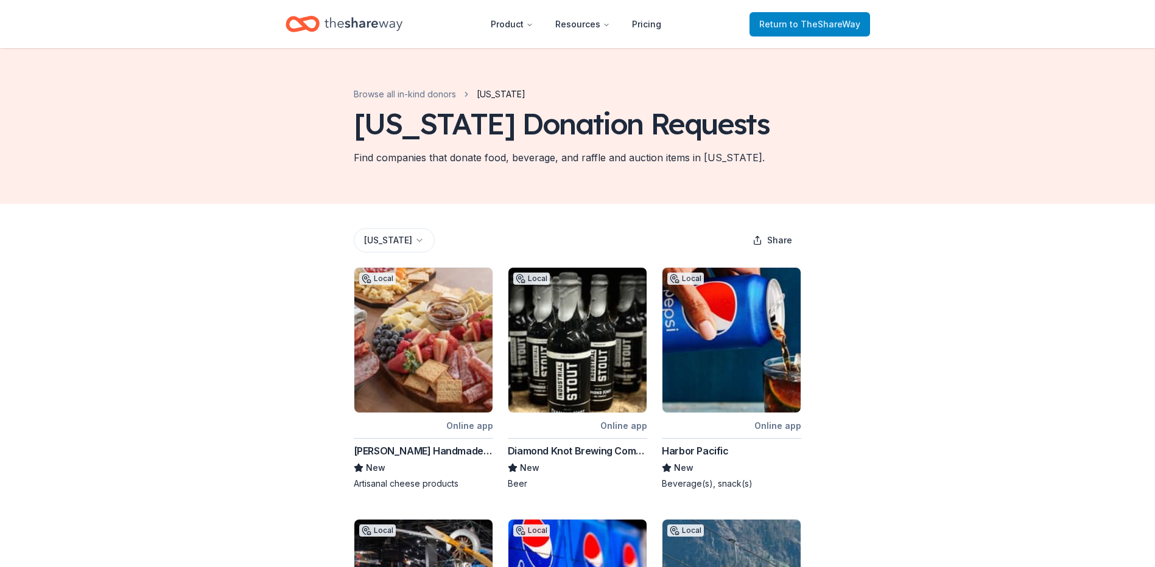
click at [816, 23] on span "to TheShareWay" at bounding box center [824, 24] width 71 height 10
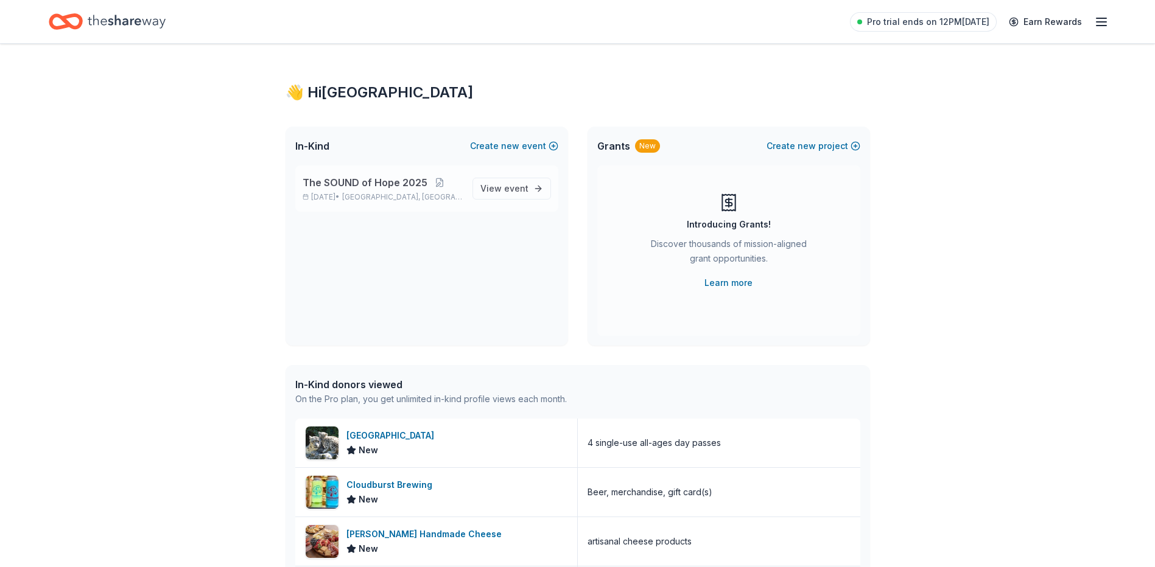
click at [445, 190] on div "The SOUND of Hope 2025 Nov 22, 2025 • Seattle, WA" at bounding box center [383, 188] width 160 height 27
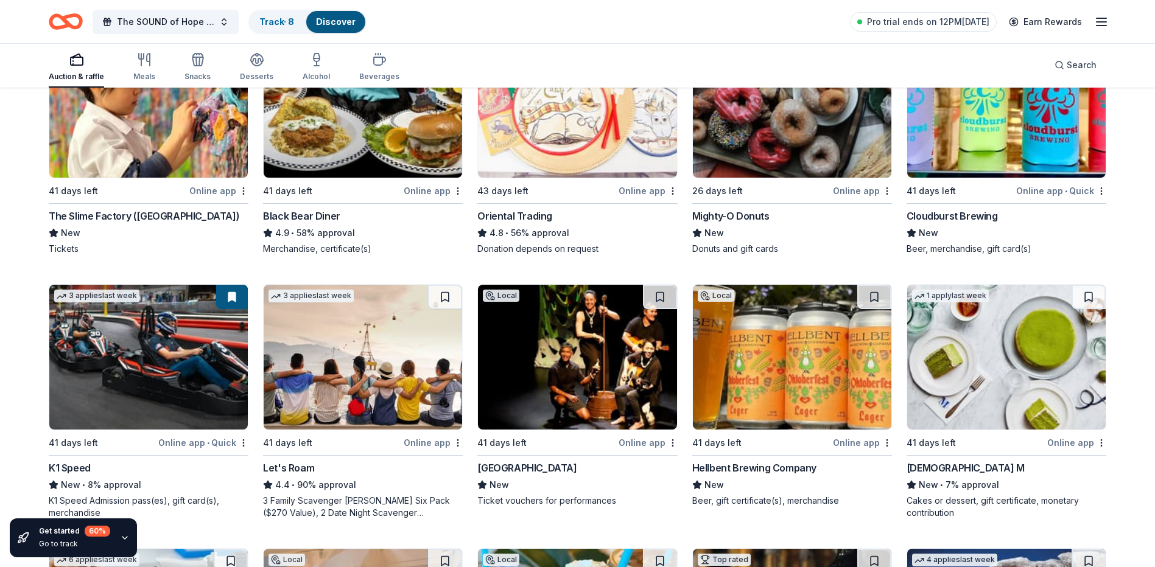
scroll to position [183, 0]
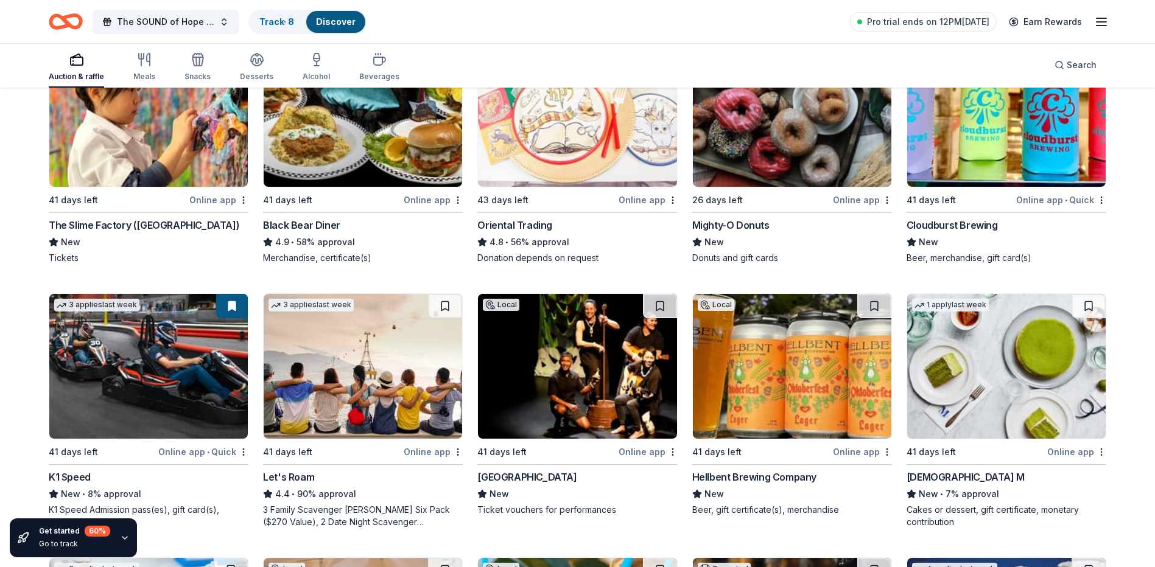
click at [170, 373] on img at bounding box center [148, 366] width 198 height 145
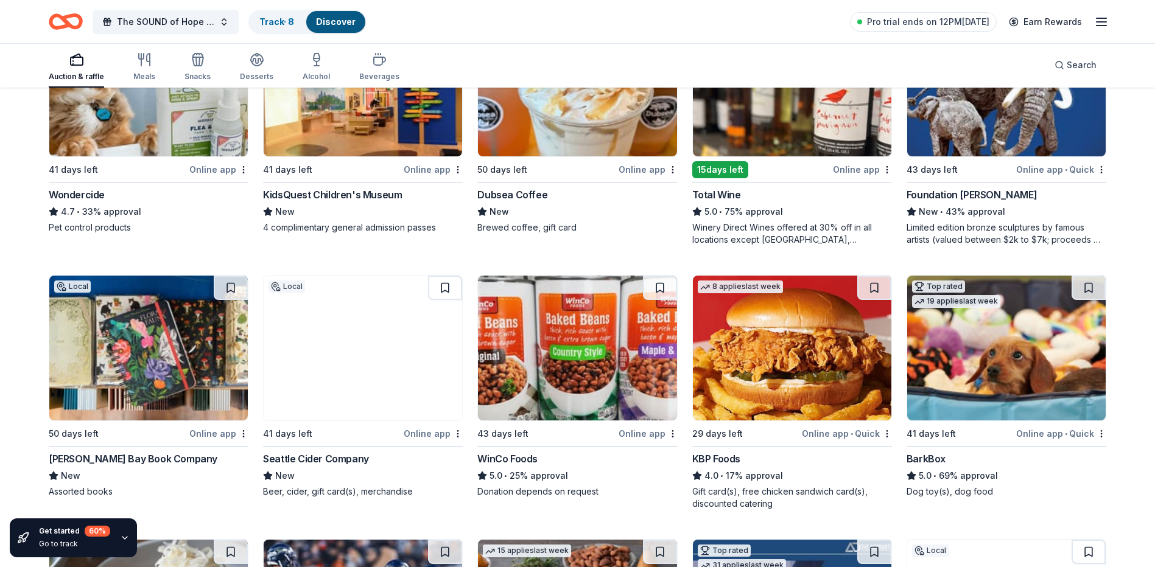
scroll to position [730, 0]
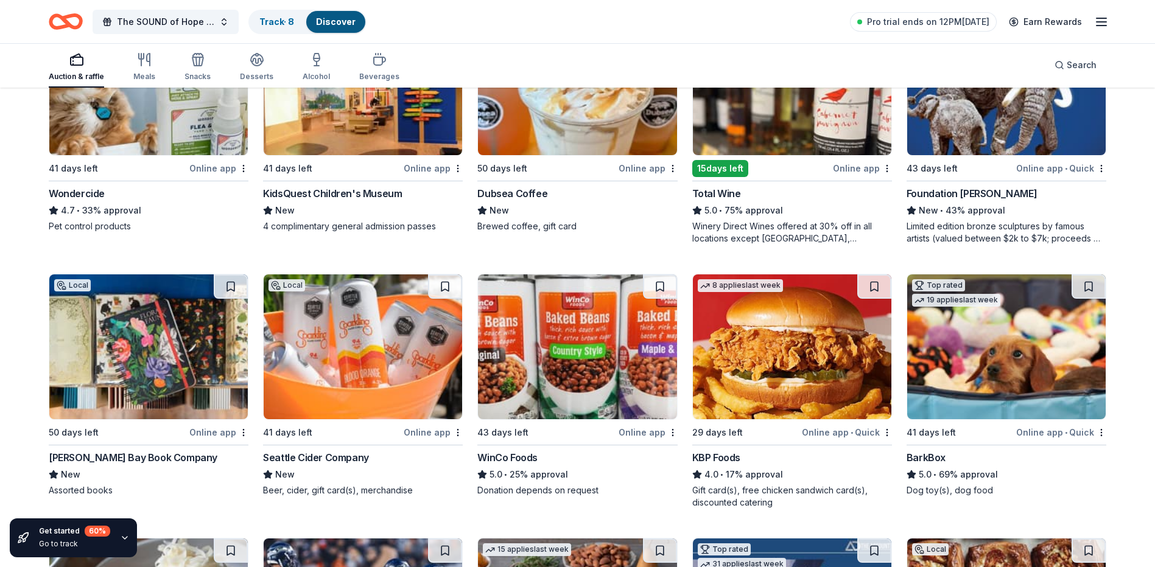
click at [150, 369] on img at bounding box center [148, 347] width 198 height 145
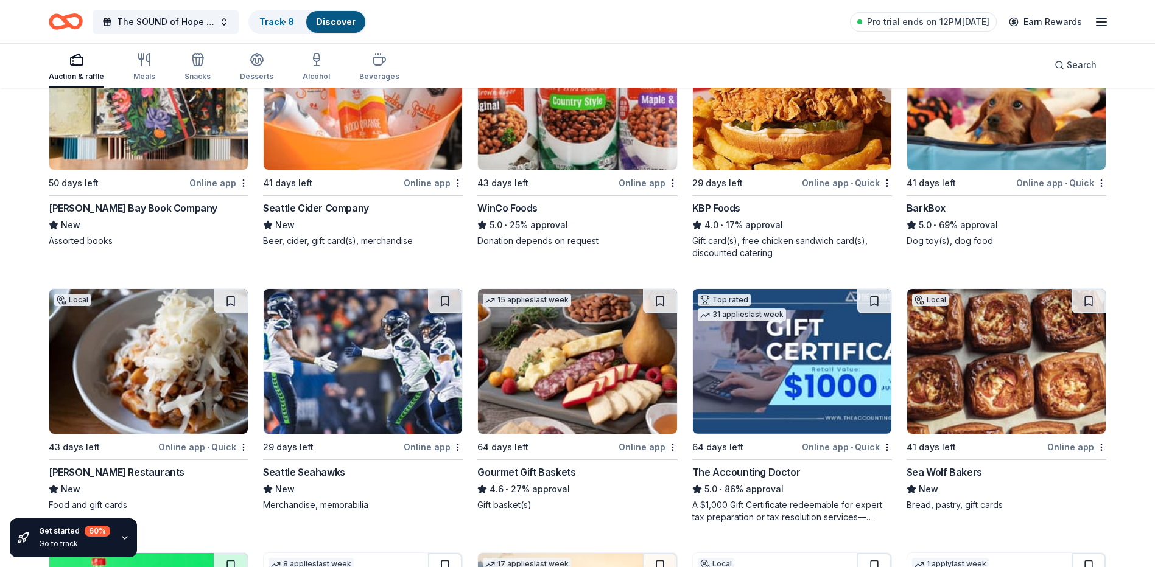
scroll to position [1035, 0]
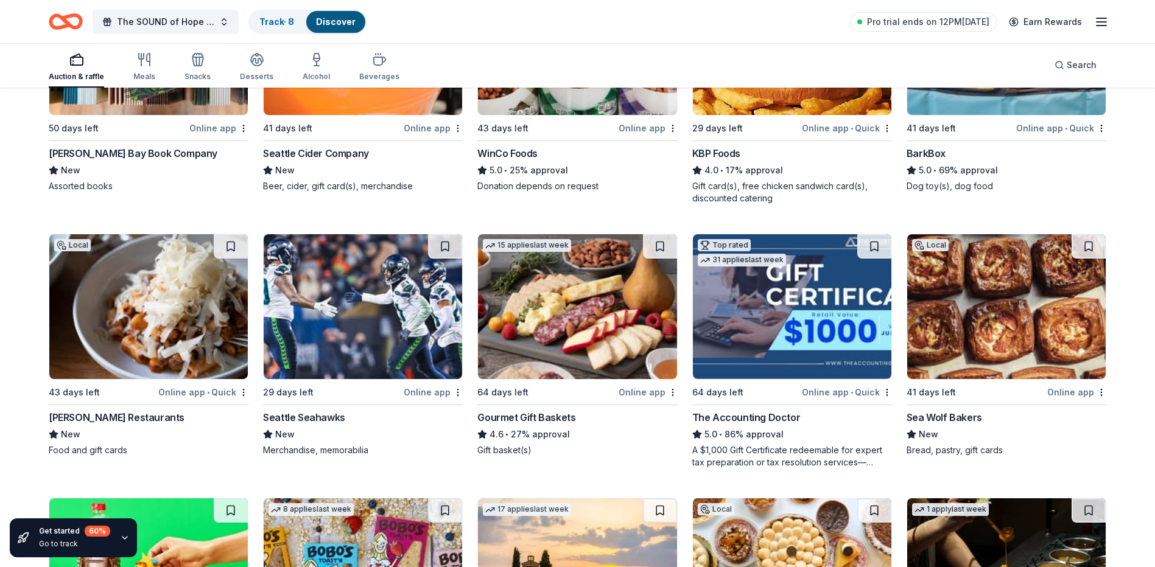
click at [311, 413] on div "Seattle Seahawks" at bounding box center [304, 417] width 82 height 15
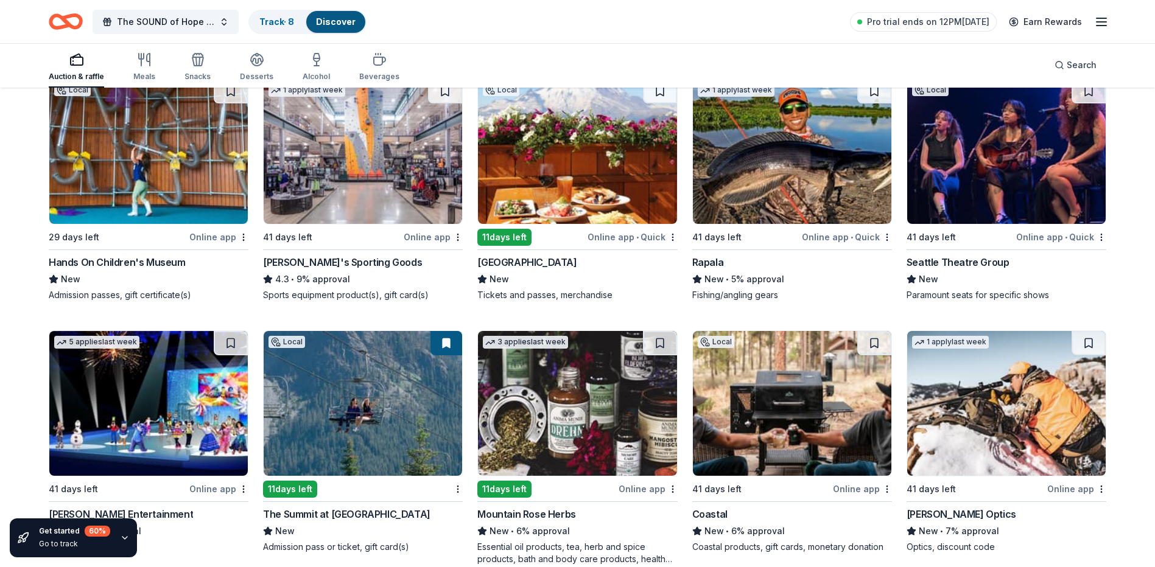
scroll to position [4814, 0]
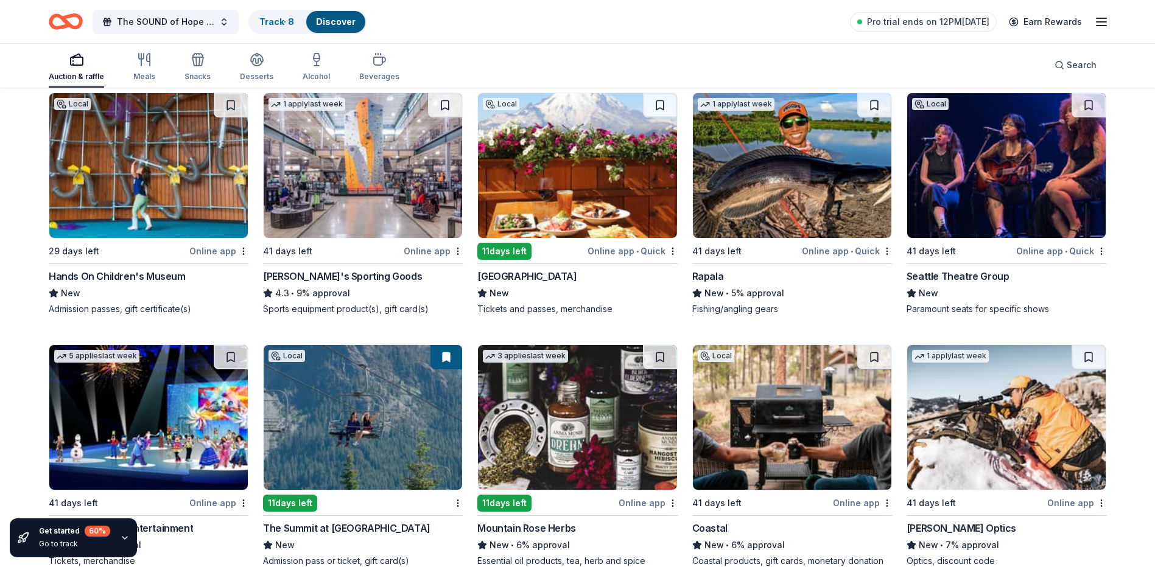
click at [540, 282] on div "Crystal Mountain Resort" at bounding box center [526, 276] width 99 height 15
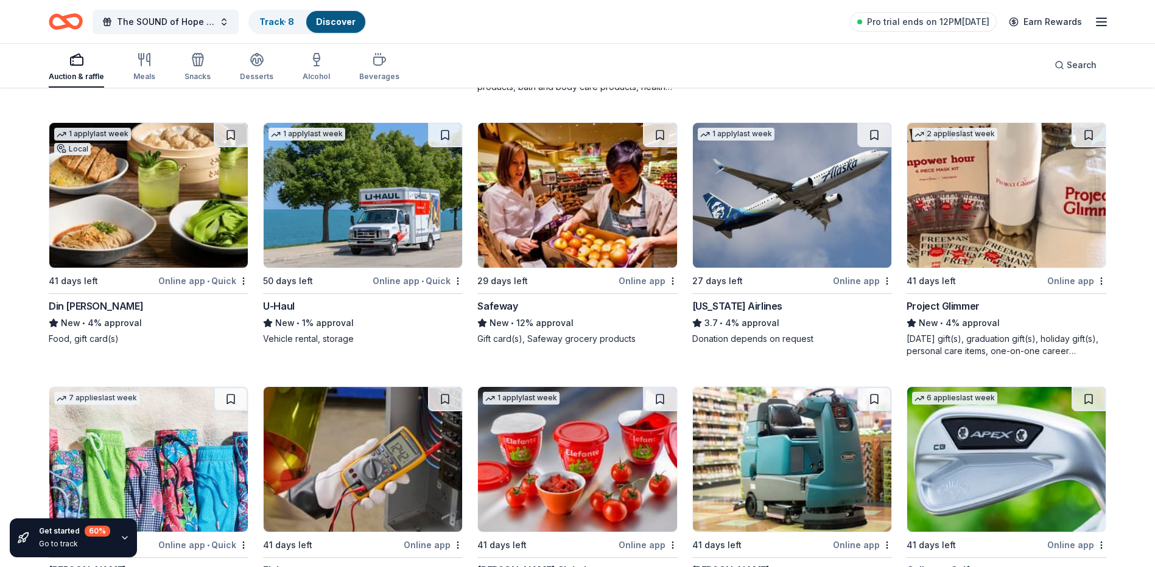
scroll to position [5301, 0]
click at [83, 312] on div "Din Tai Fung" at bounding box center [96, 305] width 94 height 15
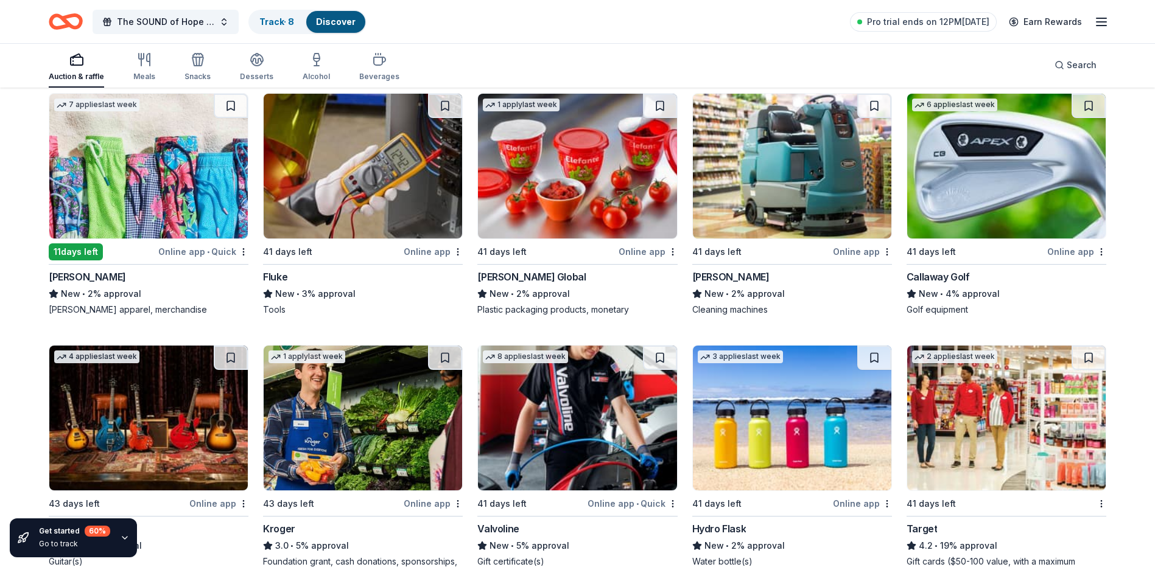
scroll to position [5605, 0]
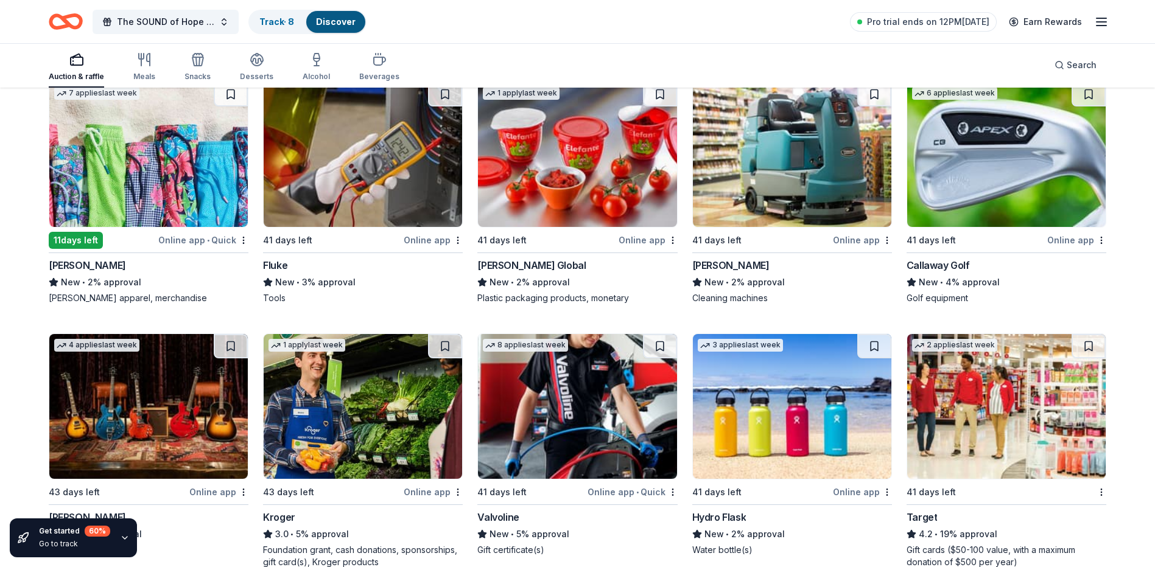
click at [1017, 219] on img at bounding box center [1006, 154] width 198 height 145
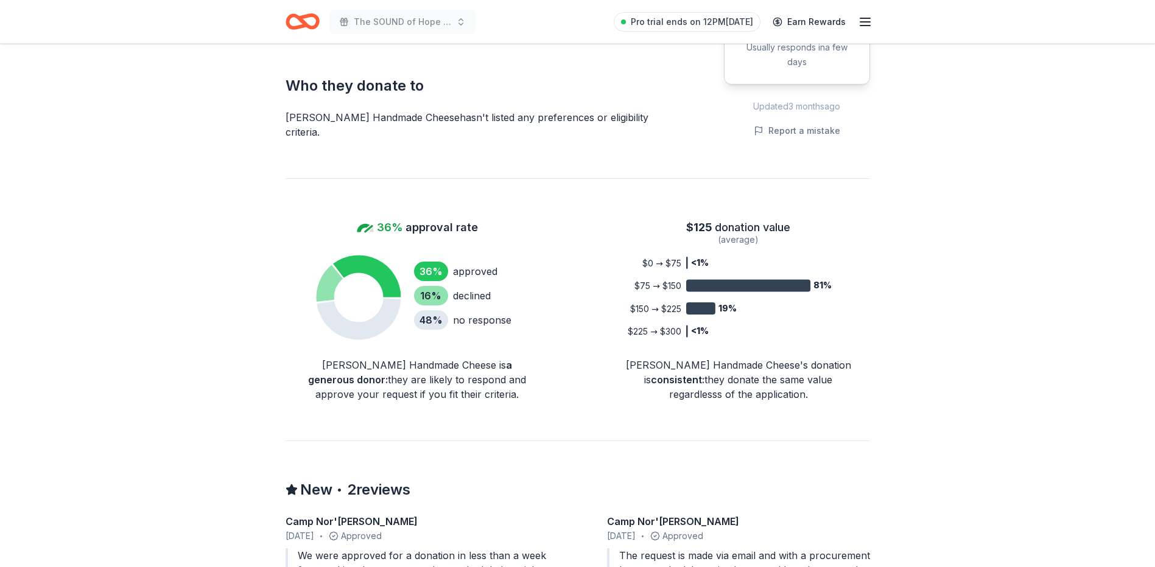
scroll to position [487, 0]
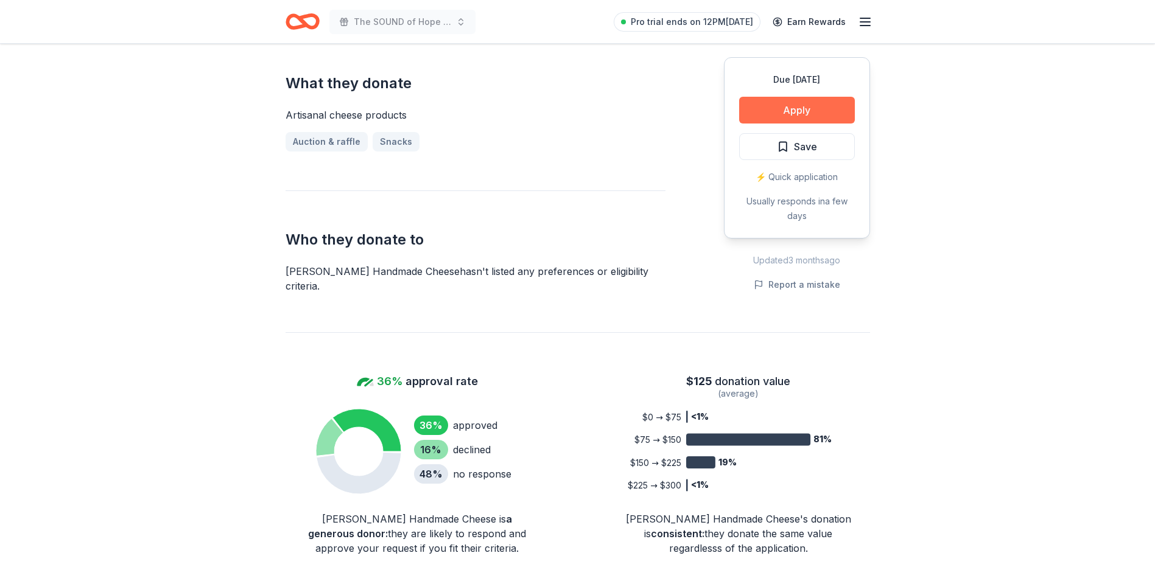
click at [804, 97] on button "Apply" at bounding box center [797, 110] width 116 height 27
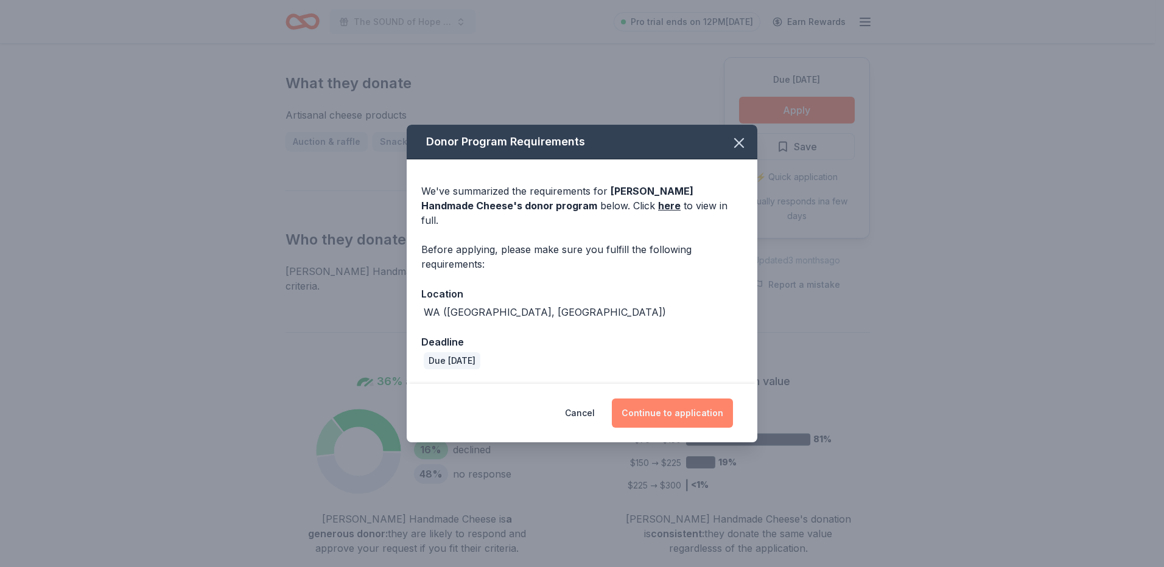
click at [679, 403] on button "Continue to application" at bounding box center [672, 413] width 121 height 29
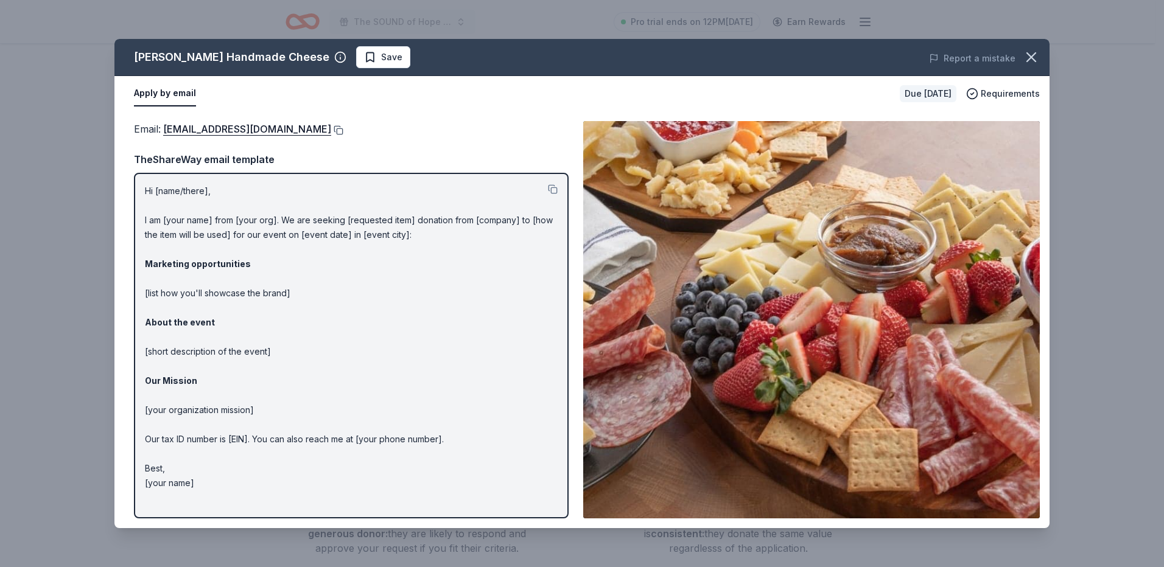
click at [331, 129] on button at bounding box center [337, 130] width 12 height 10
click at [331, 130] on button at bounding box center [337, 130] width 12 height 10
click at [381, 54] on span "Save" at bounding box center [391, 57] width 21 height 15
click at [1032, 61] on icon "button" at bounding box center [1031, 57] width 17 height 17
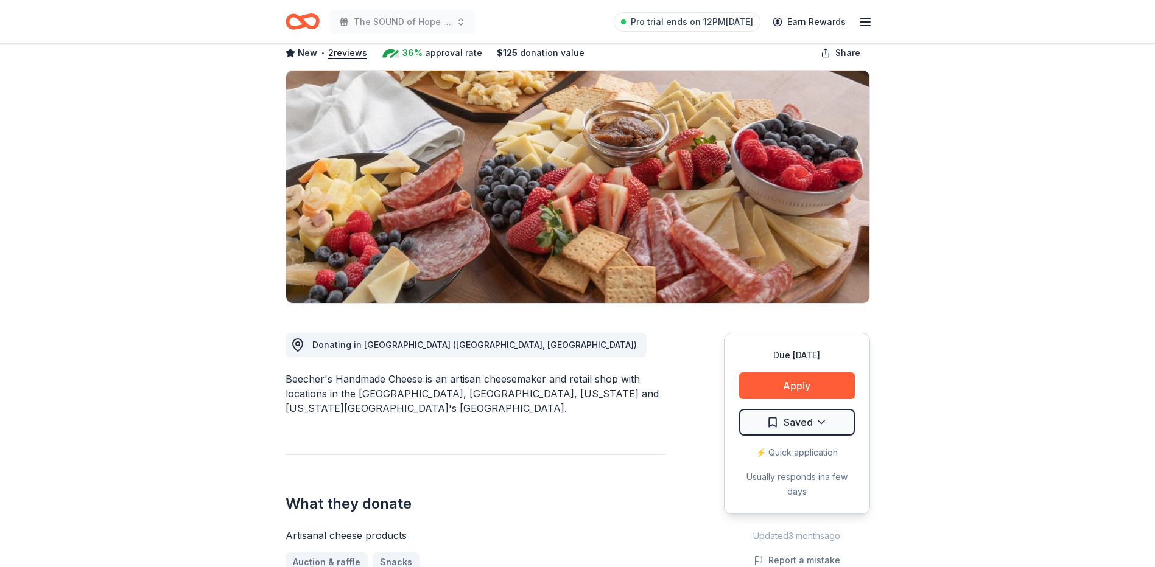
scroll to position [0, 0]
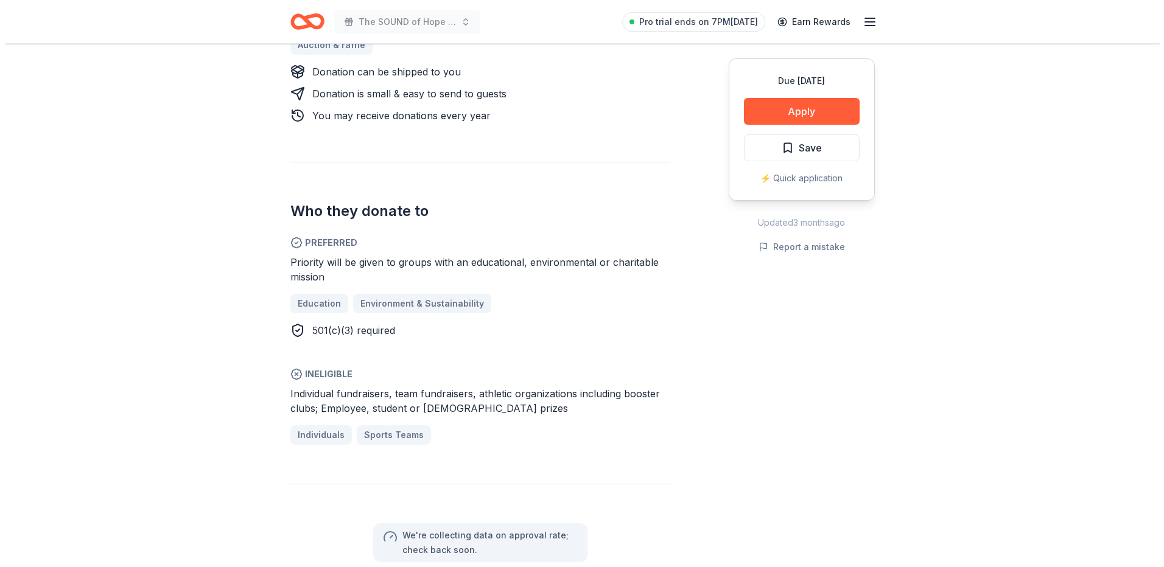
scroll to position [609, 0]
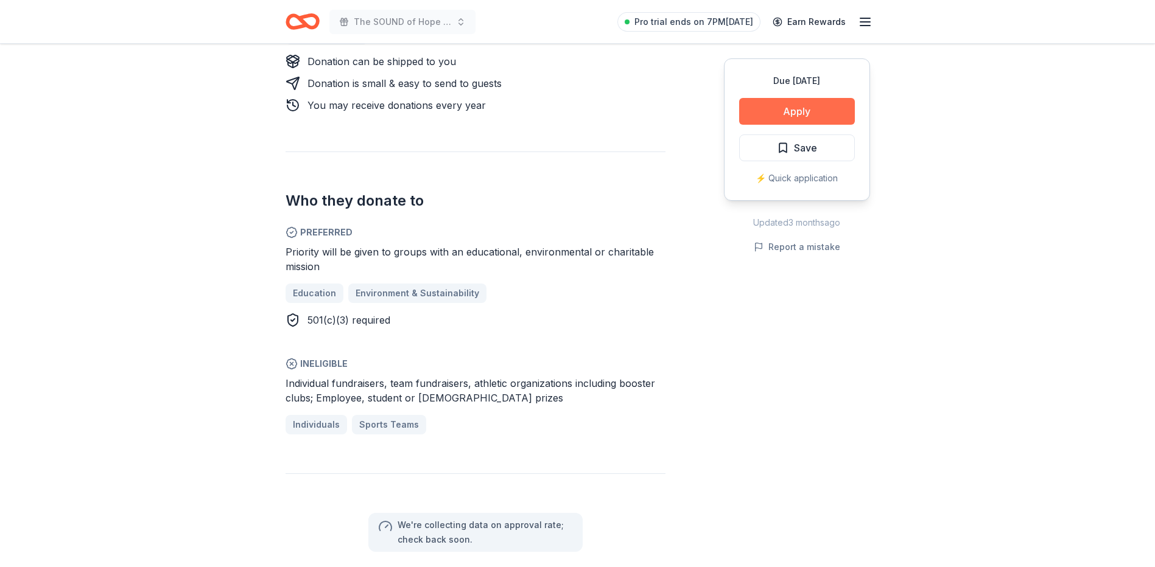
click at [825, 108] on button "Apply" at bounding box center [797, 111] width 116 height 27
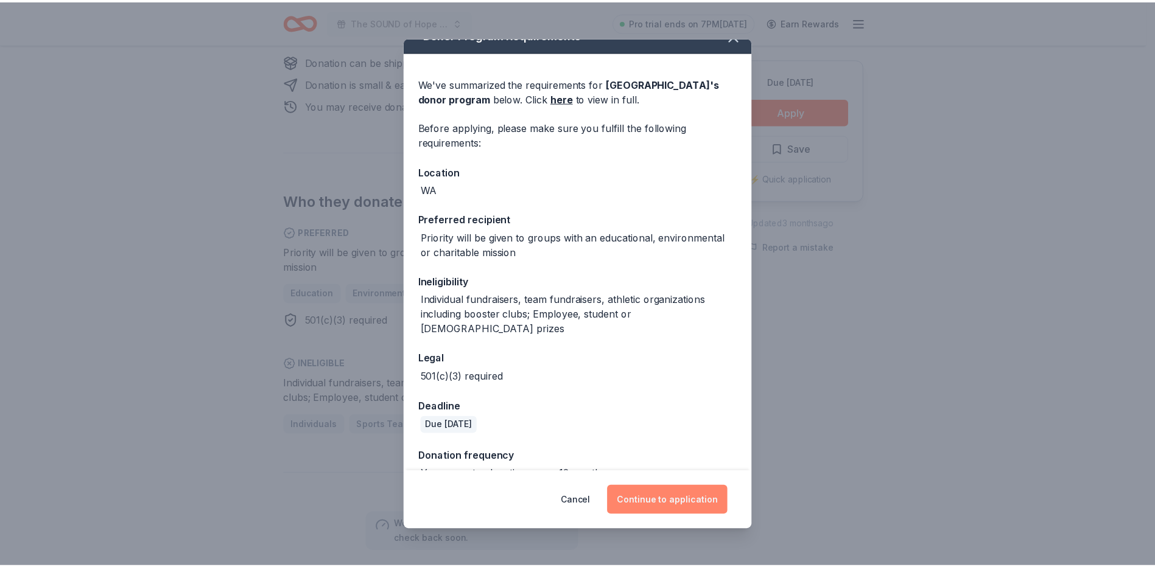
scroll to position [30, 0]
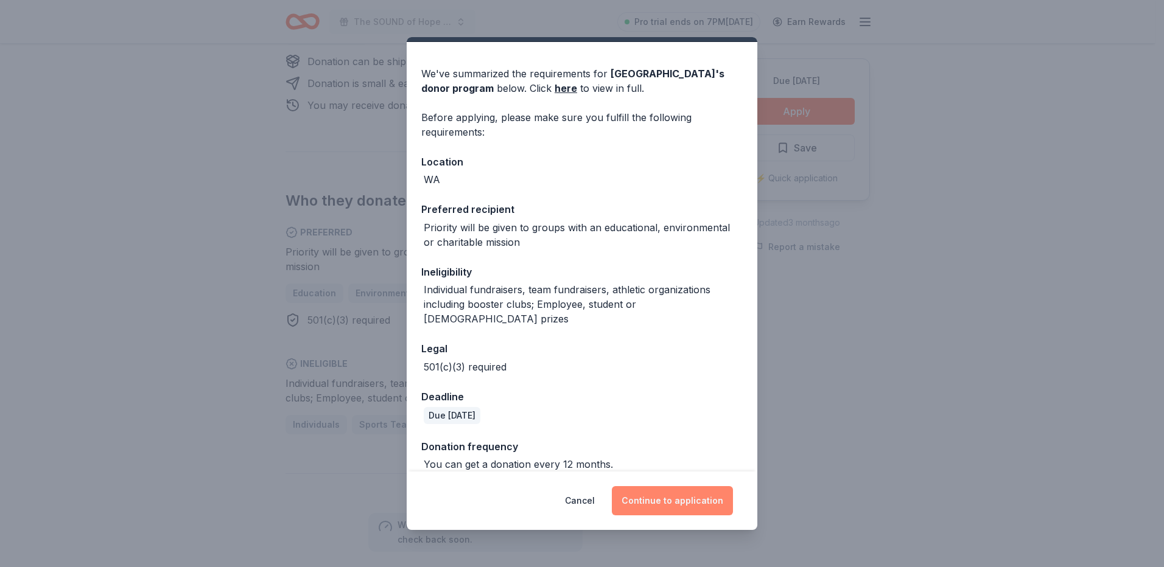
click at [651, 495] on button "Continue to application" at bounding box center [672, 500] width 121 height 29
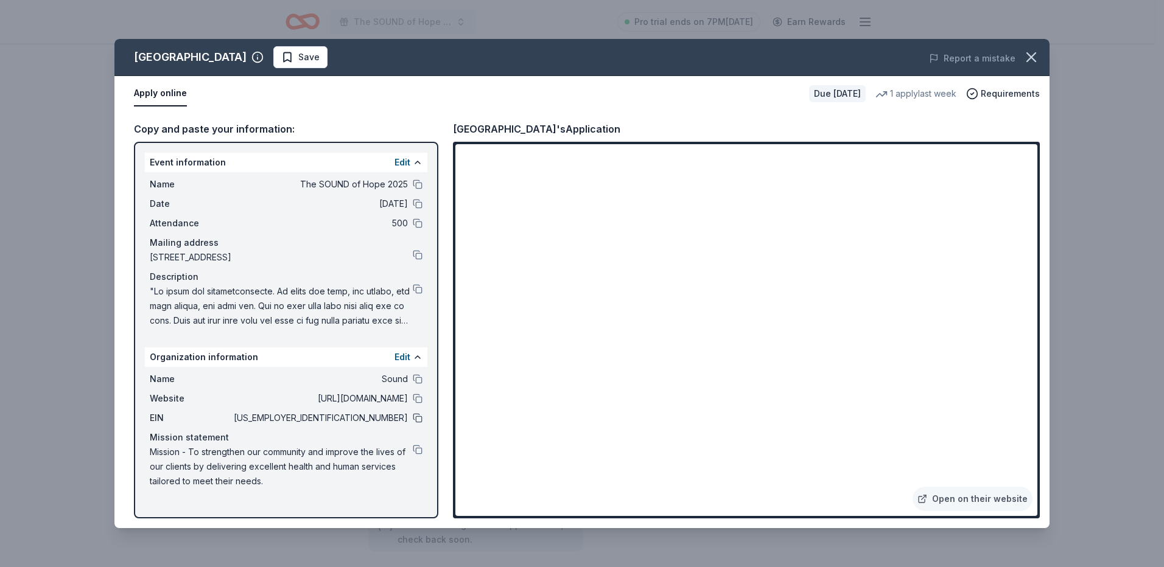
click at [416, 418] on button at bounding box center [418, 418] width 10 height 10
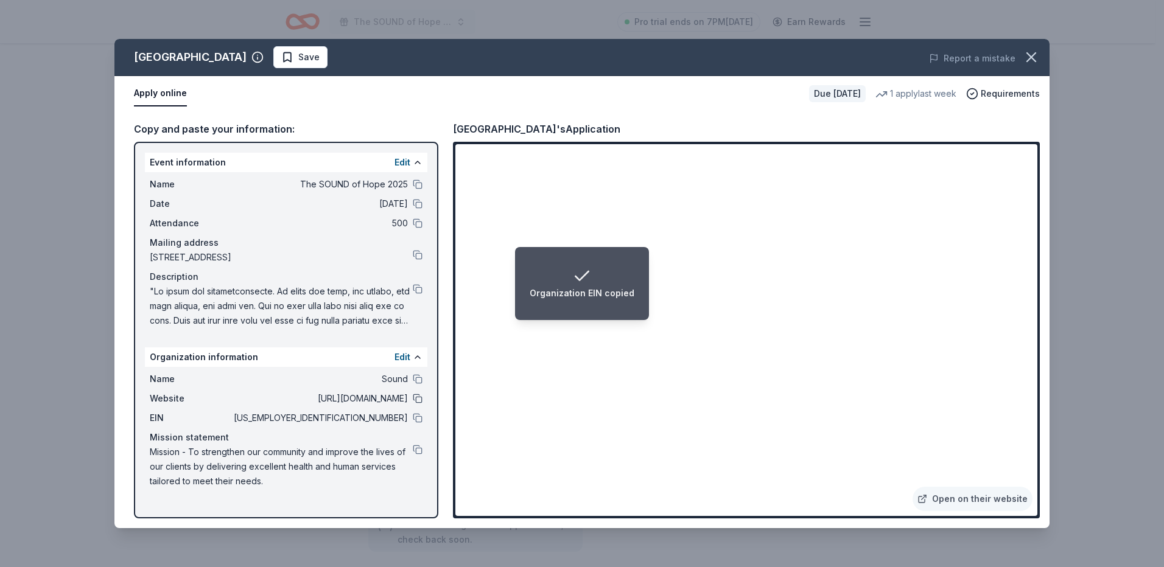
click at [418, 396] on button at bounding box center [418, 399] width 10 height 10
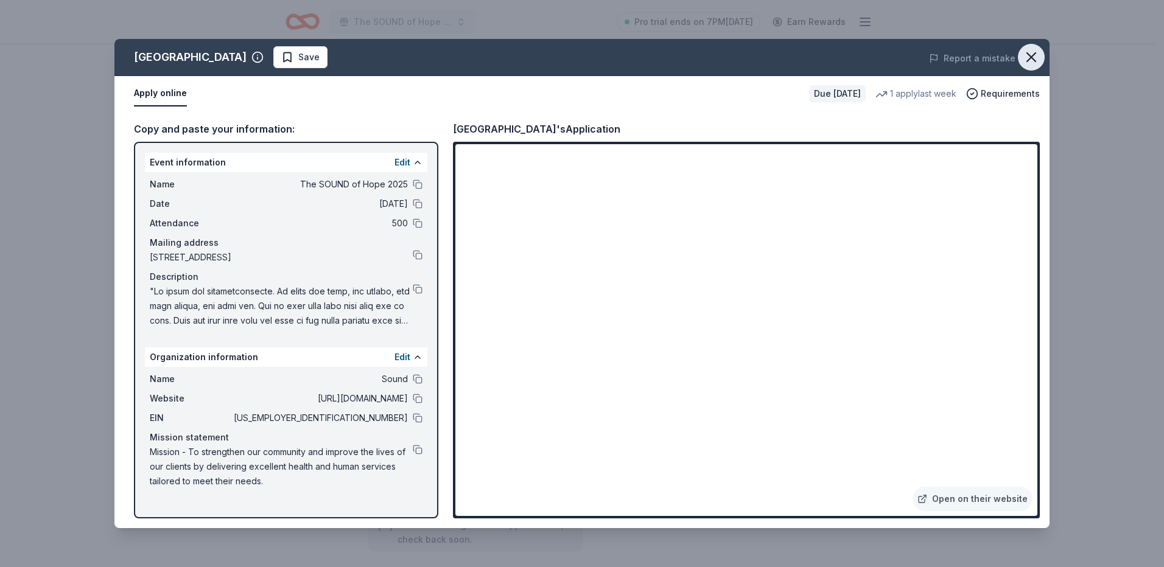
click at [1032, 55] on icon "button" at bounding box center [1031, 57] width 17 height 17
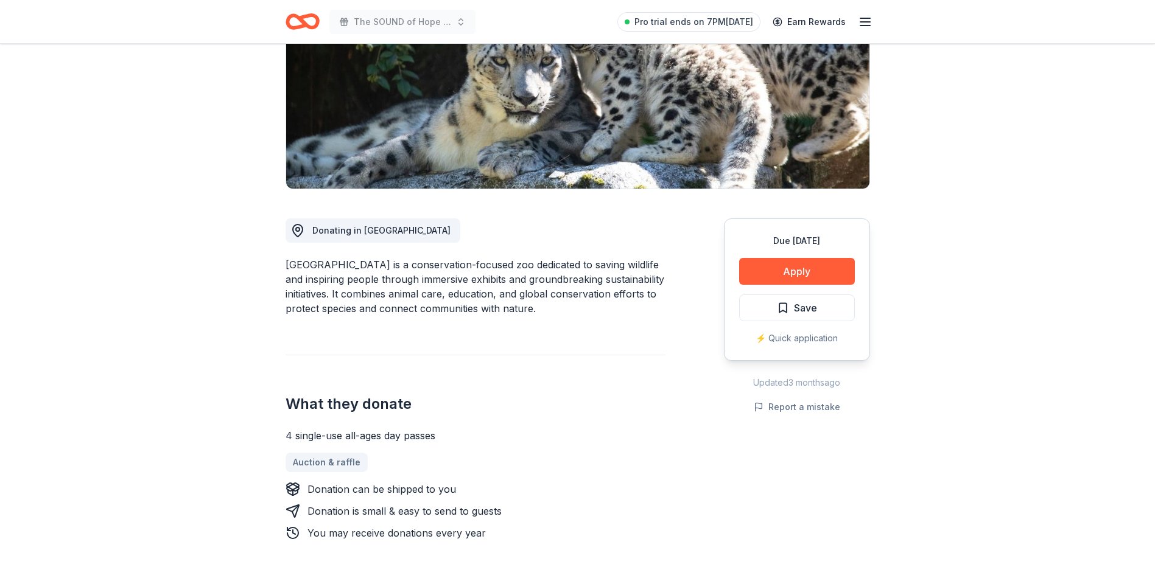
scroll to position [0, 0]
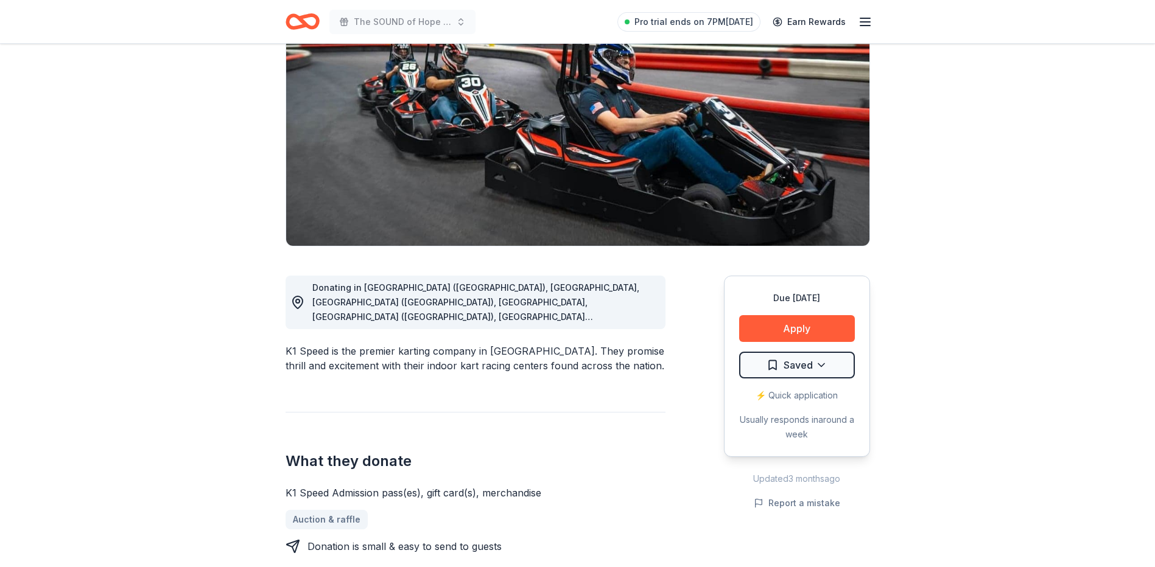
scroll to position [122, 0]
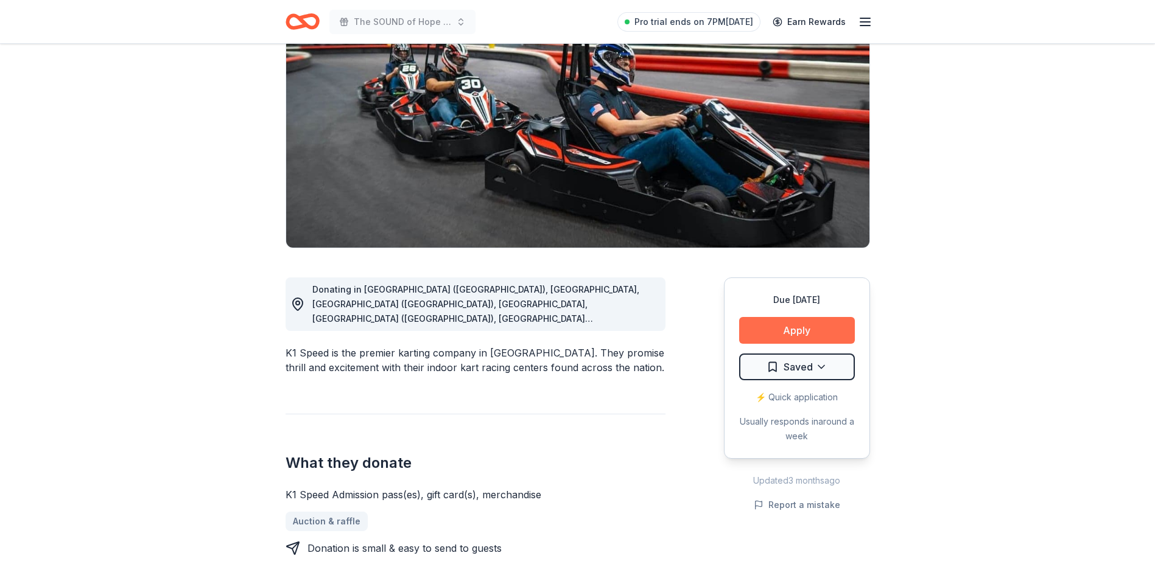
click at [832, 323] on button "Apply" at bounding box center [797, 330] width 116 height 27
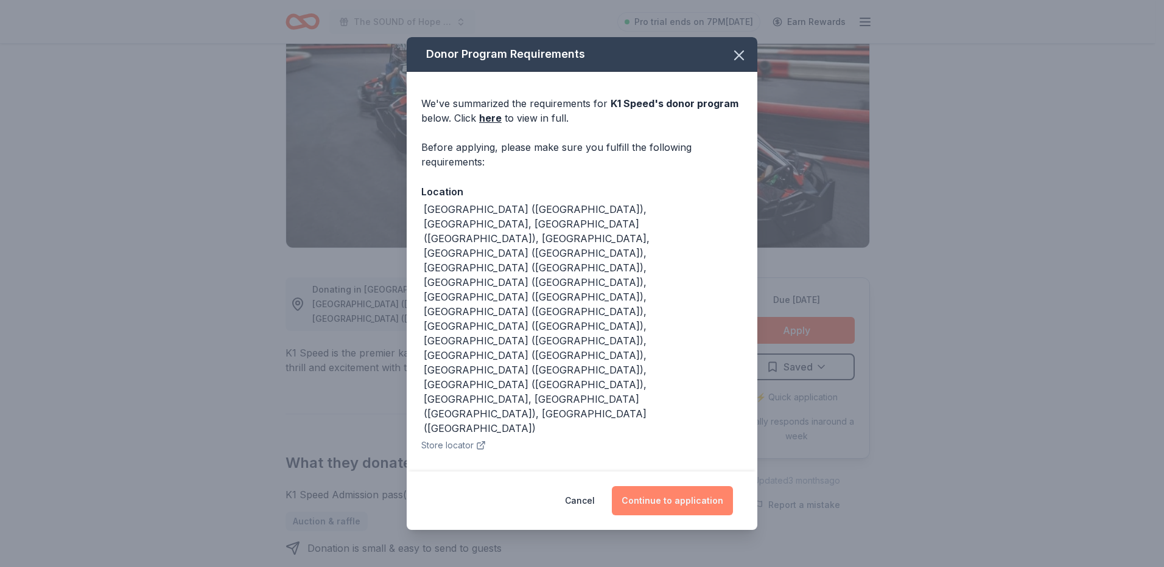
click at [693, 486] on button "Continue to application" at bounding box center [672, 500] width 121 height 29
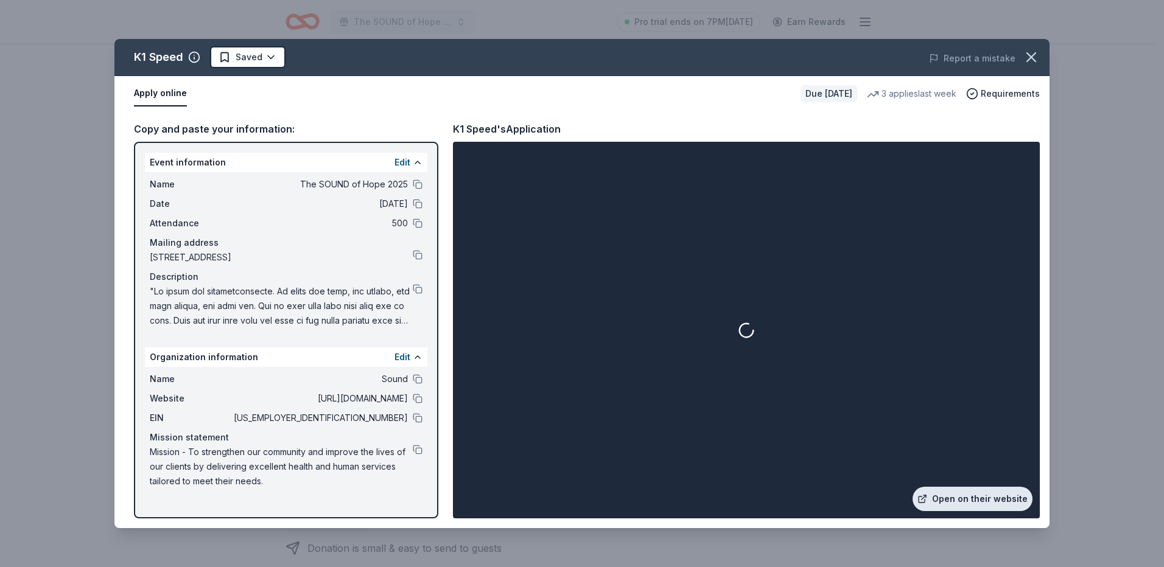
click at [964, 498] on link "Open on their website" at bounding box center [972, 499] width 120 height 24
click at [416, 419] on button at bounding box center [418, 418] width 10 height 10
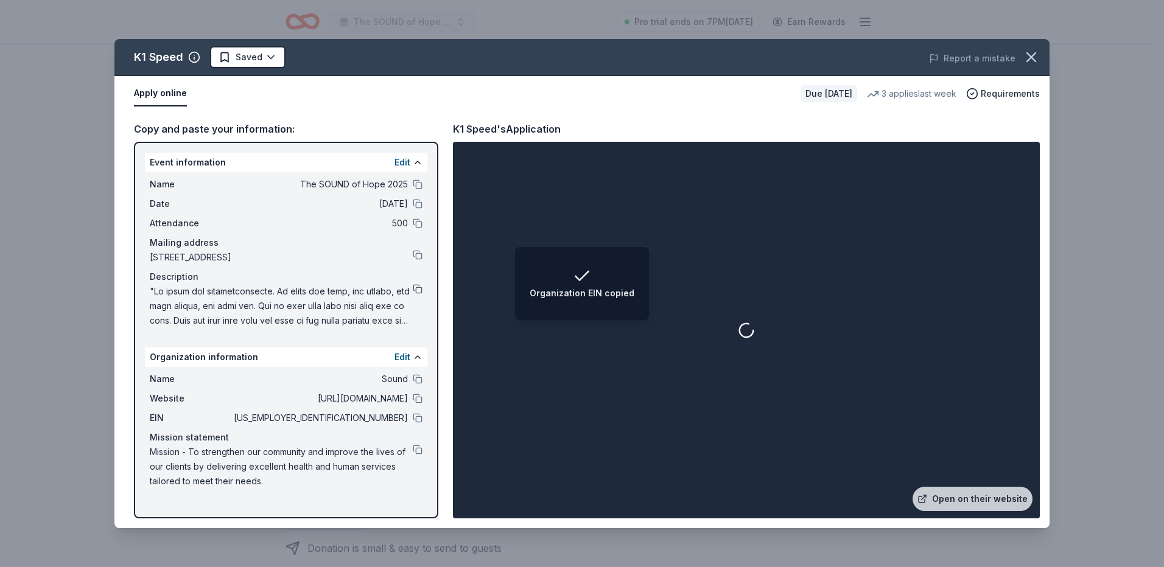
click at [421, 285] on button at bounding box center [418, 289] width 10 height 10
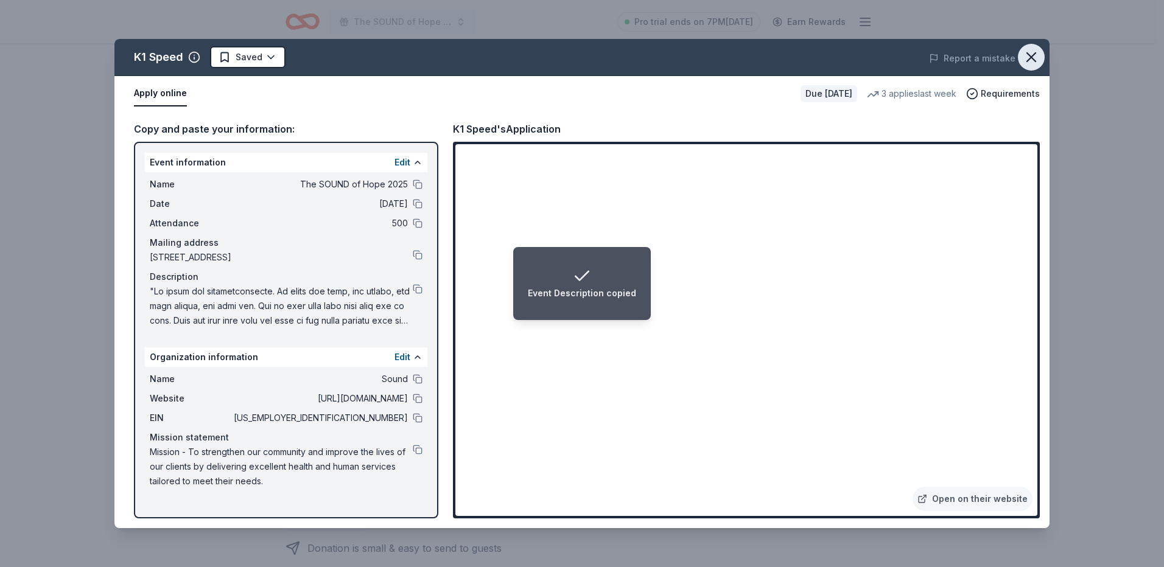
click at [1035, 60] on icon "button" at bounding box center [1031, 57] width 9 height 9
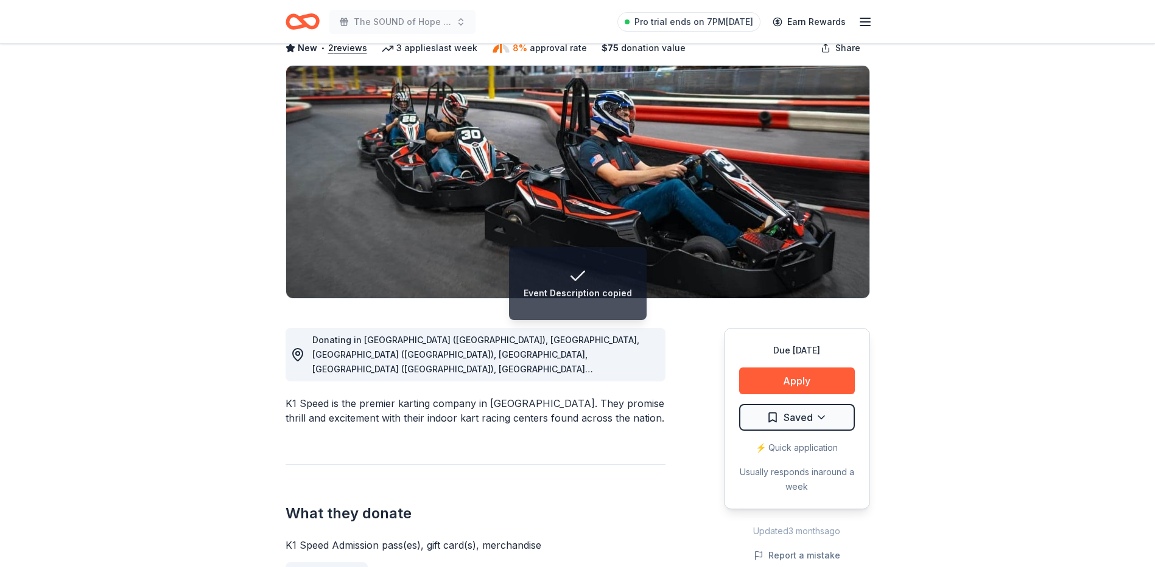
scroll to position [0, 0]
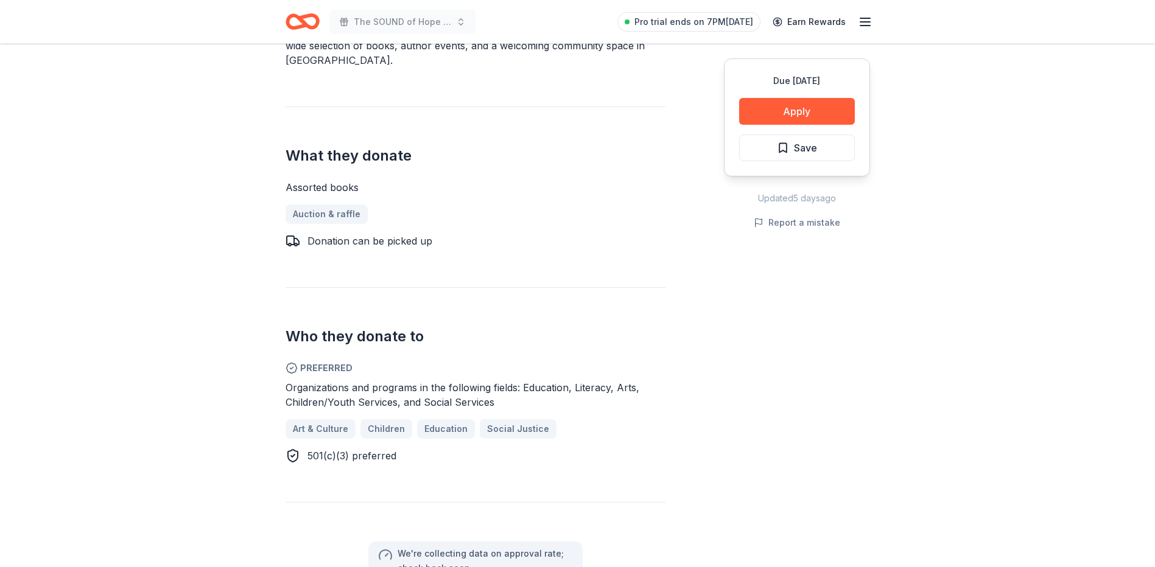
scroll to position [426, 0]
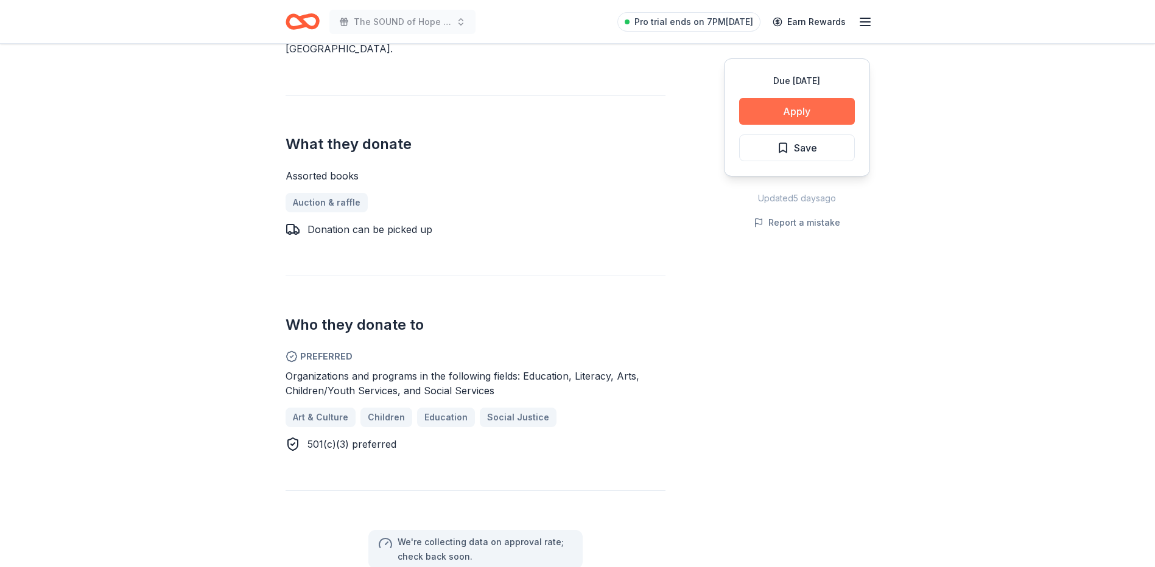
click at [810, 113] on button "Apply" at bounding box center [797, 111] width 116 height 27
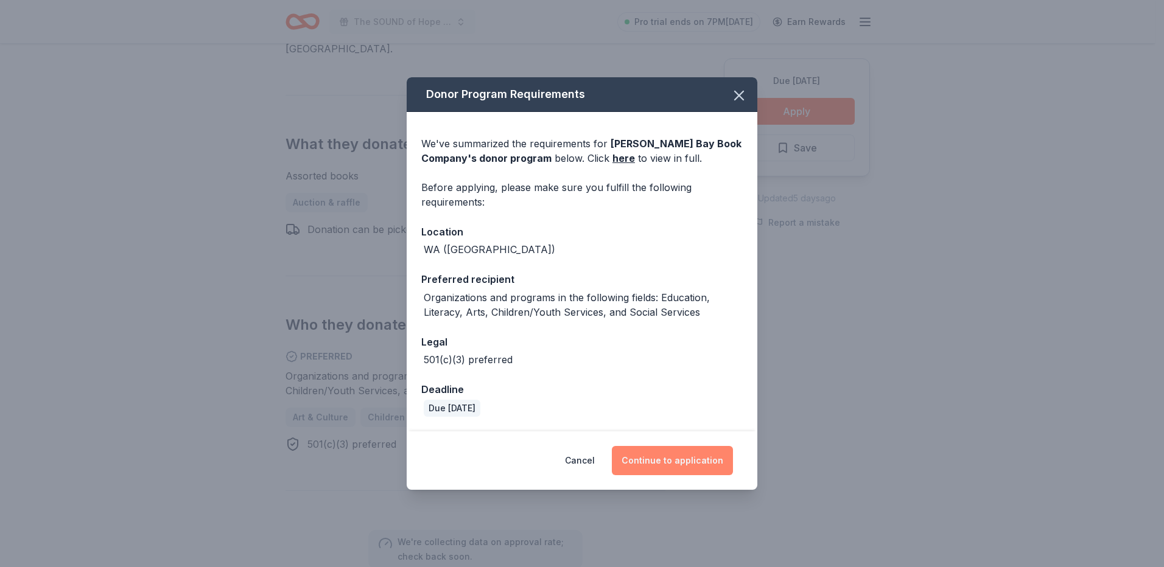
click at [670, 458] on button "Continue to application" at bounding box center [672, 460] width 121 height 29
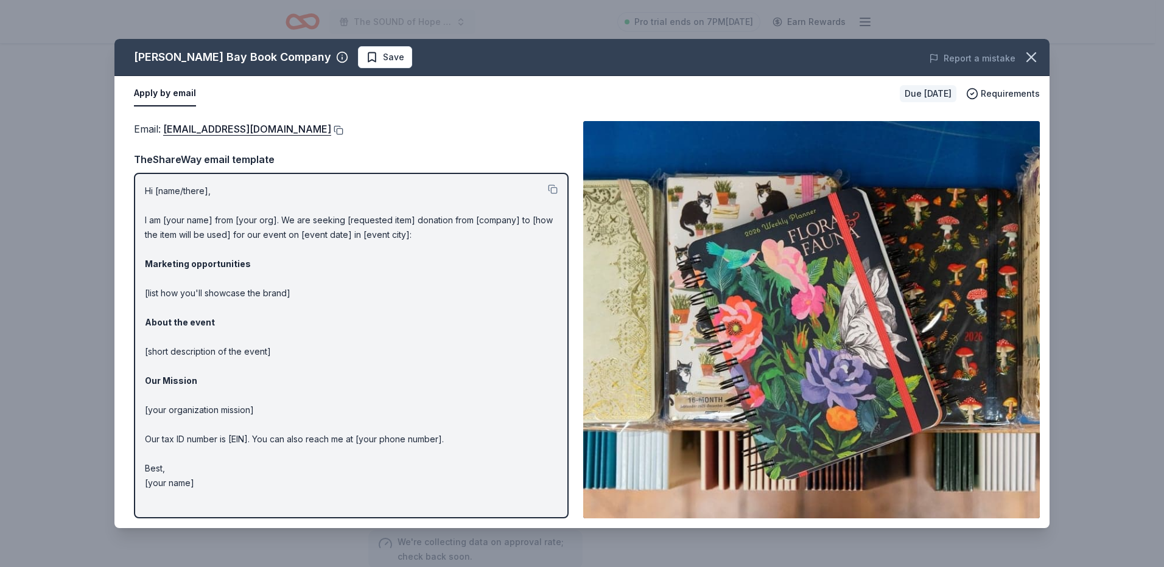
click at [343, 129] on button at bounding box center [337, 130] width 12 height 10
click at [343, 131] on button at bounding box center [337, 130] width 12 height 10
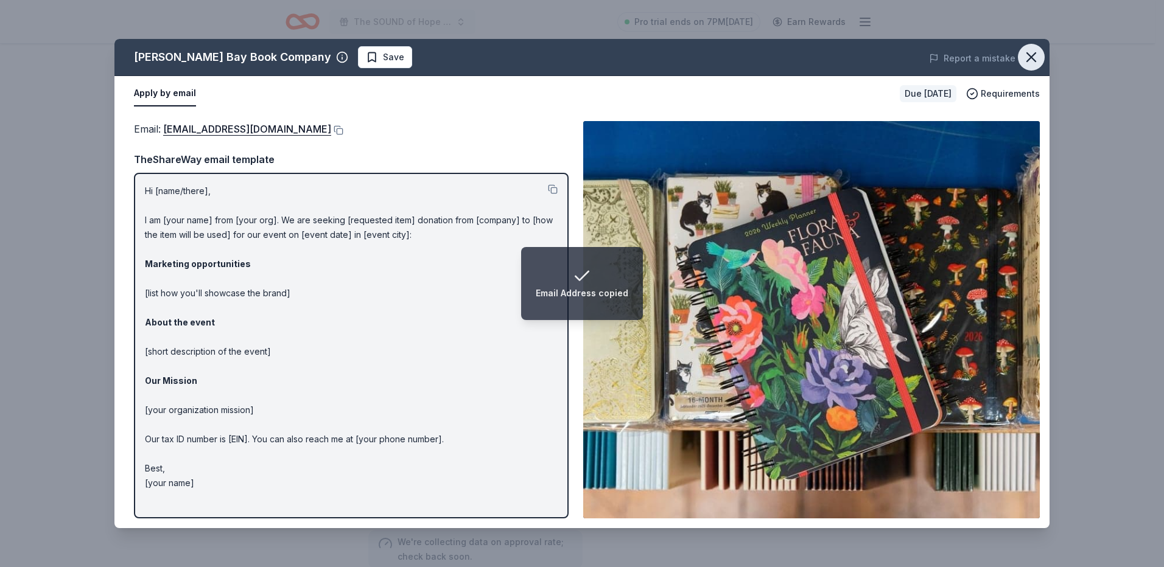
click at [1035, 61] on icon "button" at bounding box center [1031, 57] width 9 height 9
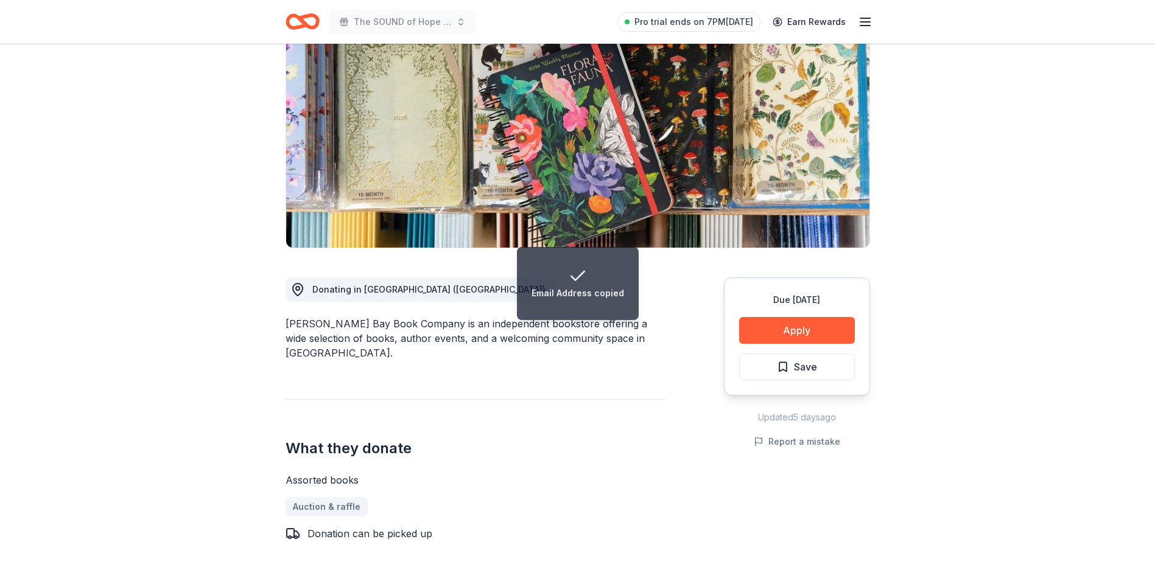
scroll to position [0, 0]
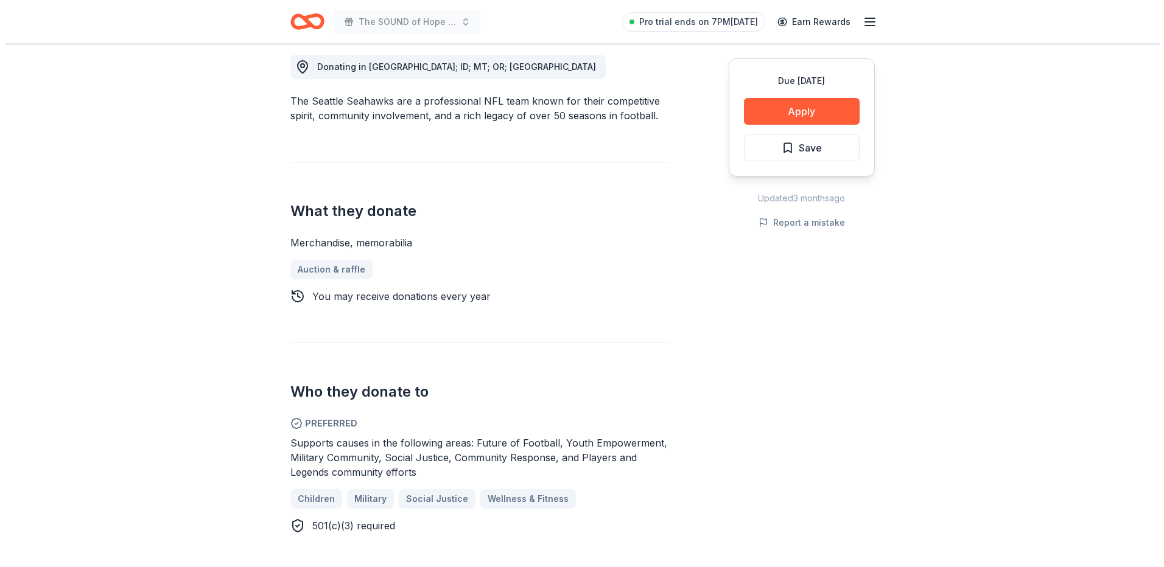
scroll to position [365, 0]
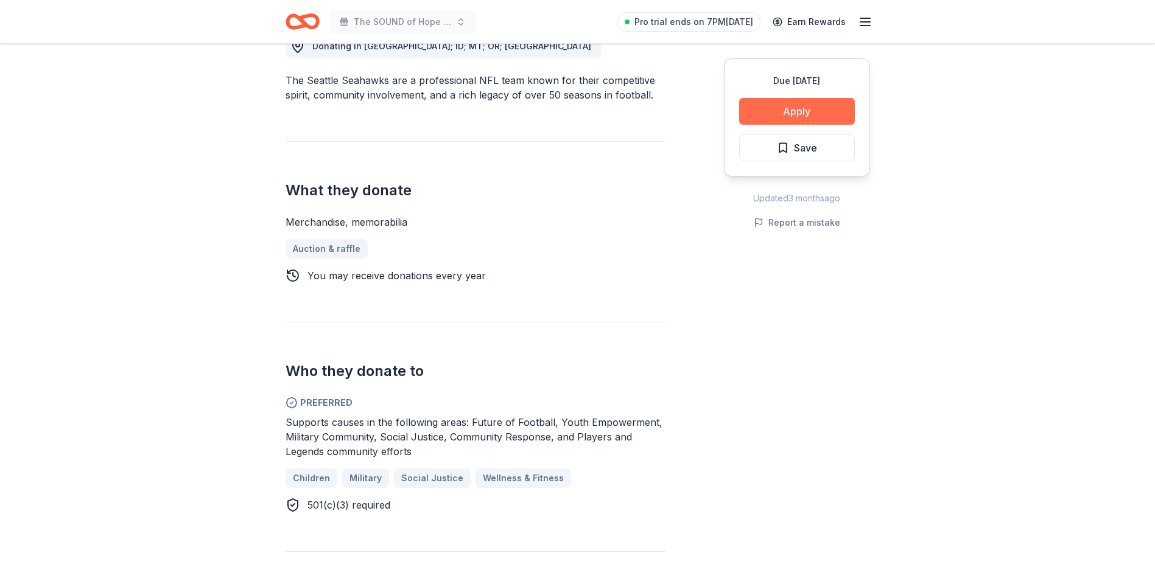
click at [806, 112] on button "Apply" at bounding box center [797, 111] width 116 height 27
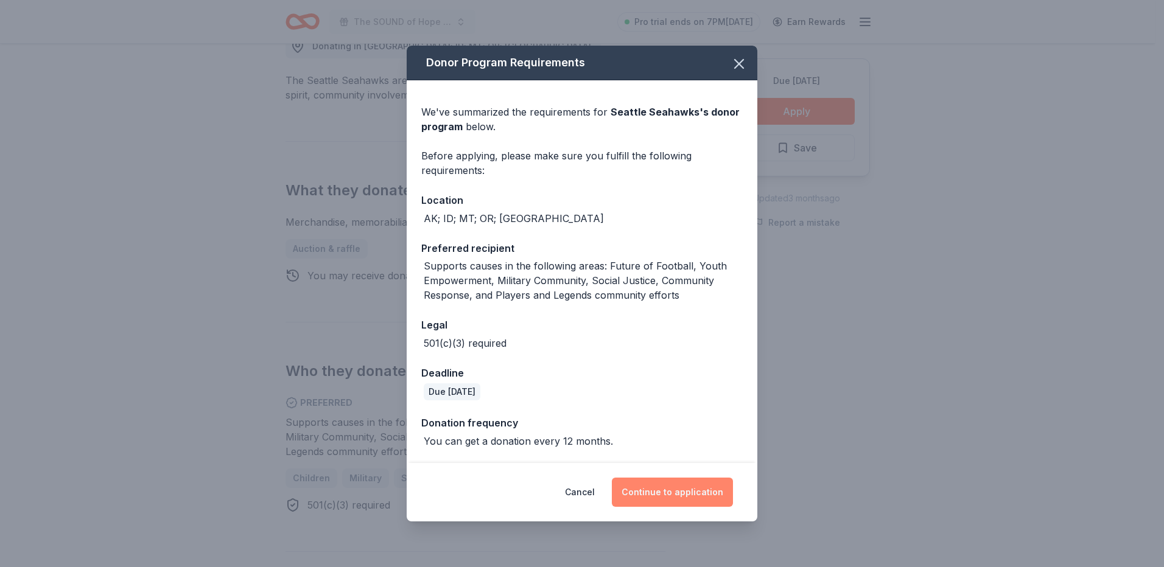
click at [681, 494] on button "Continue to application" at bounding box center [672, 492] width 121 height 29
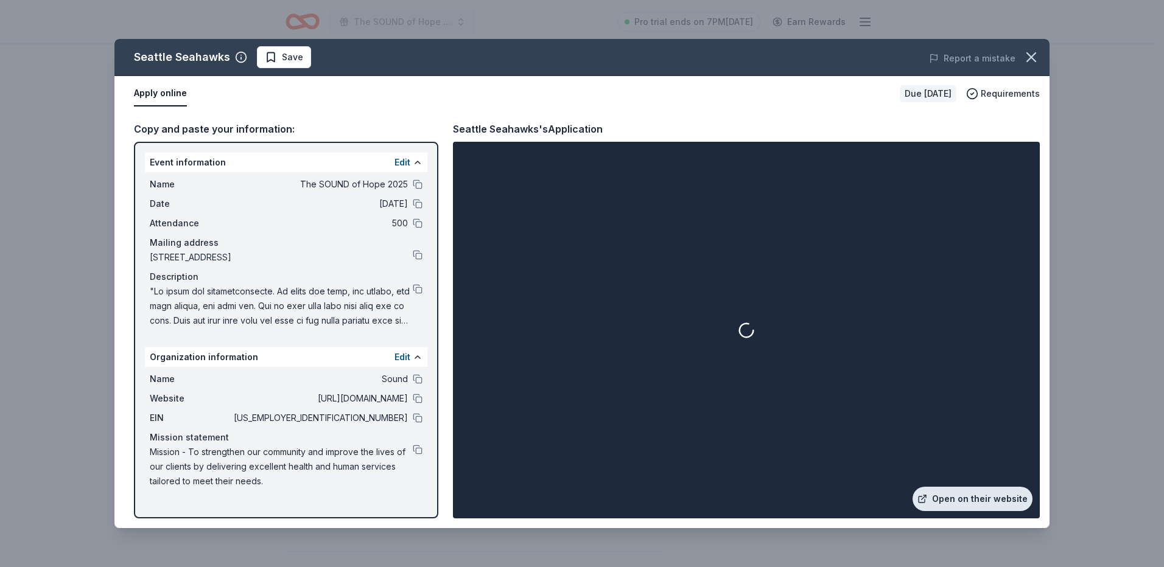
click at [962, 499] on link "Open on their website" at bounding box center [972, 499] width 120 height 24
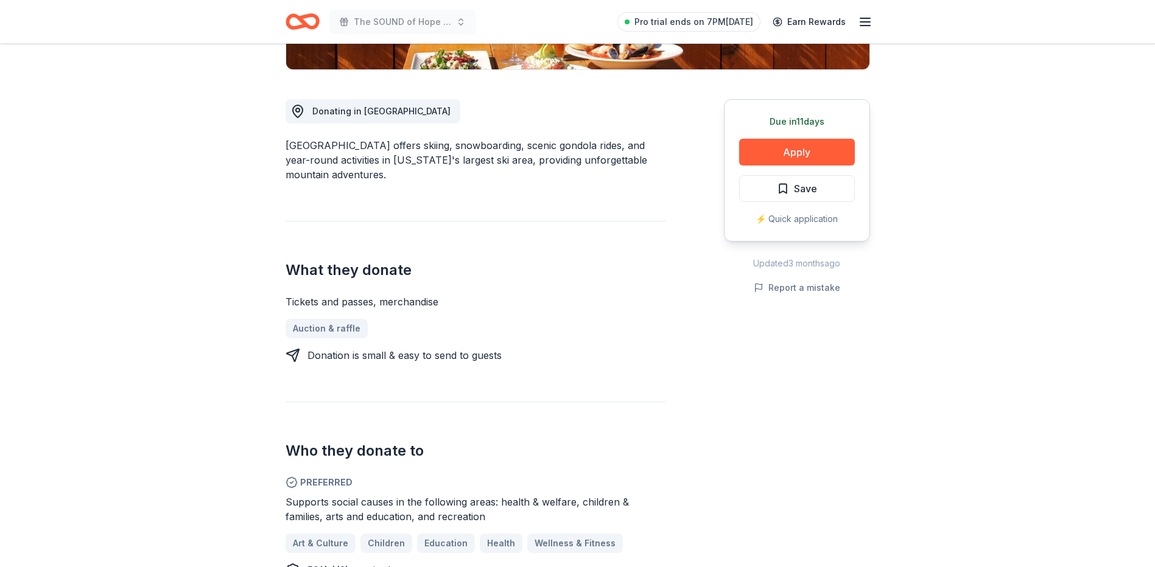
scroll to position [365, 0]
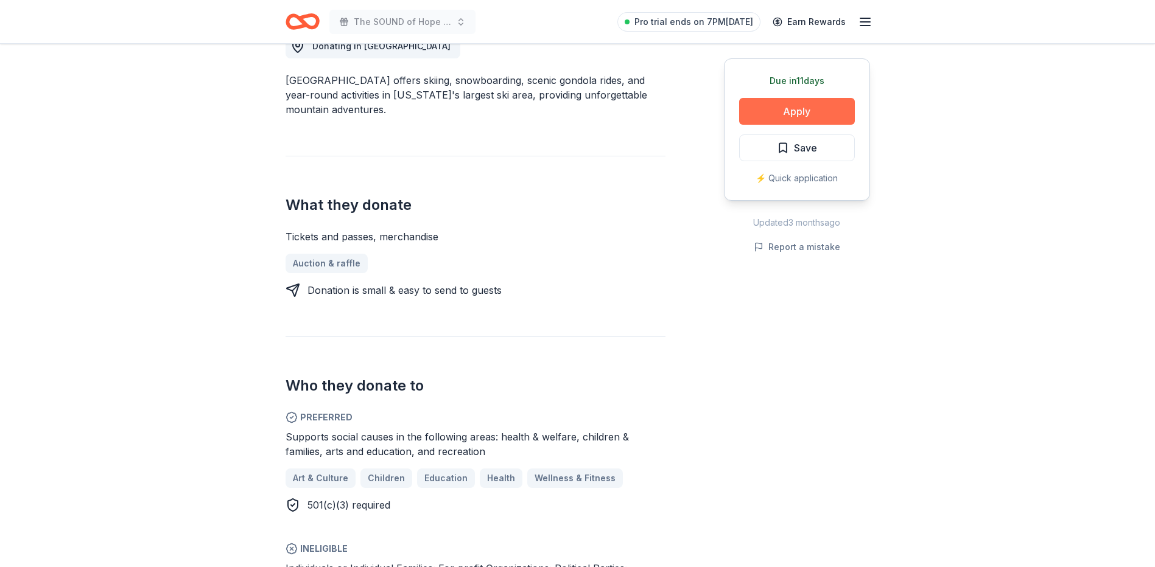
click at [756, 118] on button "Apply" at bounding box center [797, 111] width 116 height 27
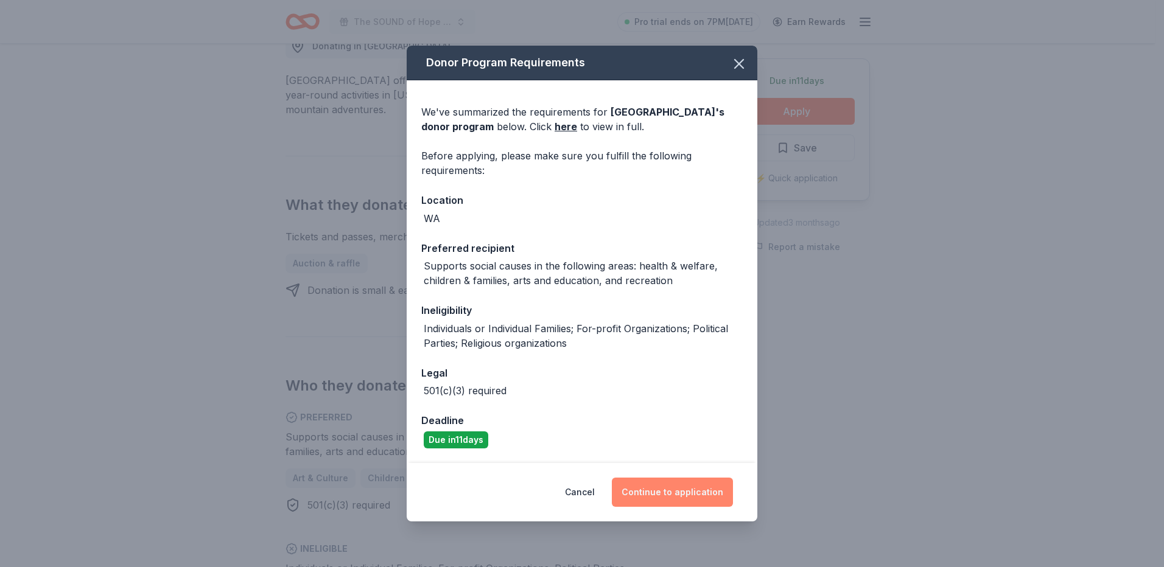
click at [664, 499] on button "Continue to application" at bounding box center [672, 492] width 121 height 29
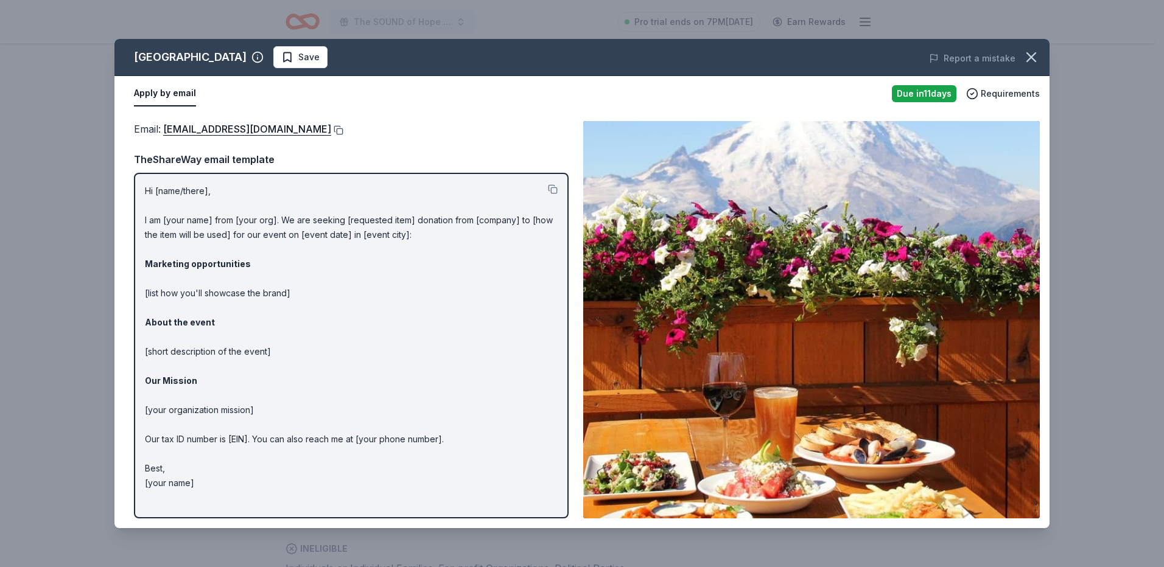
click at [331, 131] on button at bounding box center [337, 130] width 12 height 10
click at [1027, 60] on icon "button" at bounding box center [1031, 57] width 17 height 17
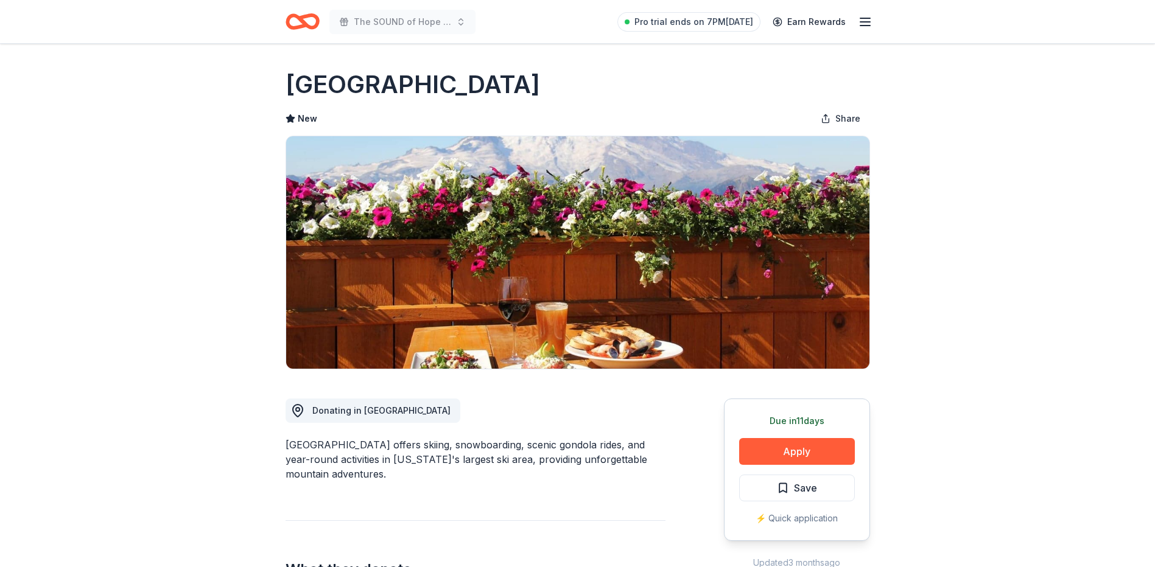
scroll to position [0, 0]
click at [311, 32] on icon "Home" at bounding box center [302, 21] width 34 height 29
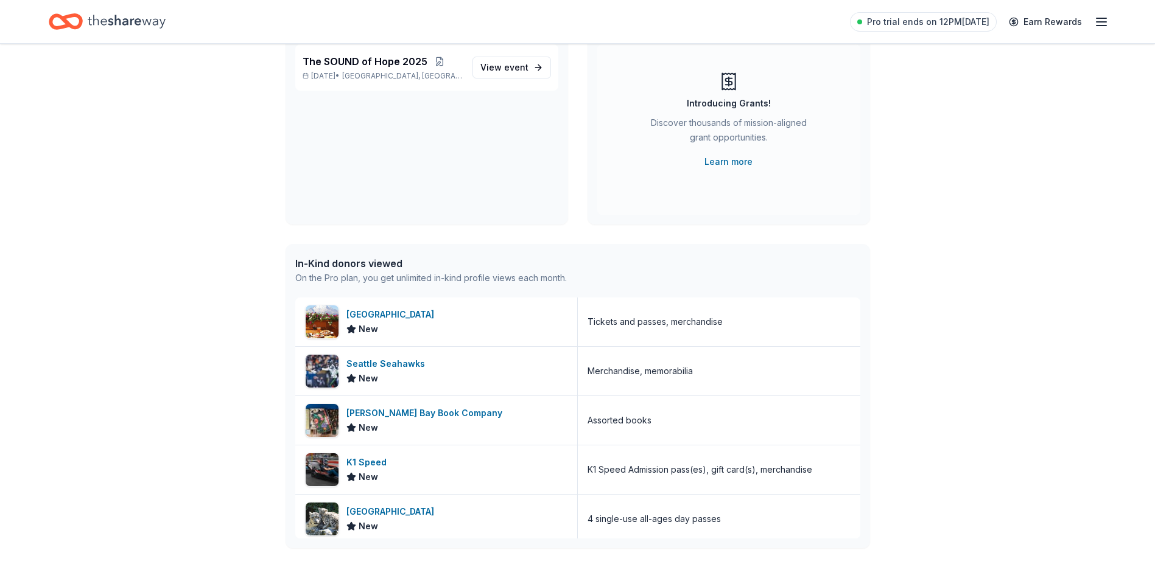
scroll to position [122, 0]
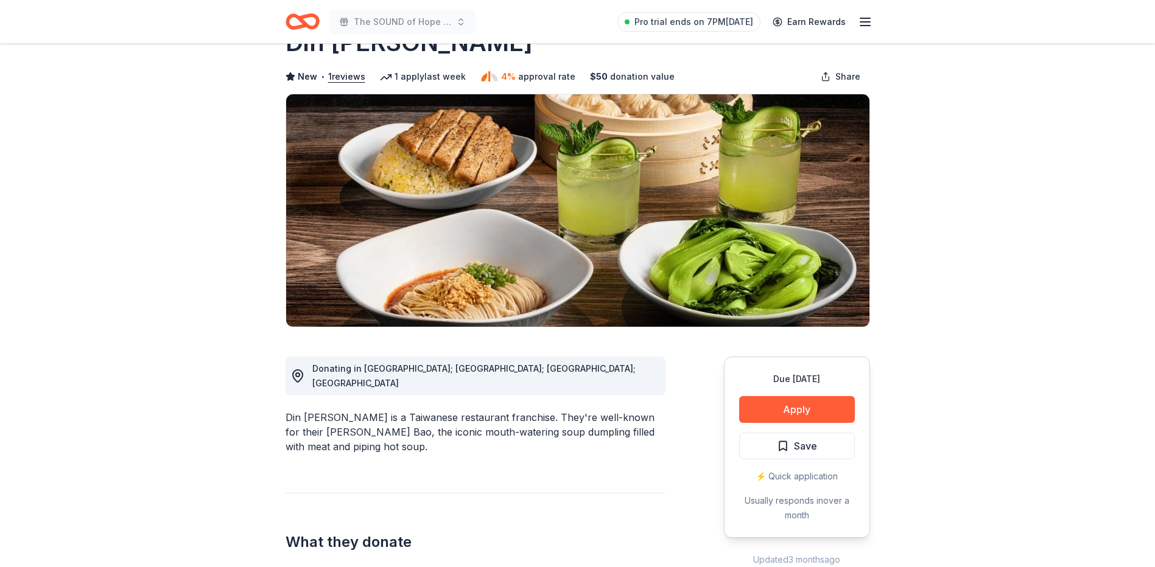
scroll to position [61, 0]
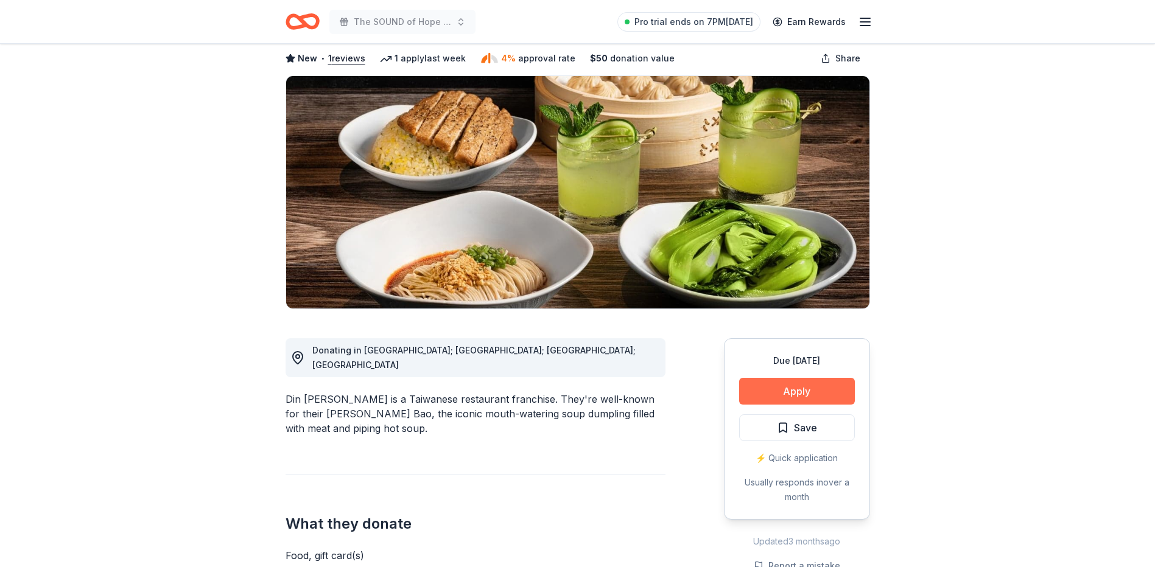
click at [831, 388] on button "Apply" at bounding box center [797, 391] width 116 height 27
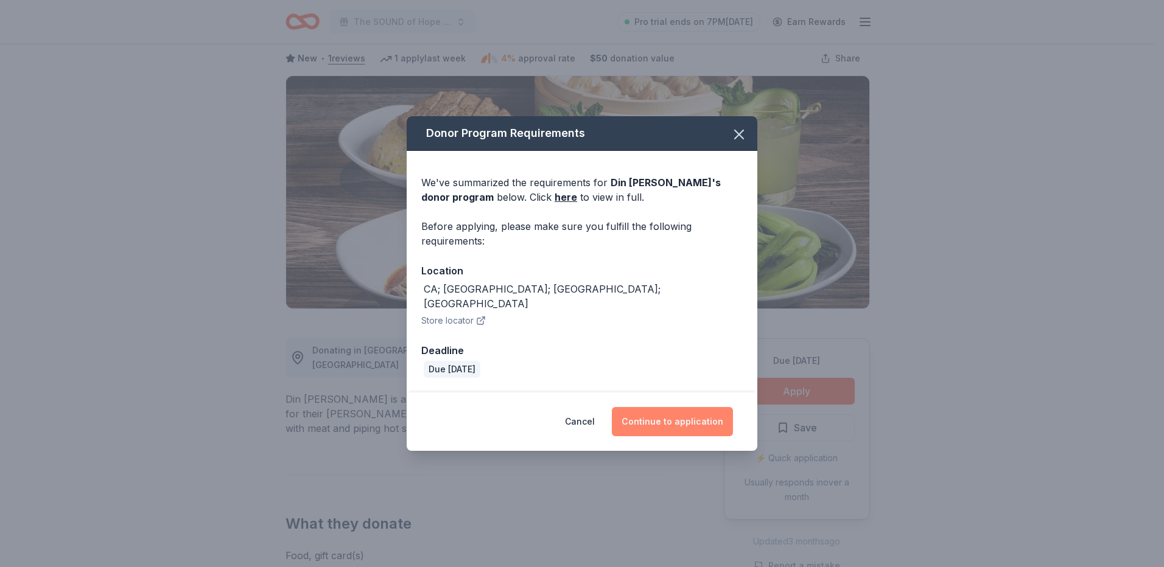
click at [653, 409] on button "Continue to application" at bounding box center [672, 421] width 121 height 29
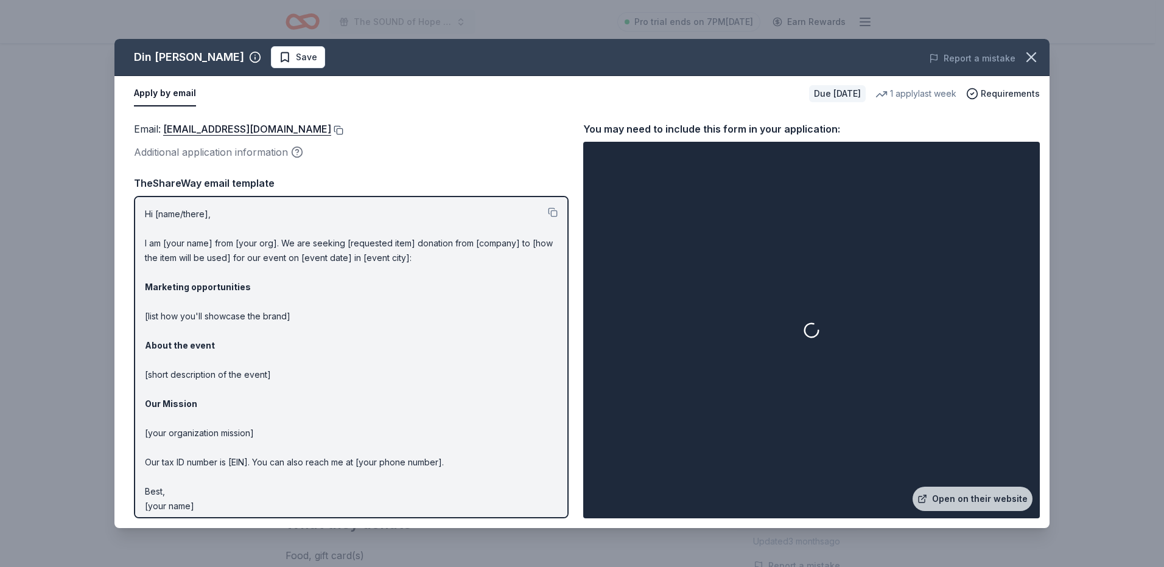
click at [331, 127] on button at bounding box center [337, 130] width 12 height 10
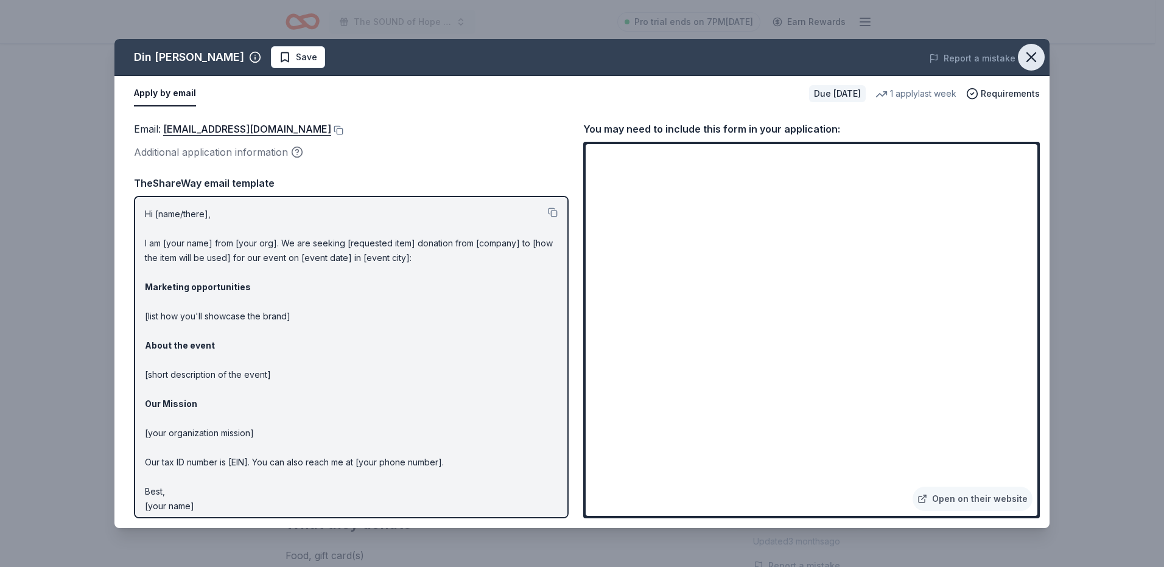
click at [1037, 51] on icon "button" at bounding box center [1031, 57] width 17 height 17
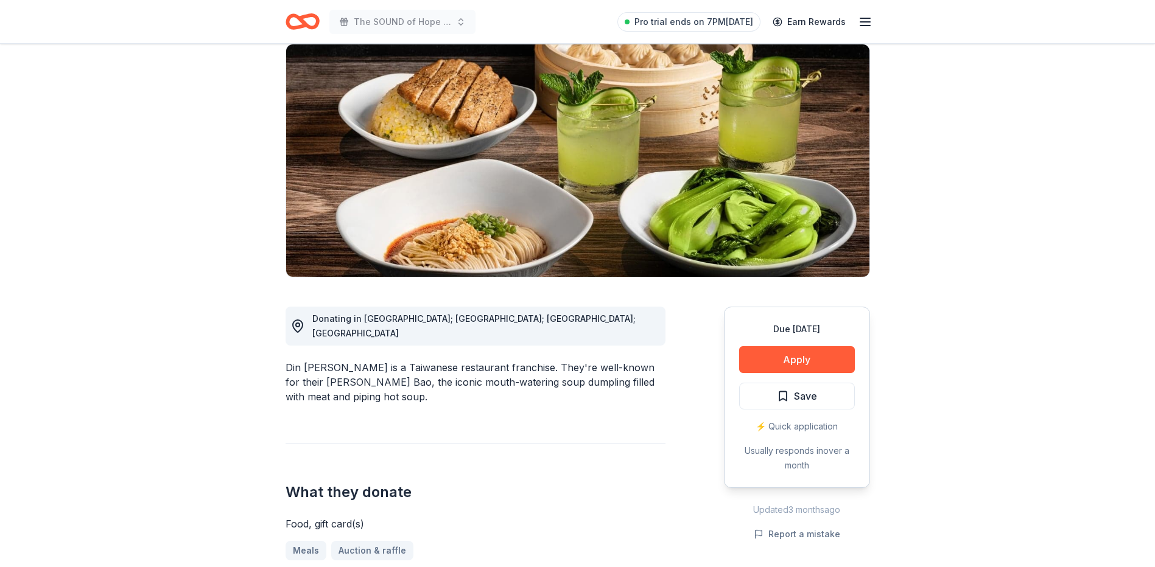
scroll to position [0, 0]
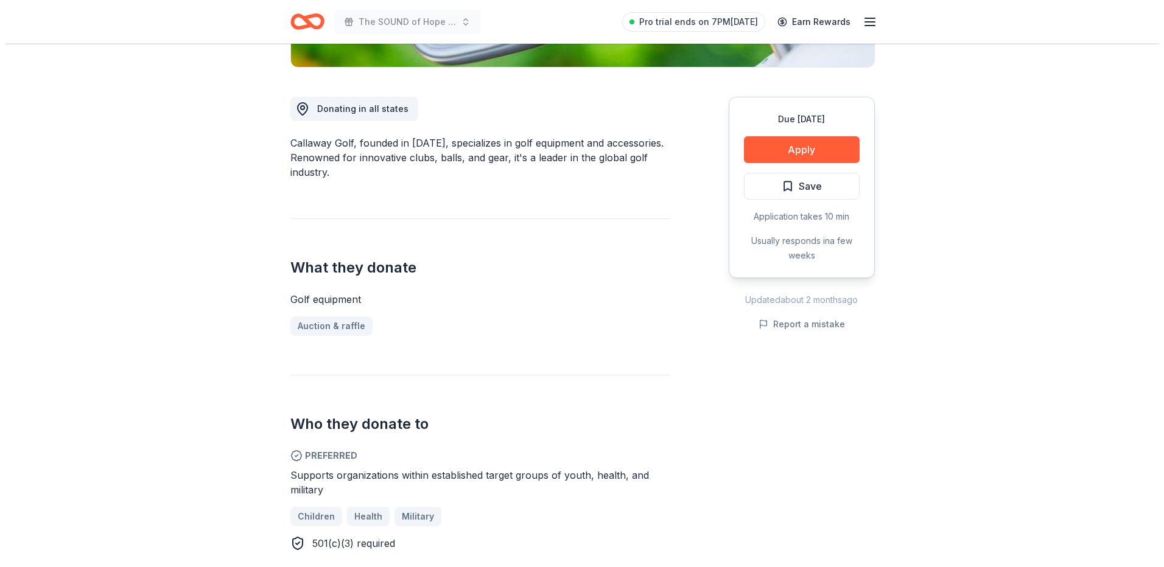
scroll to position [304, 0]
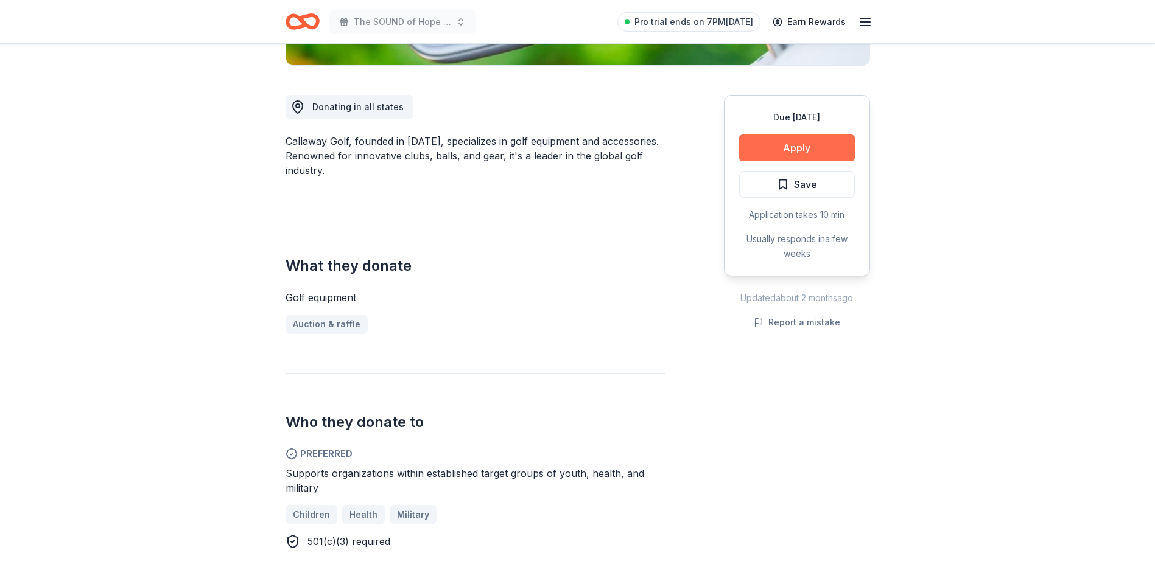
click at [824, 147] on button "Apply" at bounding box center [797, 148] width 116 height 27
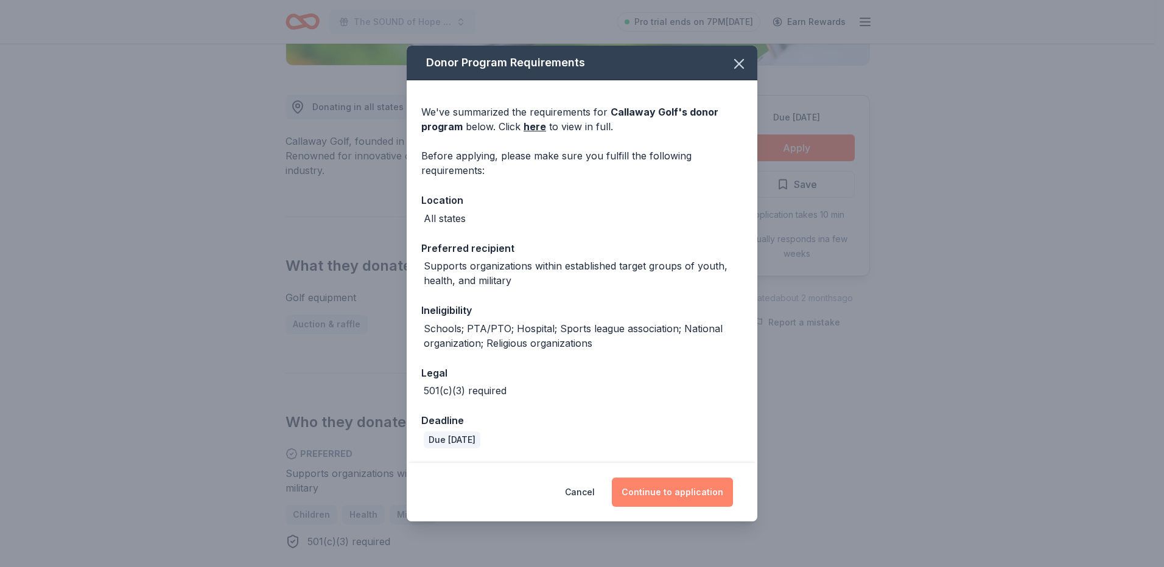
click at [667, 494] on button "Continue to application" at bounding box center [672, 492] width 121 height 29
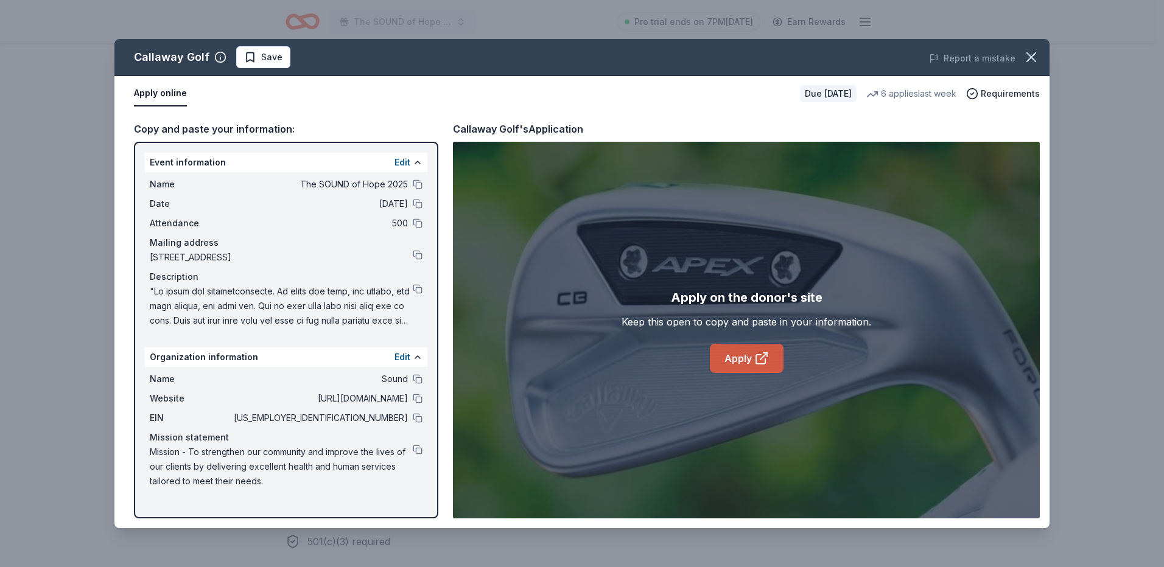
click at [751, 356] on link "Apply" at bounding box center [747, 358] width 74 height 29
